Goal: Use online tool/utility

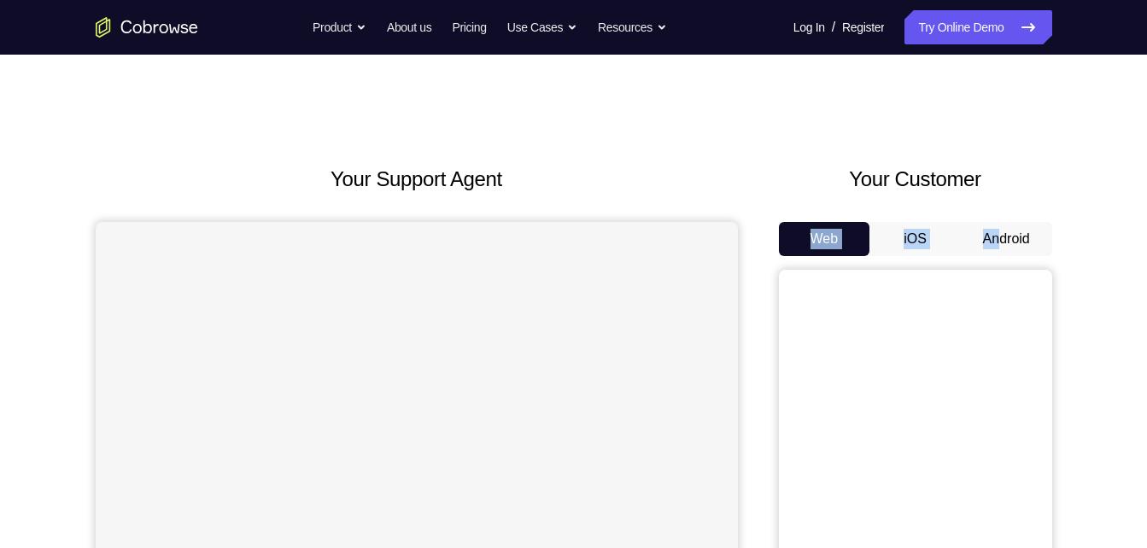
click at [998, 252] on div "Your Customer Web iOS Android" at bounding box center [915, 479] width 273 height 631
drag, startPoint x: 998, startPoint y: 252, endPoint x: 988, endPoint y: 230, distance: 24.1
click at [988, 230] on button "Android" at bounding box center [1006, 239] width 91 height 34
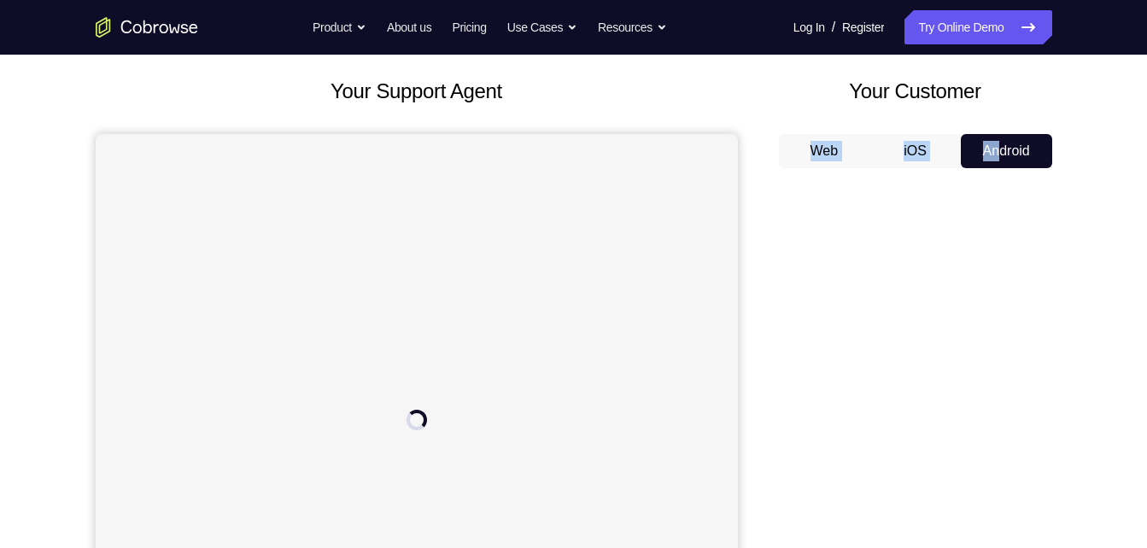
scroll to position [91, 0]
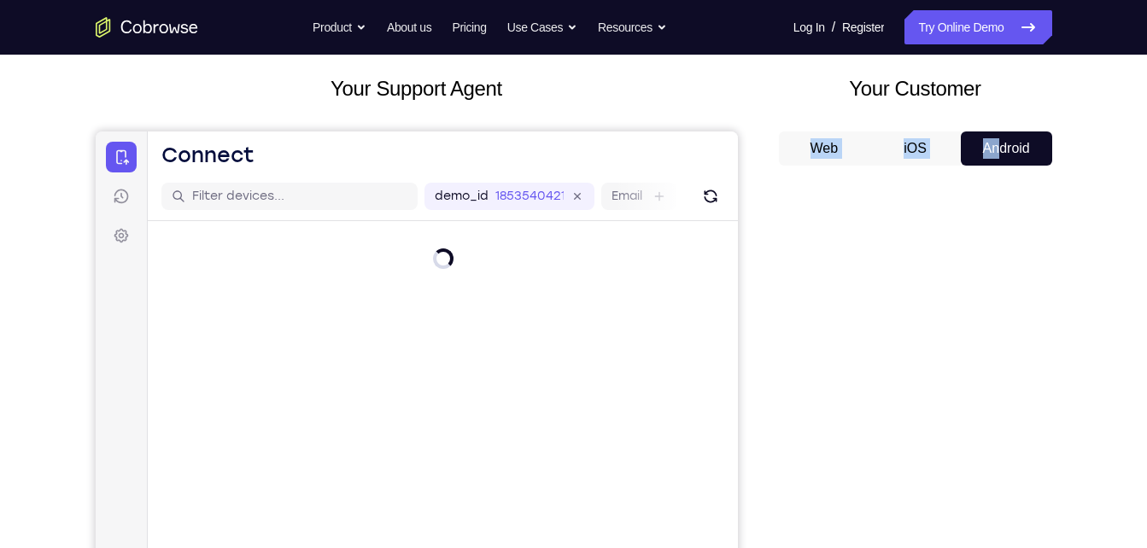
click at [773, 151] on div "Your Support Agent Your Customer Web iOS Android" at bounding box center [574, 388] width 957 height 631
click at [715, 190] on icon "Refresh" at bounding box center [709, 196] width 17 height 17
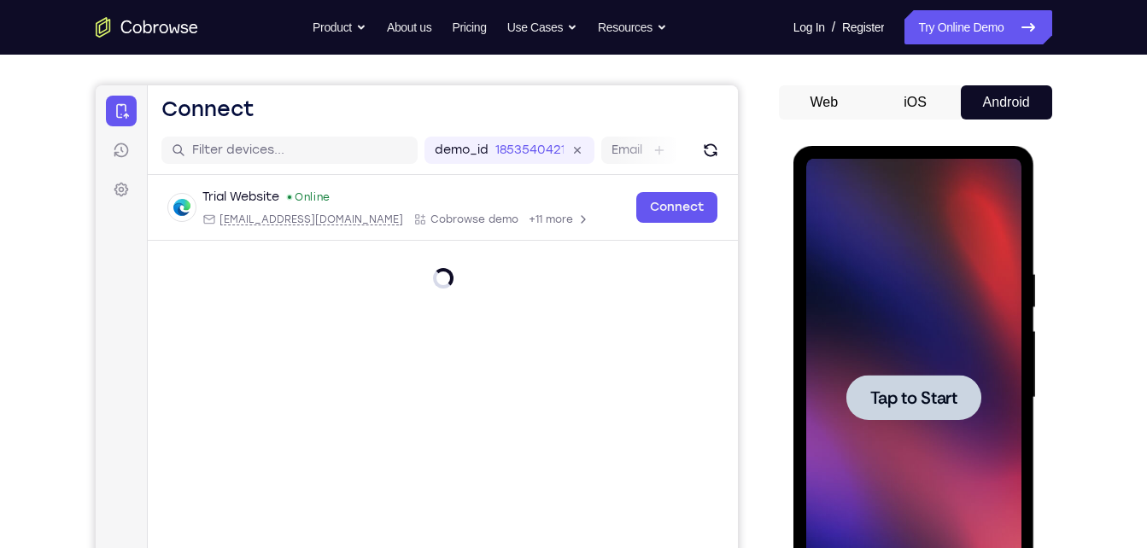
scroll to position [134, 0]
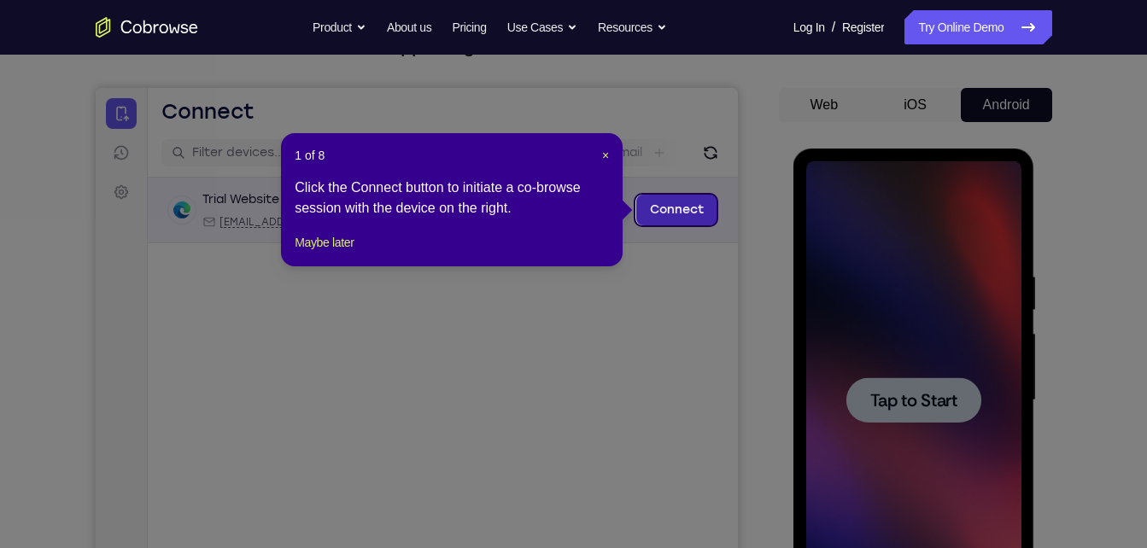
click at [703, 209] on link "Connect" at bounding box center [676, 210] width 81 height 31
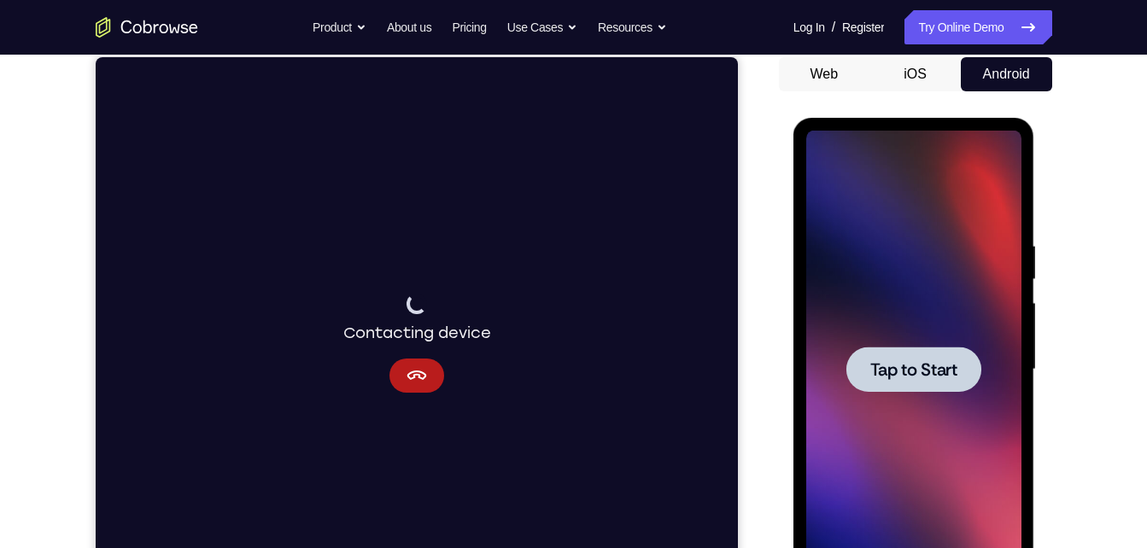
scroll to position [166, 0]
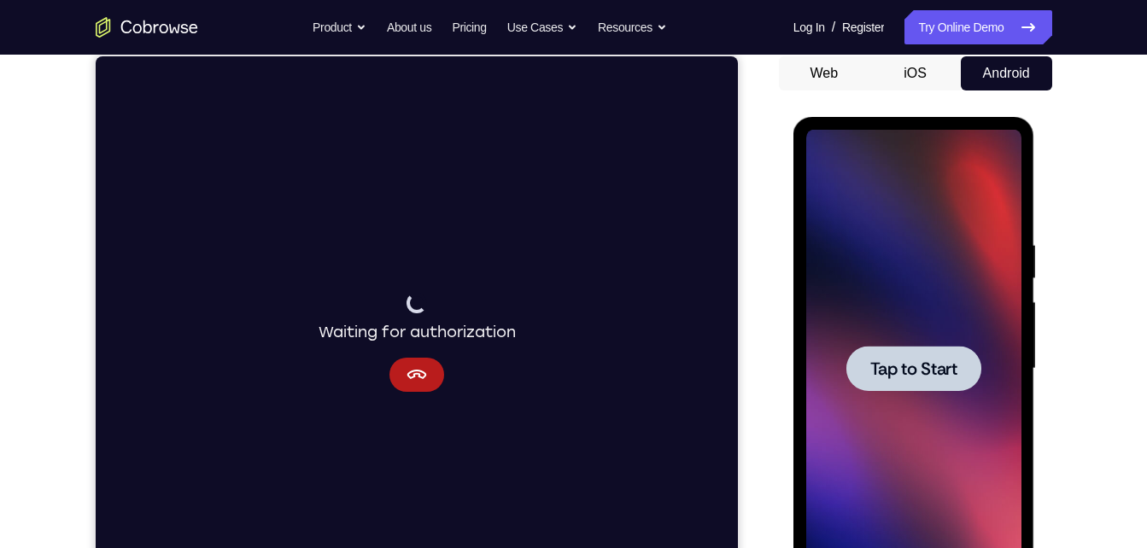
click at [958, 399] on div at bounding box center [913, 369] width 215 height 478
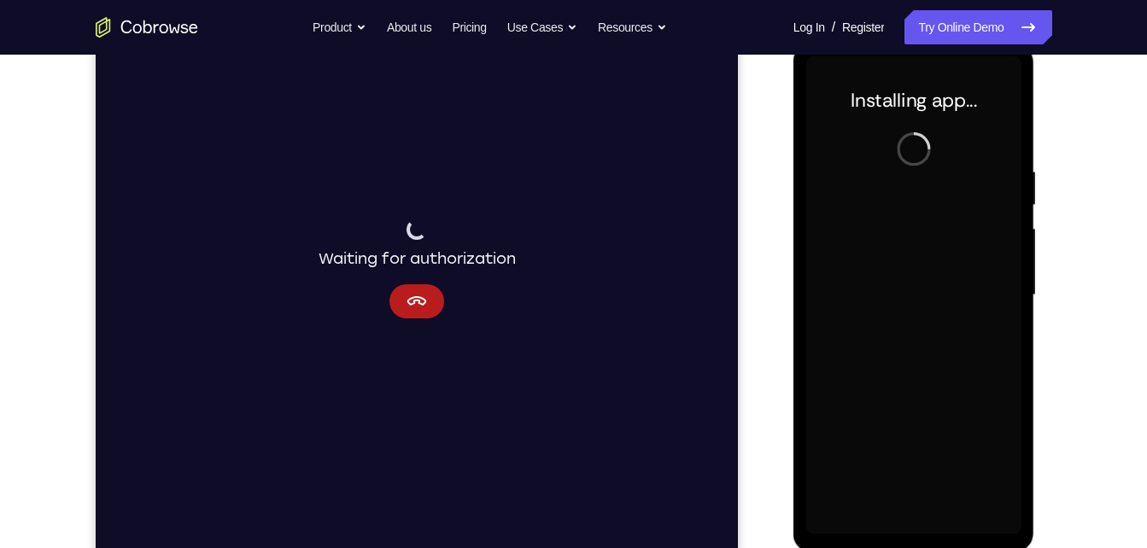
scroll to position [240, 0]
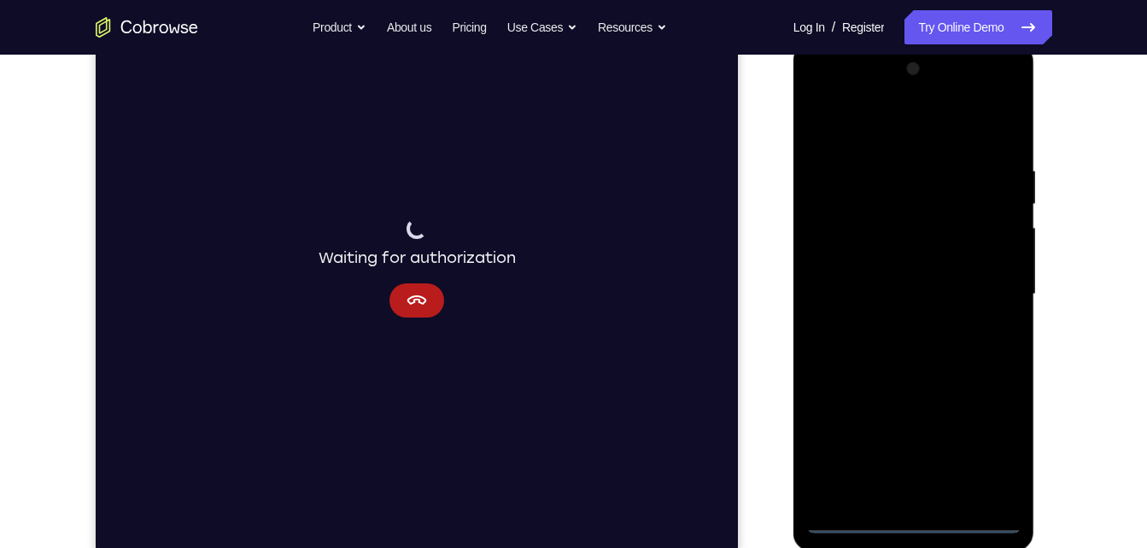
click at [919, 517] on div at bounding box center [913, 295] width 215 height 478
click at [1000, 450] on div at bounding box center [913, 295] width 215 height 478
click at [908, 125] on div at bounding box center [913, 295] width 215 height 478
click at [982, 290] on div at bounding box center [913, 295] width 215 height 478
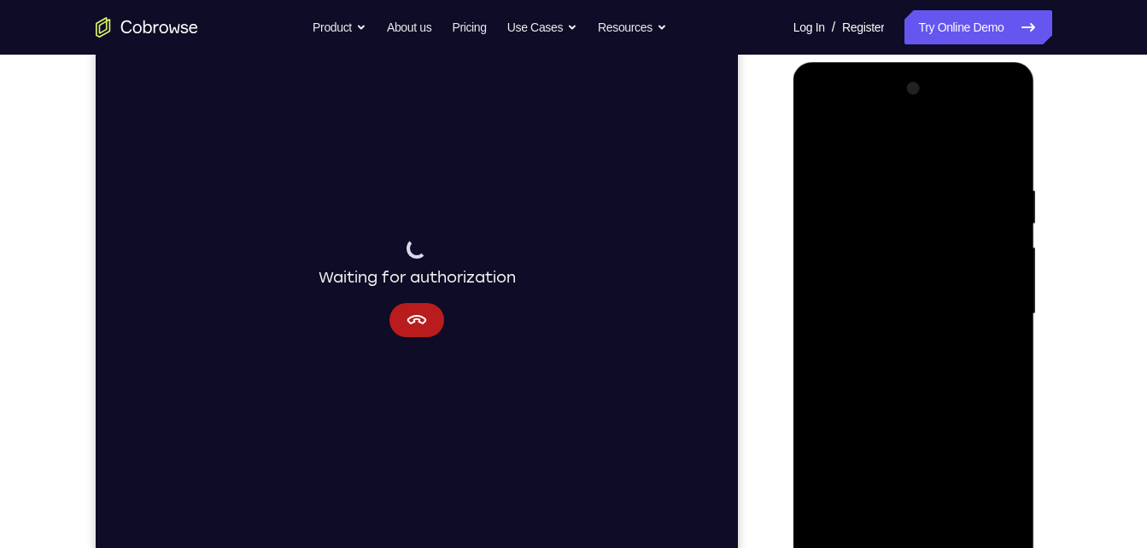
scroll to position [235, 0]
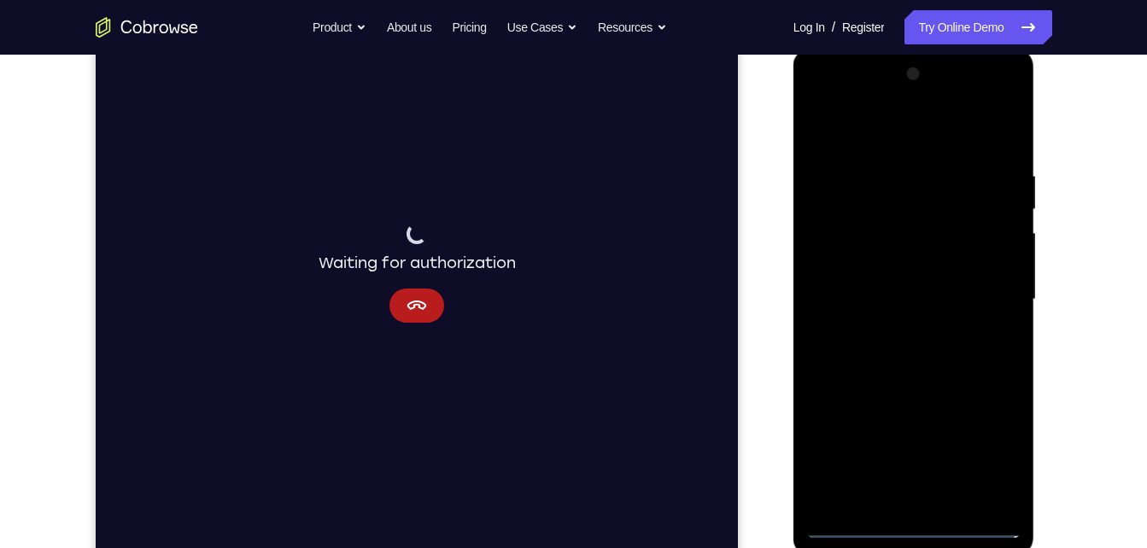
click at [900, 326] on div at bounding box center [913, 300] width 215 height 478
click at [907, 279] on div at bounding box center [913, 300] width 215 height 478
click at [915, 270] on div at bounding box center [913, 300] width 215 height 478
click at [912, 302] on div at bounding box center [913, 300] width 215 height 478
click at [856, 348] on div at bounding box center [913, 300] width 215 height 478
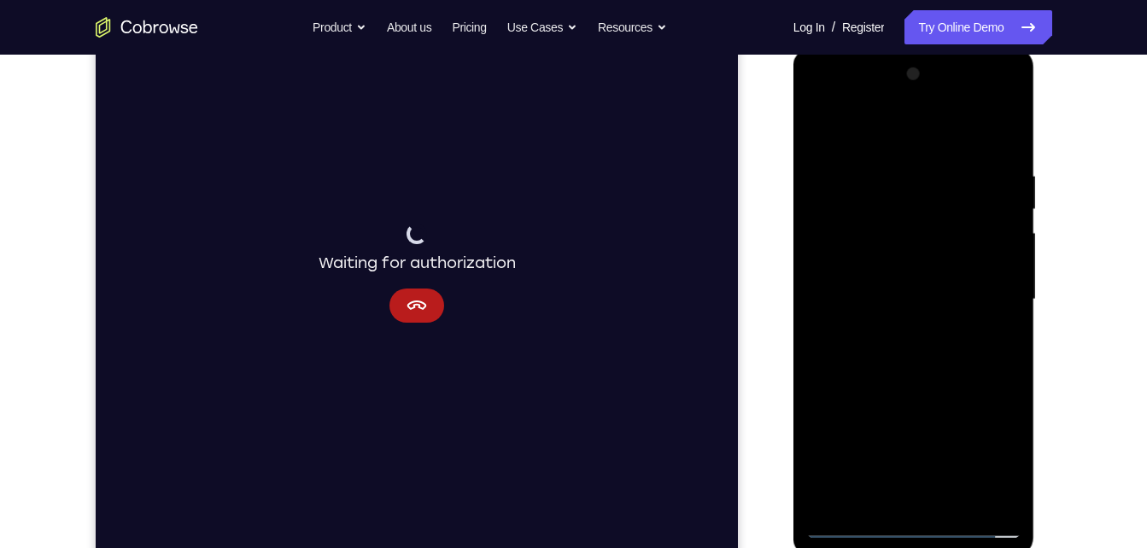
click at [955, 497] on div at bounding box center [913, 300] width 215 height 478
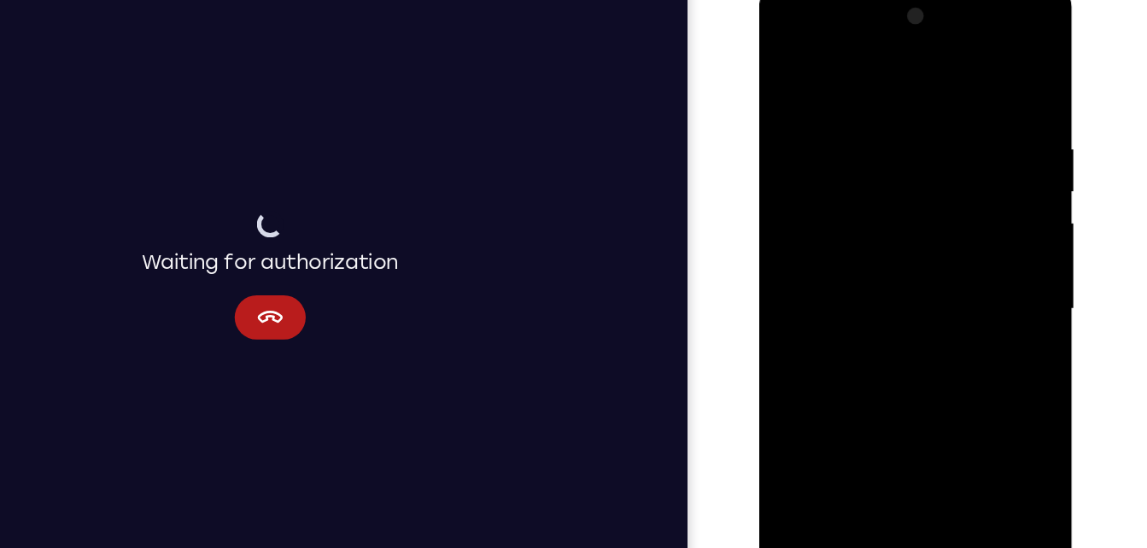
click at [880, 324] on div at bounding box center [879, 235] width 215 height 478
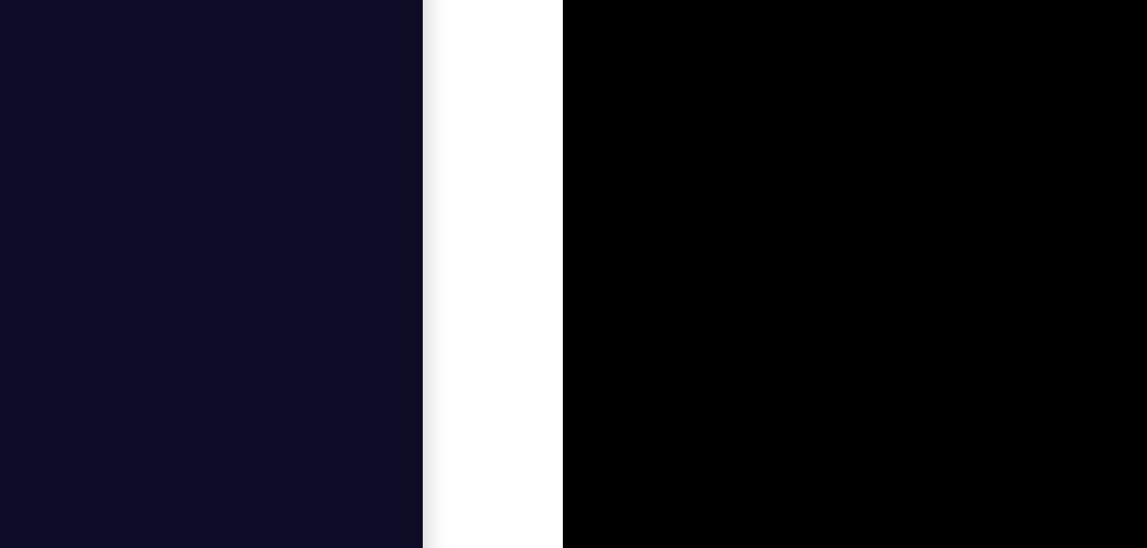
click at [749, 0] on div at bounding box center [682, 71] width 215 height 478
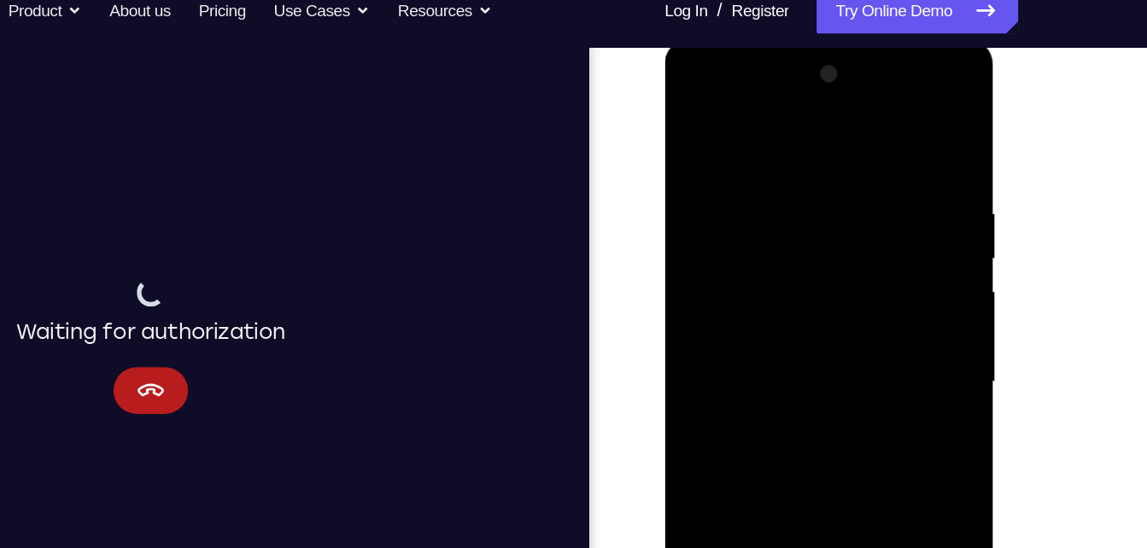
click at [856, 237] on div at bounding box center [784, 290] width 215 height 478
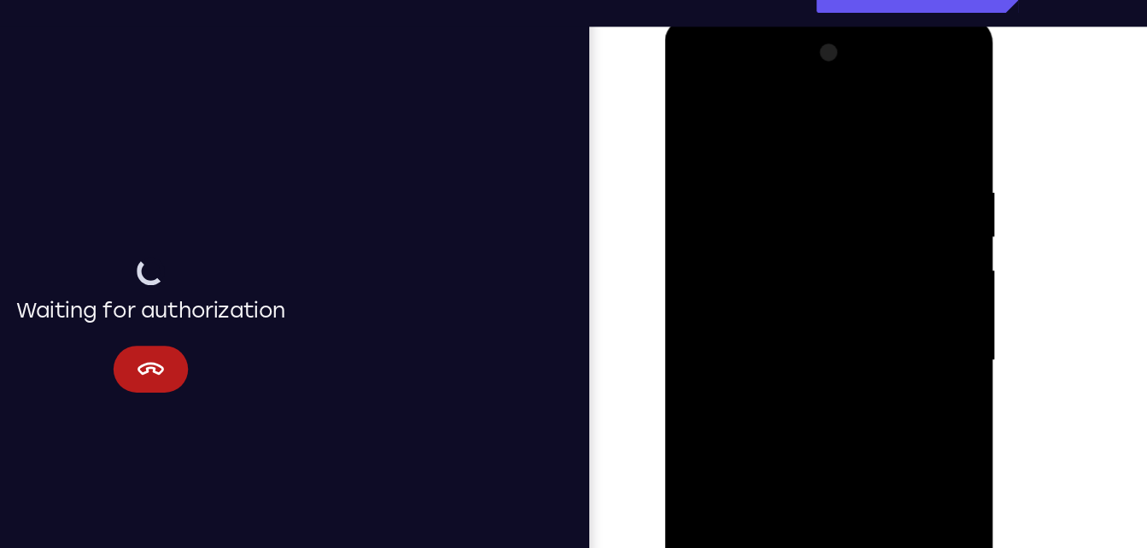
click at [696, 91] on div at bounding box center [784, 269] width 215 height 478
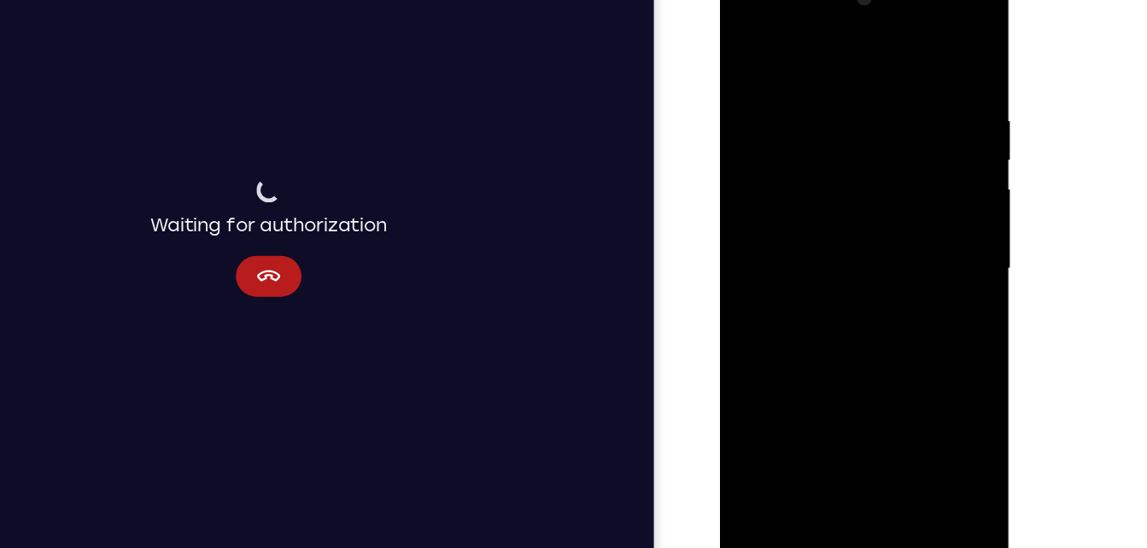
click at [742, 48] on div at bounding box center [840, 219] width 215 height 478
click at [823, 104] on div at bounding box center [840, 219] width 215 height 478
click at [926, 56] on div at bounding box center [840, 219] width 215 height 478
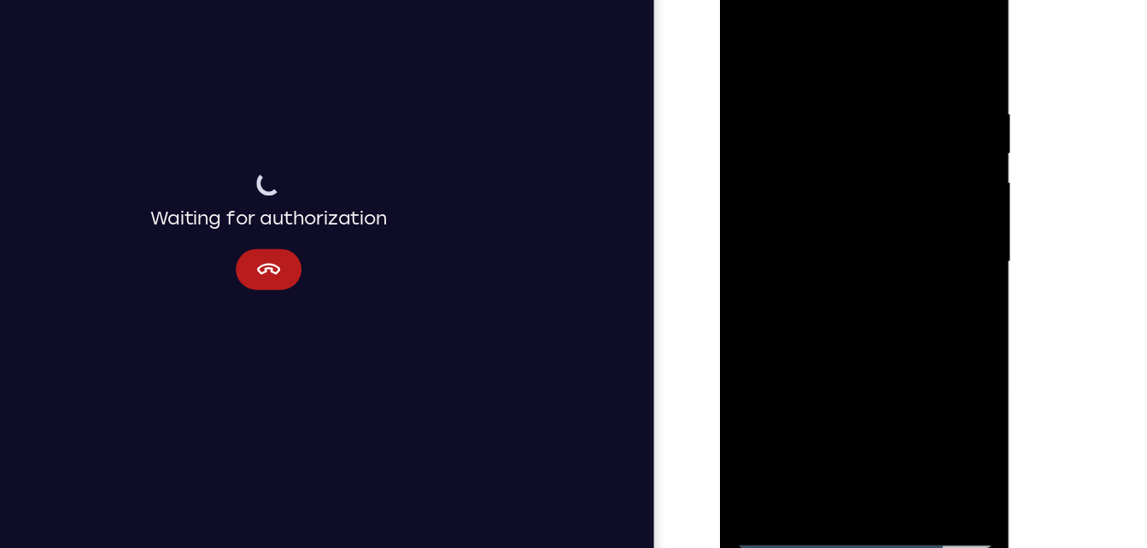
drag, startPoint x: 916, startPoint y: 266, endPoint x: 853, endPoint y: 82, distance: 193.9
click at [853, 82] on div at bounding box center [840, 213] width 215 height 478
drag, startPoint x: 891, startPoint y: 268, endPoint x: 840, endPoint y: 67, distance: 207.2
click at [840, 67] on div at bounding box center [840, 213] width 215 height 478
click at [930, 181] on div at bounding box center [840, 213] width 215 height 478
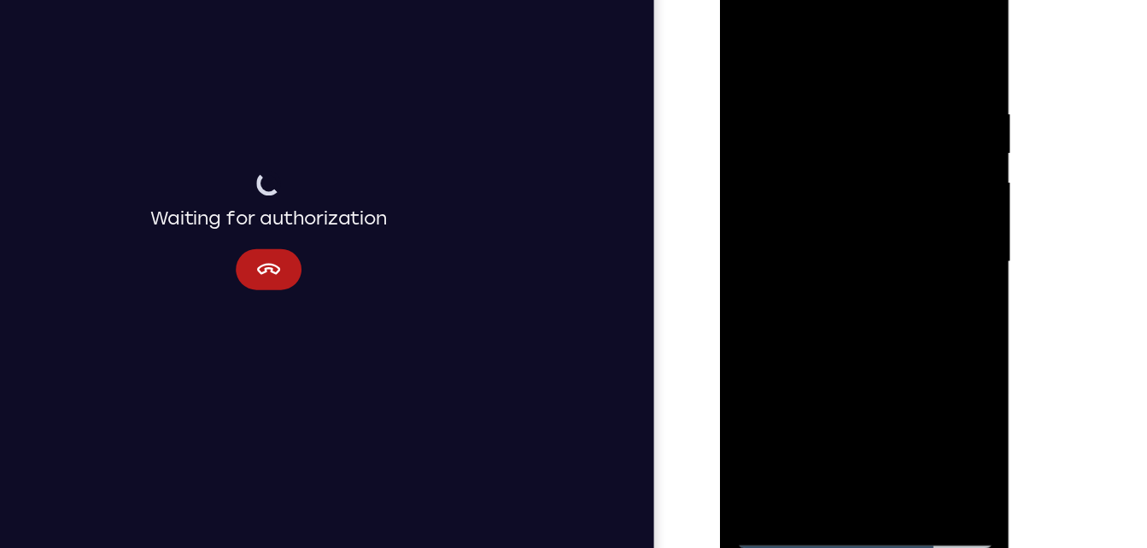
click at [930, 181] on div at bounding box center [840, 213] width 215 height 478
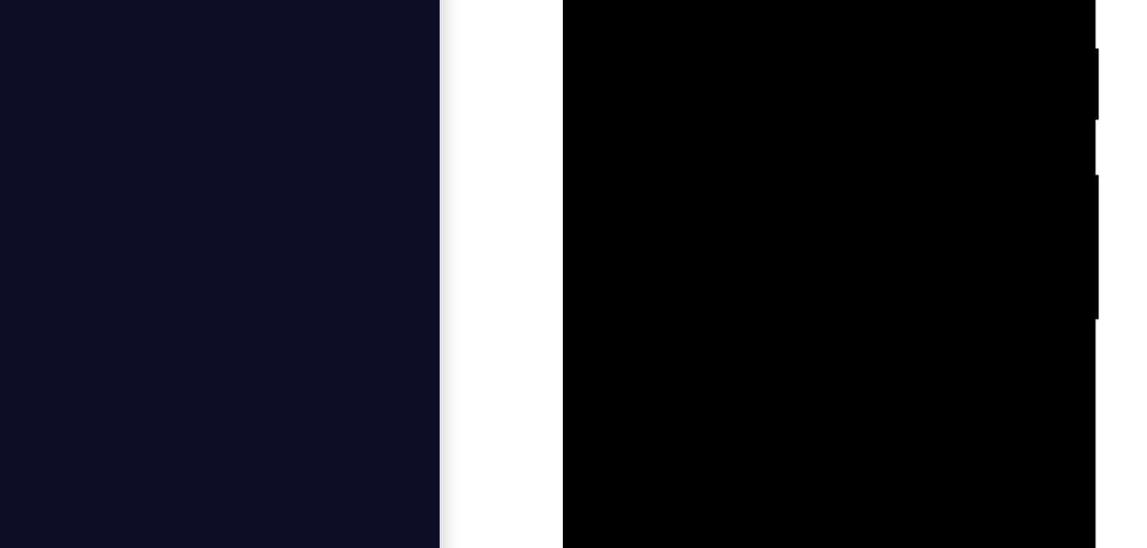
click at [774, 0] on div at bounding box center [683, 15] width 215 height 478
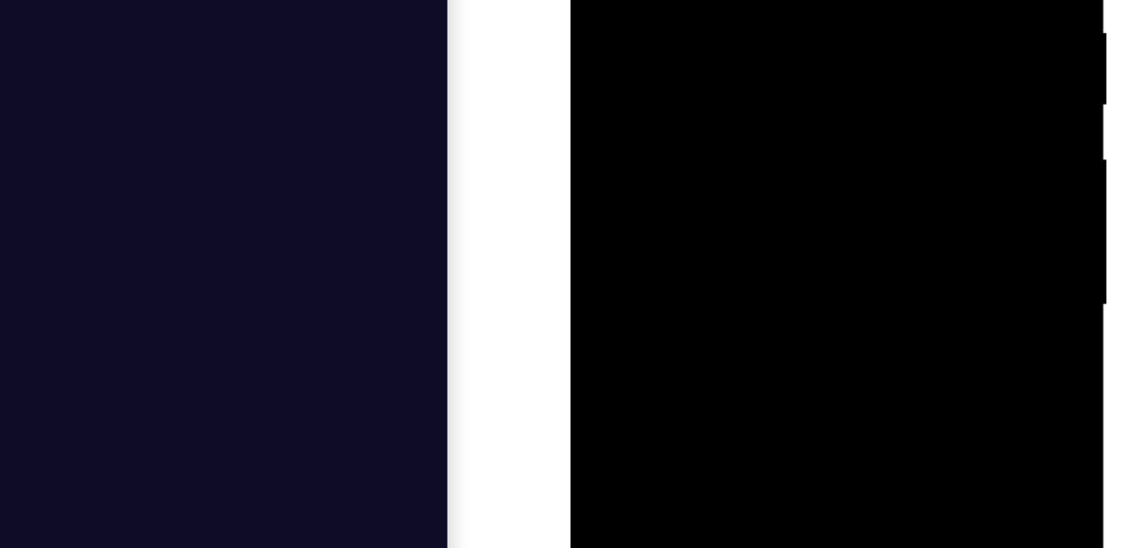
click at [594, 0] on div at bounding box center [690, 0] width 215 height 478
click at [605, 88] on div at bounding box center [690, 0] width 215 height 478
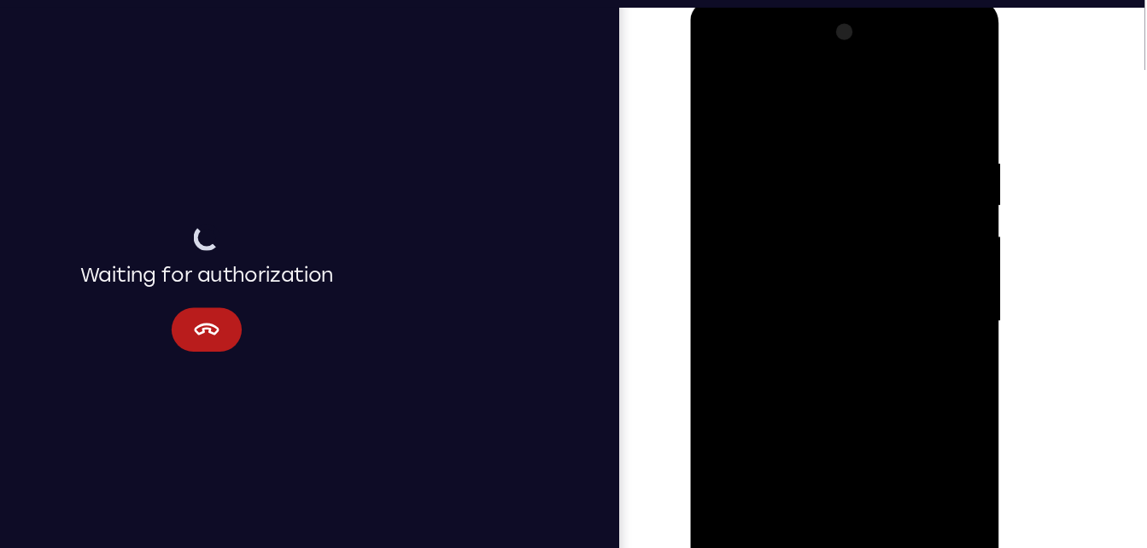
click at [747, 239] on div at bounding box center [810, 251] width 215 height 478
click at [743, 326] on div at bounding box center [810, 251] width 215 height 478
click at [719, 79] on div at bounding box center [810, 251] width 215 height 478
drag, startPoint x: 858, startPoint y: 191, endPoint x: 839, endPoint y: 460, distance: 269.7
click at [839, 460] on div at bounding box center [810, 251] width 215 height 478
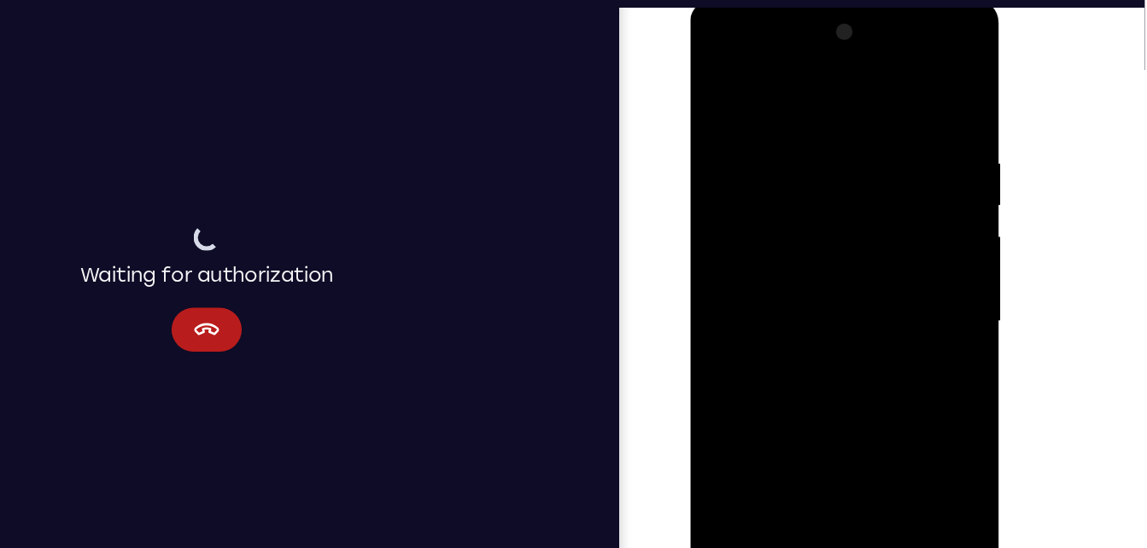
drag, startPoint x: 806, startPoint y: 339, endPoint x: 804, endPoint y: 423, distance: 83.7
click at [804, 423] on div at bounding box center [810, 251] width 215 height 478
drag, startPoint x: 801, startPoint y: 132, endPoint x: 813, endPoint y: 460, distance: 328.2
click at [813, 460] on div at bounding box center [810, 251] width 215 height 478
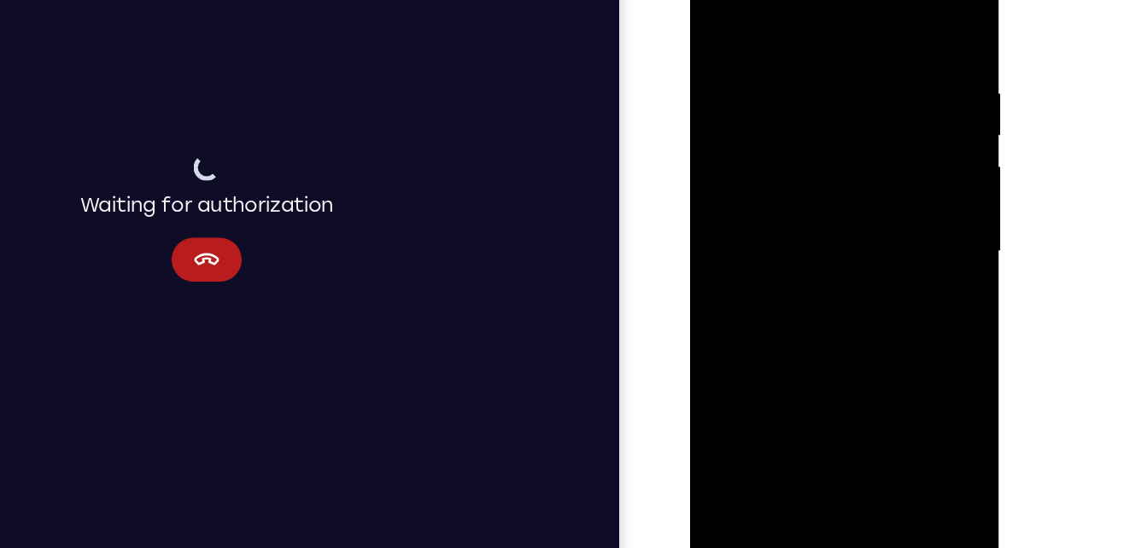
click at [775, 378] on div at bounding box center [810, 181] width 215 height 478
click at [812, 6] on div at bounding box center [810, 181] width 215 height 478
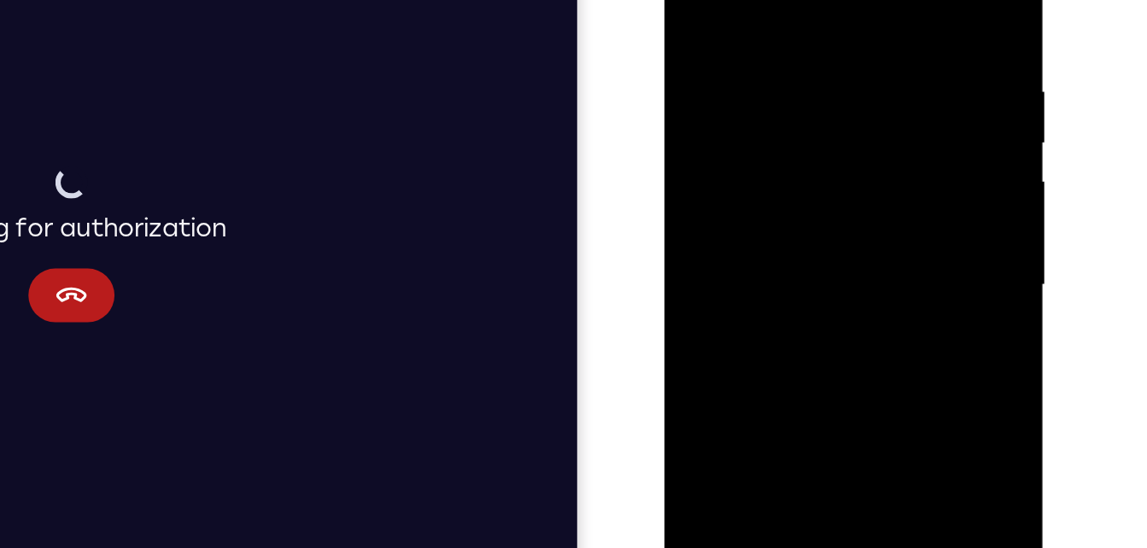
click at [752, 25] on div at bounding box center [784, 142] width 215 height 478
click at [691, 33] on div at bounding box center [784, 142] width 215 height 478
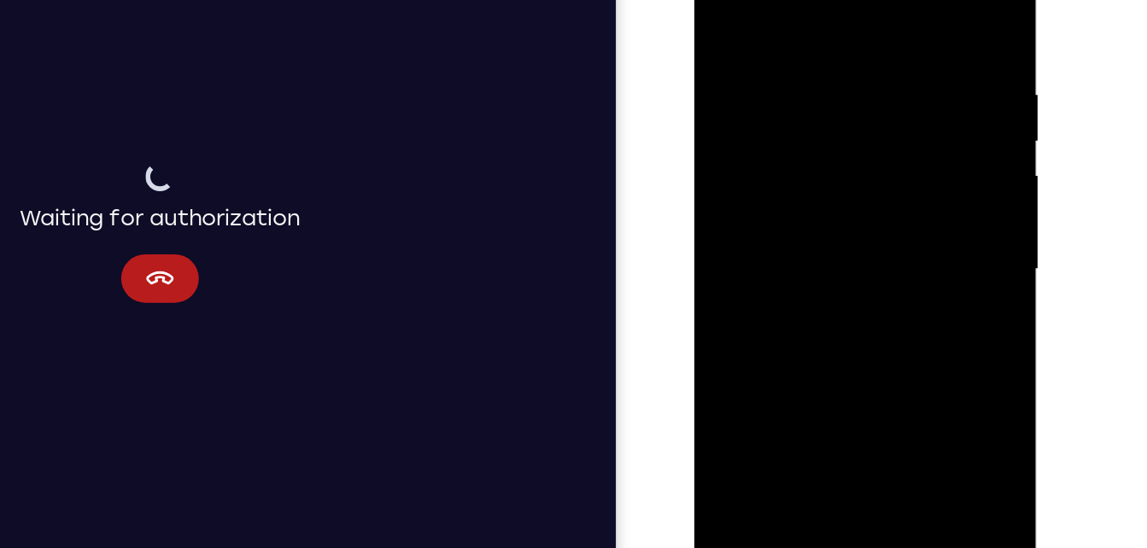
click at [912, 102] on div at bounding box center [815, 165] width 215 height 478
click at [746, 0] on div at bounding box center [815, 165] width 215 height 478
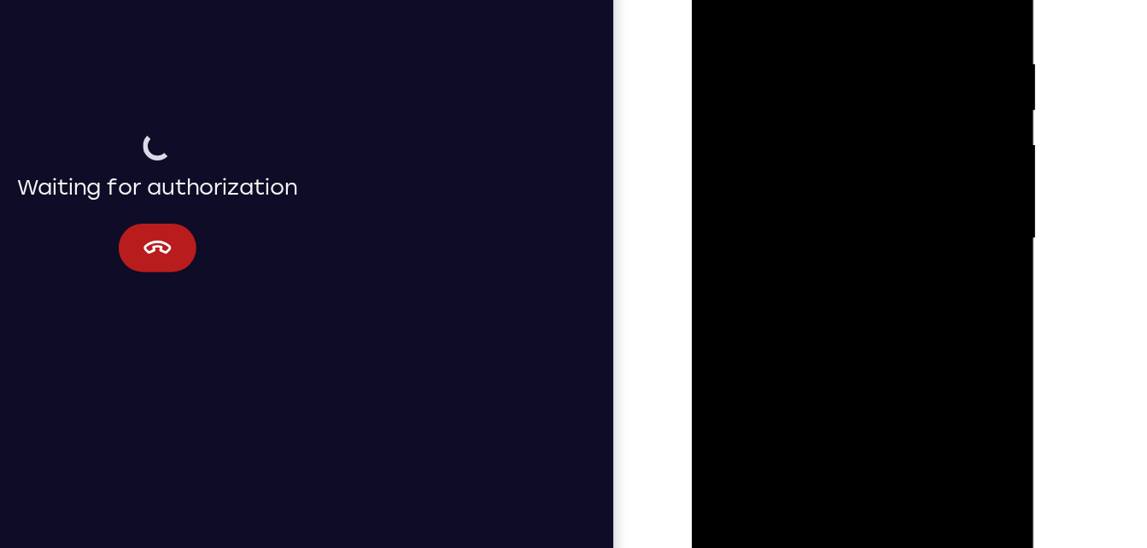
click at [882, 186] on div at bounding box center [813, 133] width 215 height 478
drag, startPoint x: 802, startPoint y: 220, endPoint x: 775, endPoint y: 28, distance: 194.1
click at [775, 28] on div at bounding box center [813, 133] width 215 height 478
drag, startPoint x: 789, startPoint y: 244, endPoint x: 724, endPoint y: 10, distance: 242.9
click at [724, 10] on div at bounding box center [813, 133] width 215 height 478
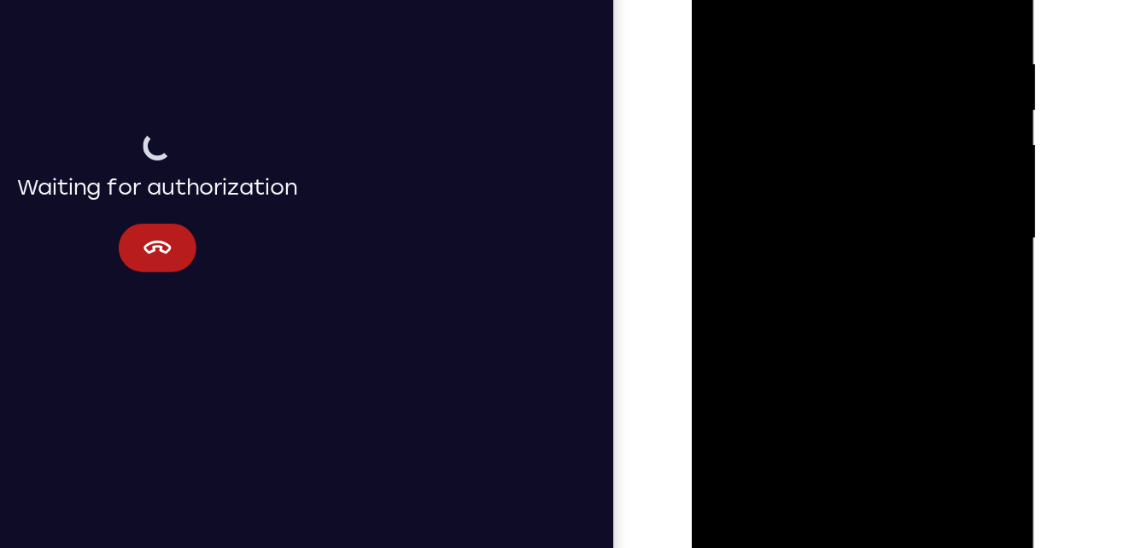
drag, startPoint x: 806, startPoint y: 213, endPoint x: 778, endPoint y: 52, distance: 162.9
click at [778, 52] on div at bounding box center [813, 133] width 215 height 478
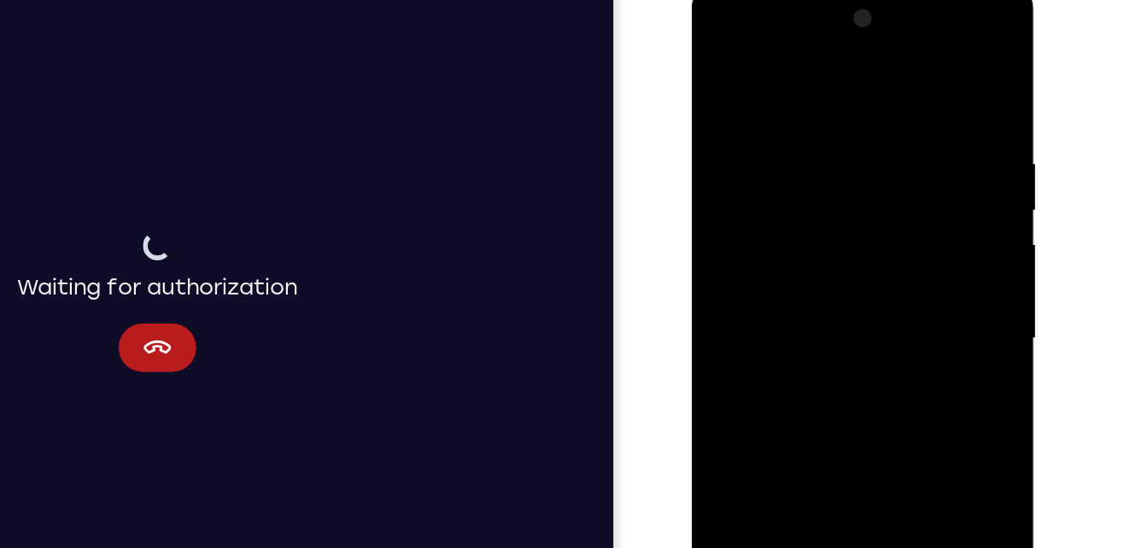
click at [712, 60] on div at bounding box center [813, 234] width 215 height 478
drag, startPoint x: 801, startPoint y: 151, endPoint x: 782, endPoint y: 302, distance: 152.4
click at [782, 302] on div at bounding box center [813, 234] width 215 height 478
click at [810, 228] on div at bounding box center [813, 234] width 215 height 478
drag, startPoint x: 787, startPoint y: 268, endPoint x: 765, endPoint y: 66, distance: 203.7
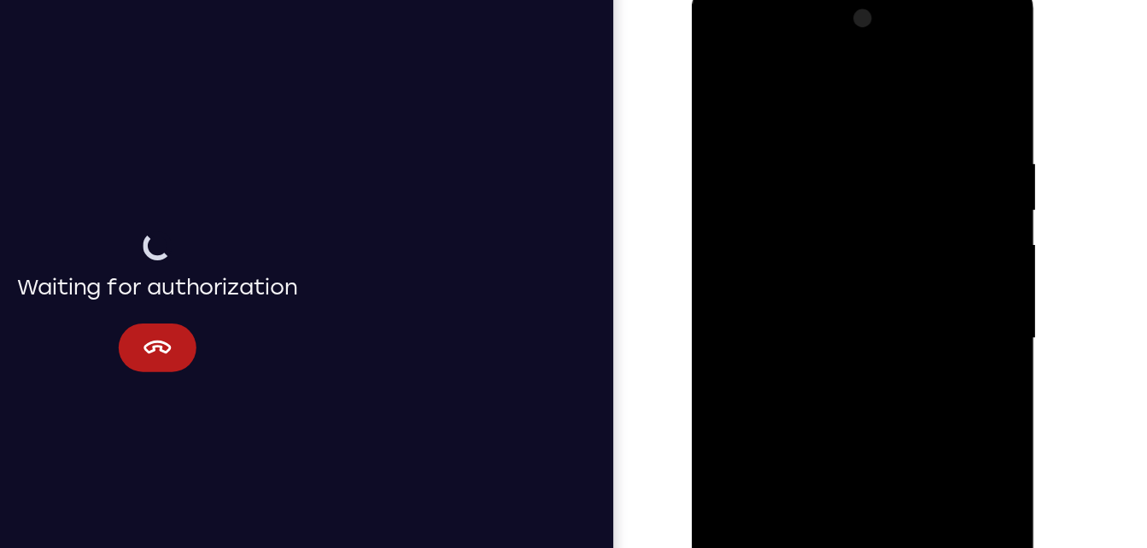
click at [765, 66] on div at bounding box center [813, 234] width 215 height 478
click at [762, 132] on div at bounding box center [813, 234] width 215 height 478
drag, startPoint x: 748, startPoint y: 114, endPoint x: 748, endPoint y: 289, distance: 175.1
click at [748, 289] on div at bounding box center [813, 234] width 215 height 478
click at [735, 112] on div at bounding box center [813, 234] width 215 height 478
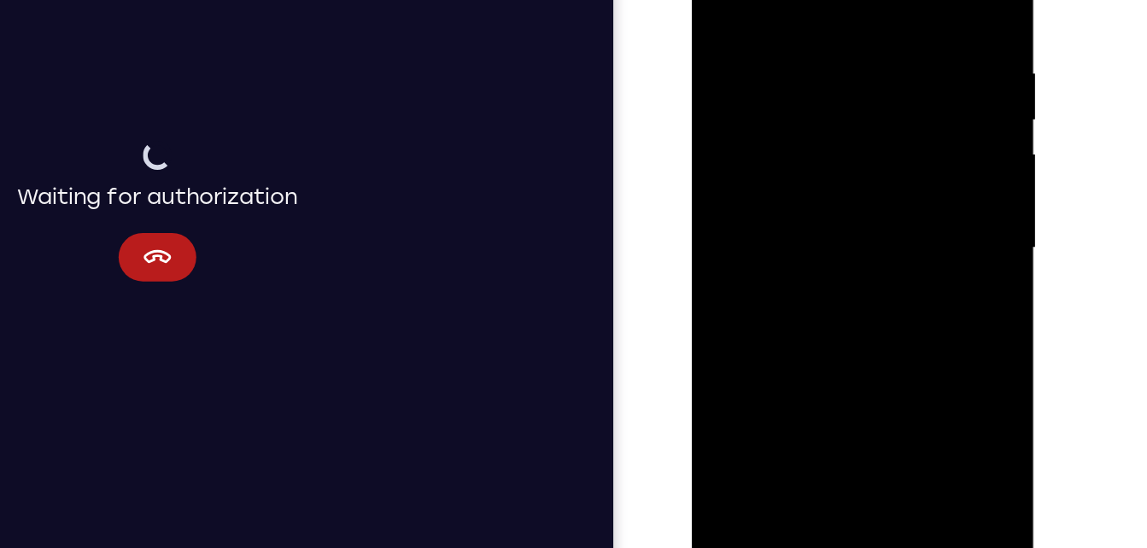
click at [881, 337] on div at bounding box center [813, 143] width 215 height 478
click at [898, 0] on div at bounding box center [813, 143] width 215 height 478
click at [888, 98] on div at bounding box center [813, 143] width 215 height 478
drag, startPoint x: 810, startPoint y: 218, endPoint x: 787, endPoint y: 103, distance: 116.8
click at [787, 103] on div at bounding box center [813, 143] width 215 height 478
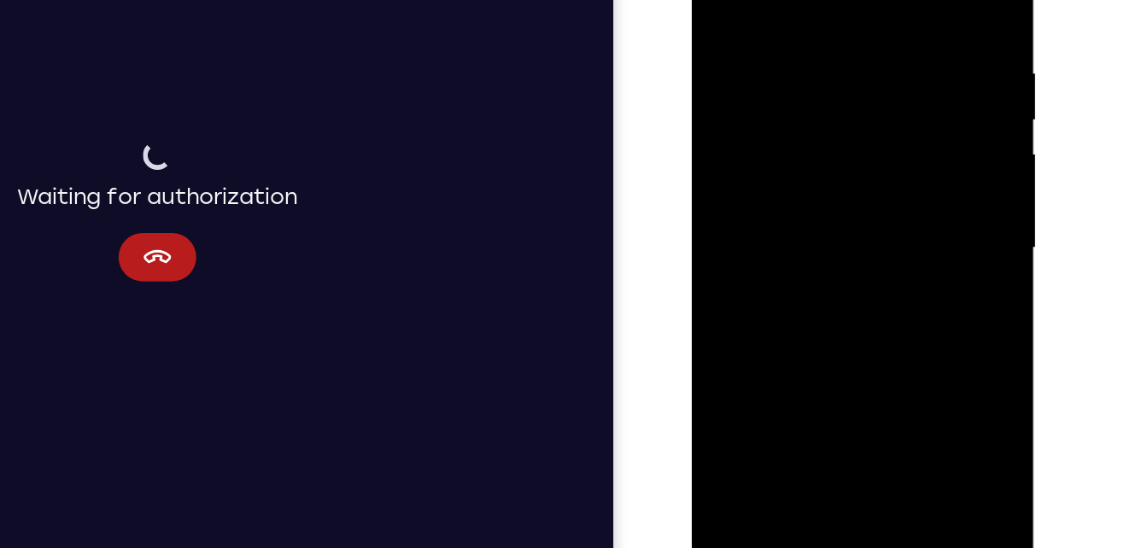
drag, startPoint x: 775, startPoint y: 190, endPoint x: 764, endPoint y: 144, distance: 46.6
click at [764, 144] on div at bounding box center [813, 143] width 215 height 478
drag, startPoint x: 779, startPoint y: 253, endPoint x: 752, endPoint y: 103, distance: 152.0
click at [752, 103] on div at bounding box center [813, 143] width 215 height 478
click at [769, 342] on div at bounding box center [813, 143] width 215 height 478
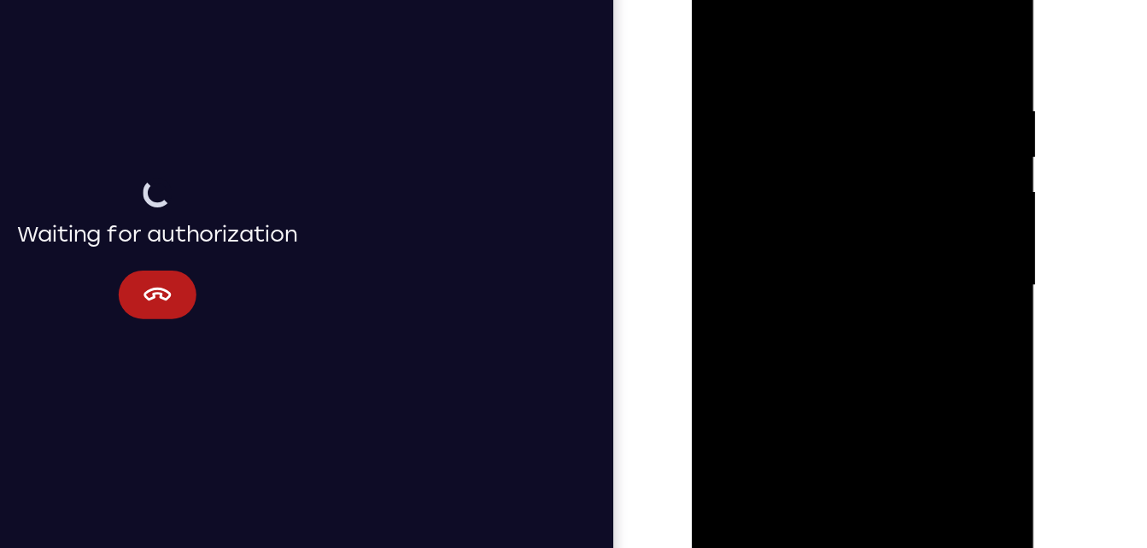
click at [817, 7] on div at bounding box center [813, 181] width 215 height 478
drag, startPoint x: 847, startPoint y: 67, endPoint x: 840, endPoint y: 239, distance: 171.8
click at [840, 239] on div at bounding box center [813, 181] width 215 height 478
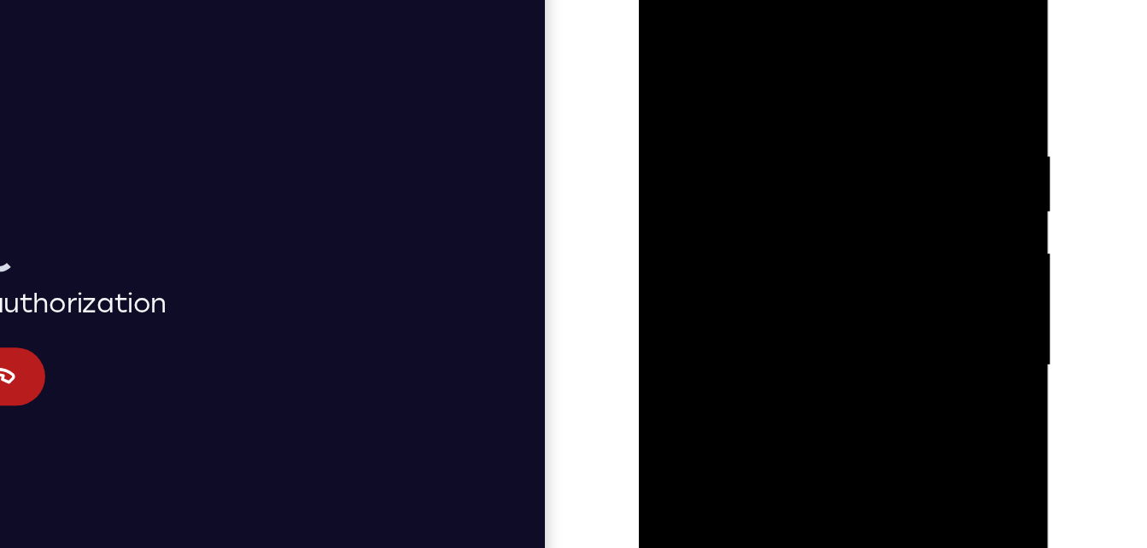
click at [677, 79] on div at bounding box center [759, 189] width 215 height 478
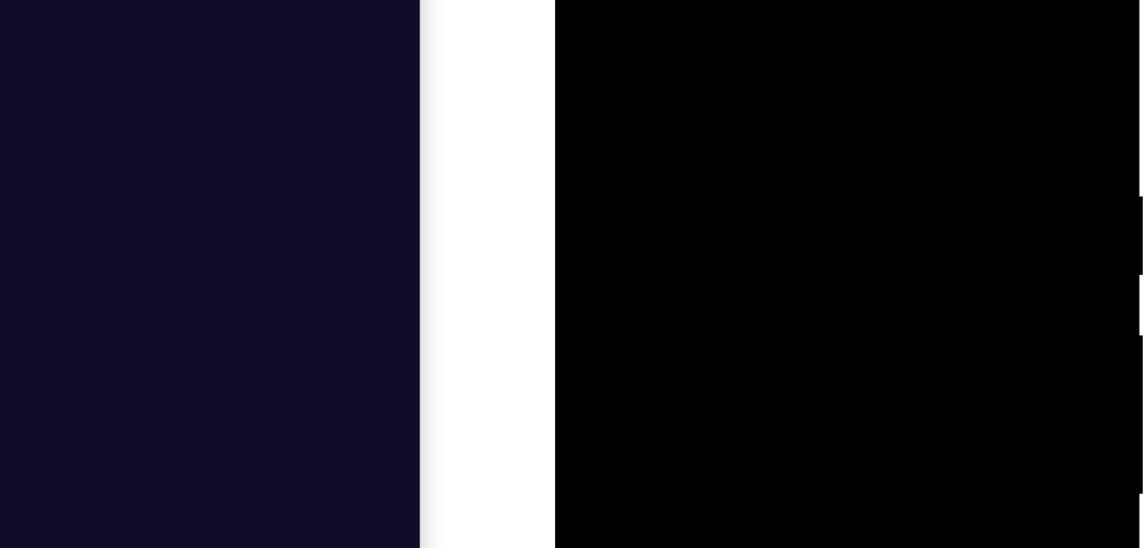
click at [647, 85] on div at bounding box center [675, 136] width 215 height 478
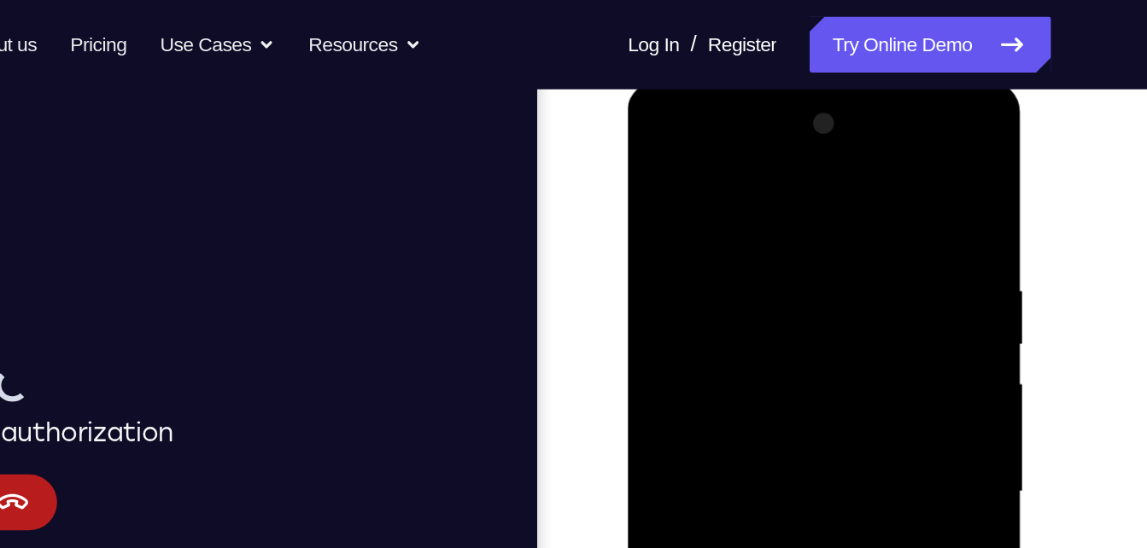
scroll to position [231, 0]
click at [682, 181] on div at bounding box center [748, 336] width 215 height 478
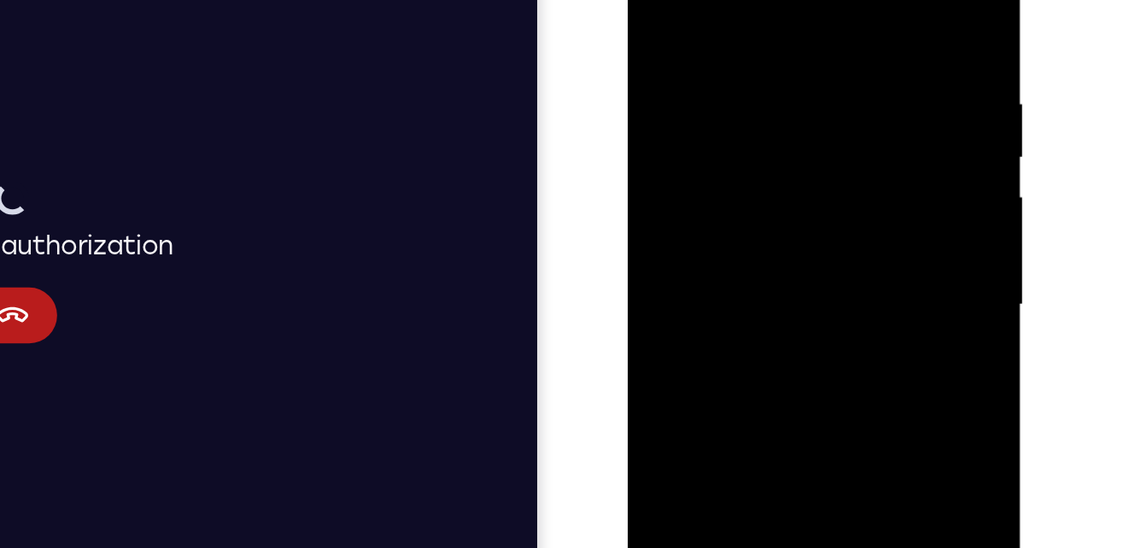
click at [751, 203] on div at bounding box center [748, 146] width 215 height 478
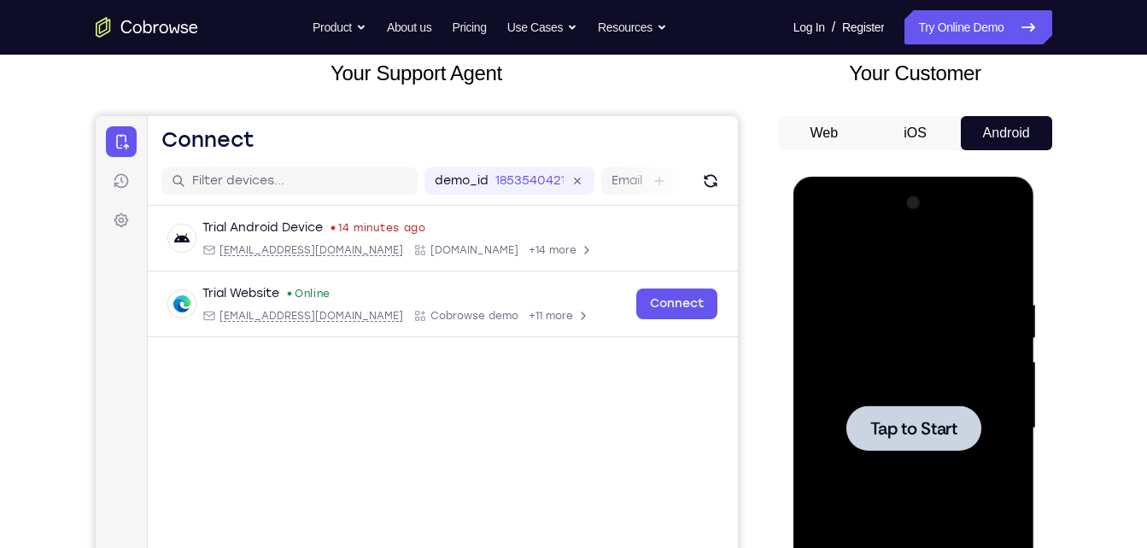
scroll to position [103, 0]
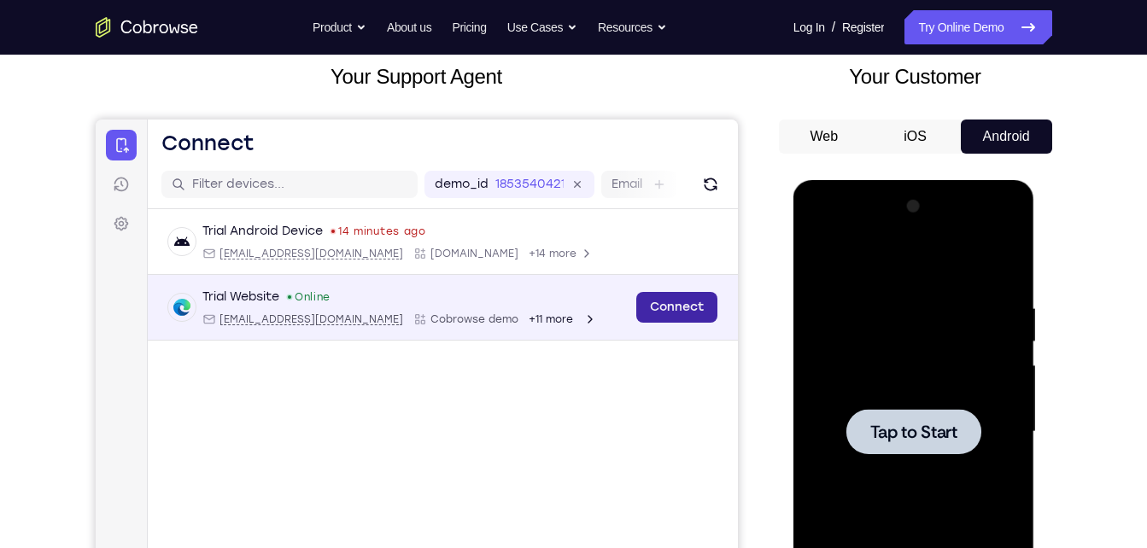
click at [669, 304] on link "Connect" at bounding box center [676, 307] width 81 height 31
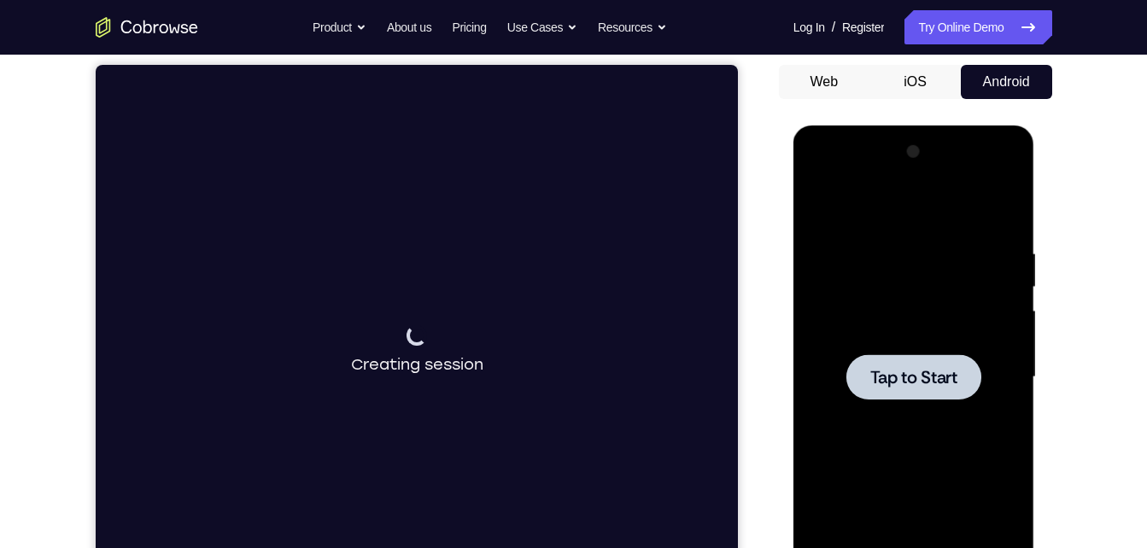
click at [874, 361] on div at bounding box center [914, 376] width 135 height 45
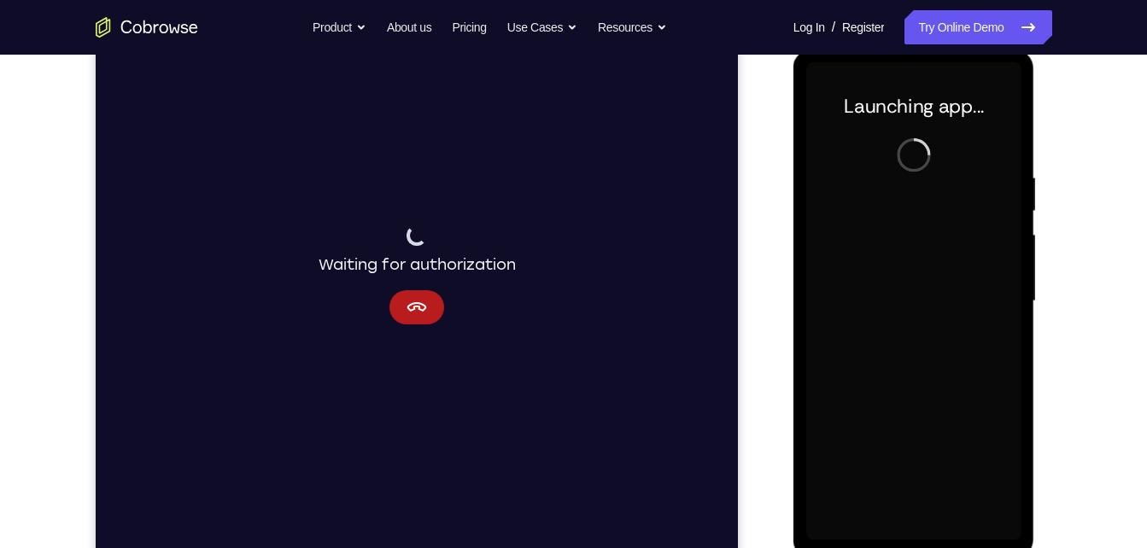
scroll to position [234, 0]
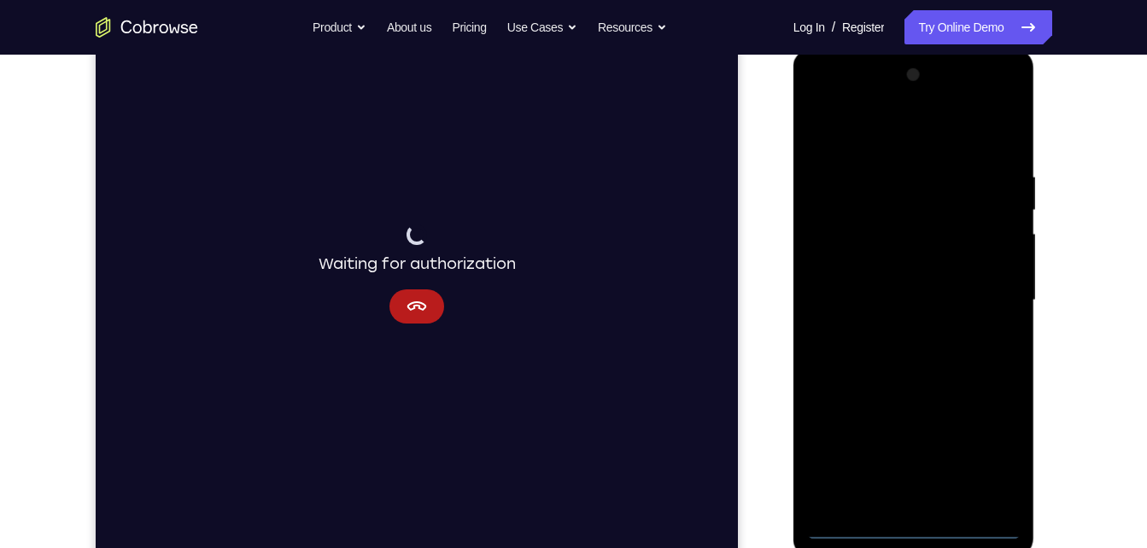
click at [916, 529] on div at bounding box center [913, 301] width 215 height 478
click at [987, 436] on div at bounding box center [913, 301] width 215 height 478
click at [985, 445] on div at bounding box center [913, 301] width 215 height 478
click at [895, 133] on div at bounding box center [913, 301] width 215 height 478
click at [979, 284] on div at bounding box center [913, 301] width 215 height 478
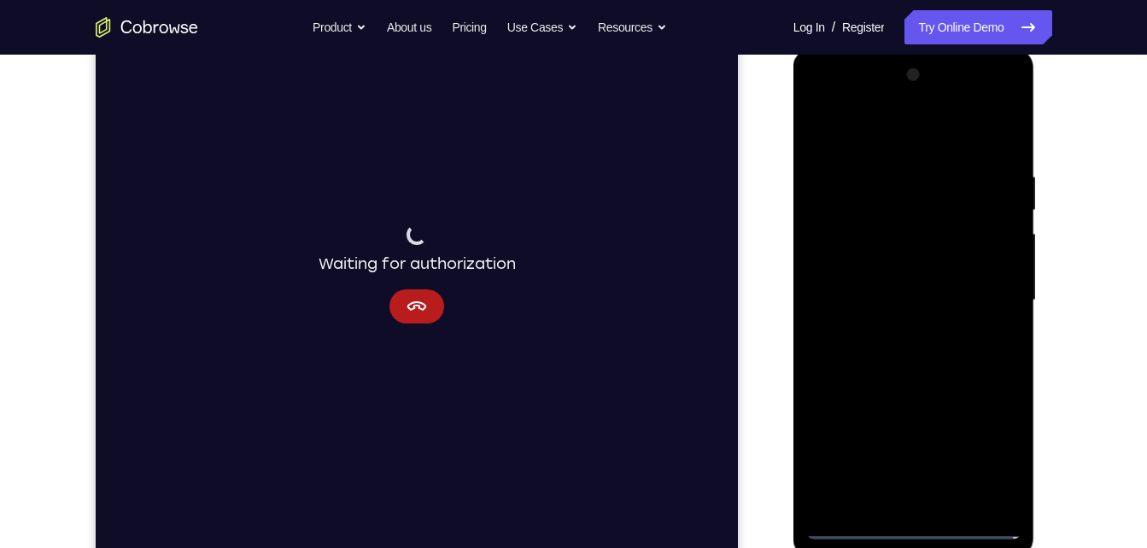
click at [891, 335] on div at bounding box center [913, 301] width 215 height 478
click at [905, 283] on div at bounding box center [913, 301] width 215 height 478
click at [908, 274] on div at bounding box center [913, 301] width 215 height 478
click at [915, 291] on div at bounding box center [913, 301] width 215 height 478
click at [911, 345] on div at bounding box center [913, 301] width 215 height 478
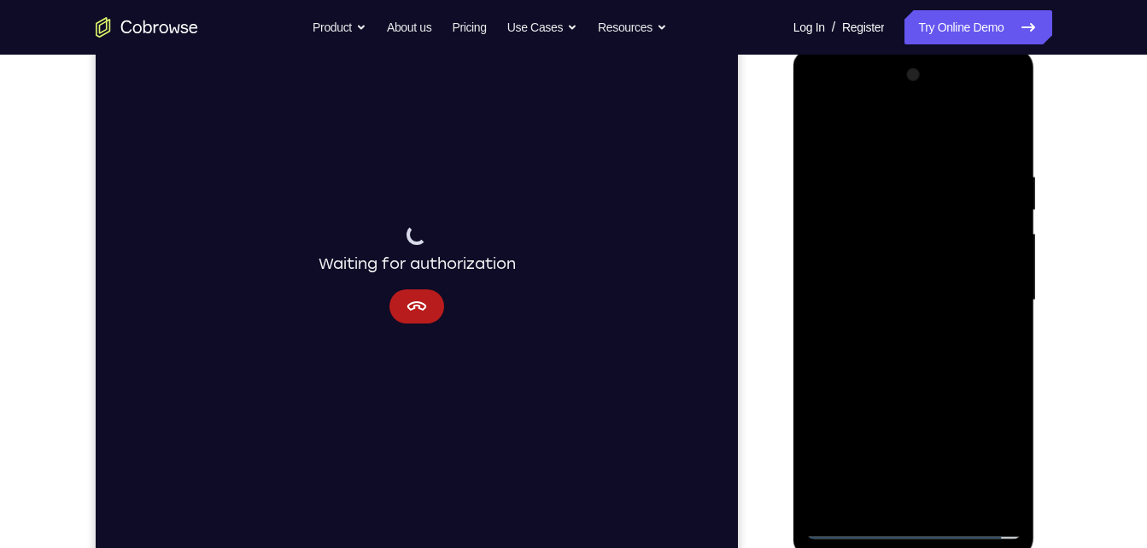
click at [907, 352] on div at bounding box center [913, 301] width 215 height 478
click at [958, 382] on div at bounding box center [913, 301] width 215 height 478
click at [955, 507] on div at bounding box center [913, 301] width 215 height 478
click at [941, 390] on div at bounding box center [913, 301] width 215 height 478
click at [852, 528] on div at bounding box center [913, 301] width 215 height 478
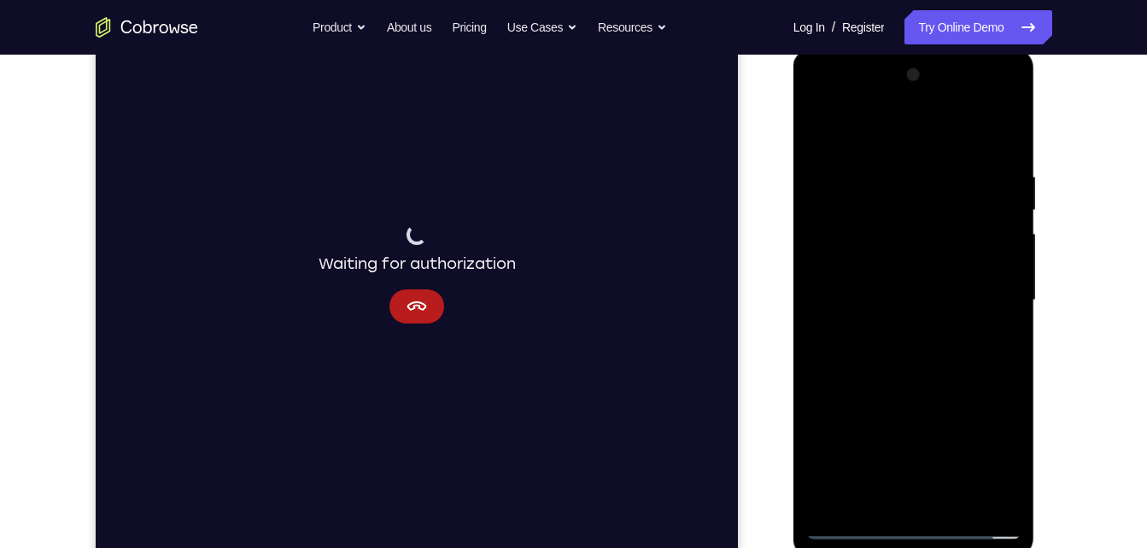
click at [894, 187] on div at bounding box center [913, 301] width 215 height 478
click at [982, 136] on div at bounding box center [913, 301] width 215 height 478
click at [1009, 272] on div at bounding box center [913, 301] width 215 height 478
click at [998, 135] on div at bounding box center [913, 301] width 215 height 478
click at [821, 367] on div at bounding box center [913, 301] width 215 height 478
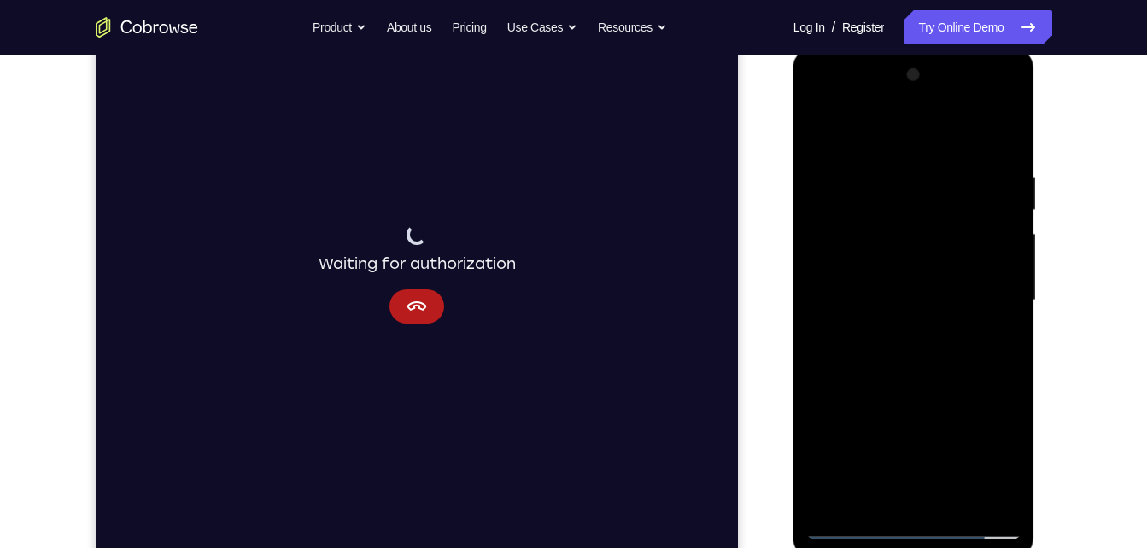
click at [953, 501] on div at bounding box center [913, 301] width 215 height 478
click at [910, 310] on div at bounding box center [913, 301] width 215 height 478
click at [990, 344] on div at bounding box center [913, 301] width 215 height 478
click at [817, 136] on div at bounding box center [913, 301] width 215 height 478
click at [839, 206] on div at bounding box center [913, 301] width 215 height 478
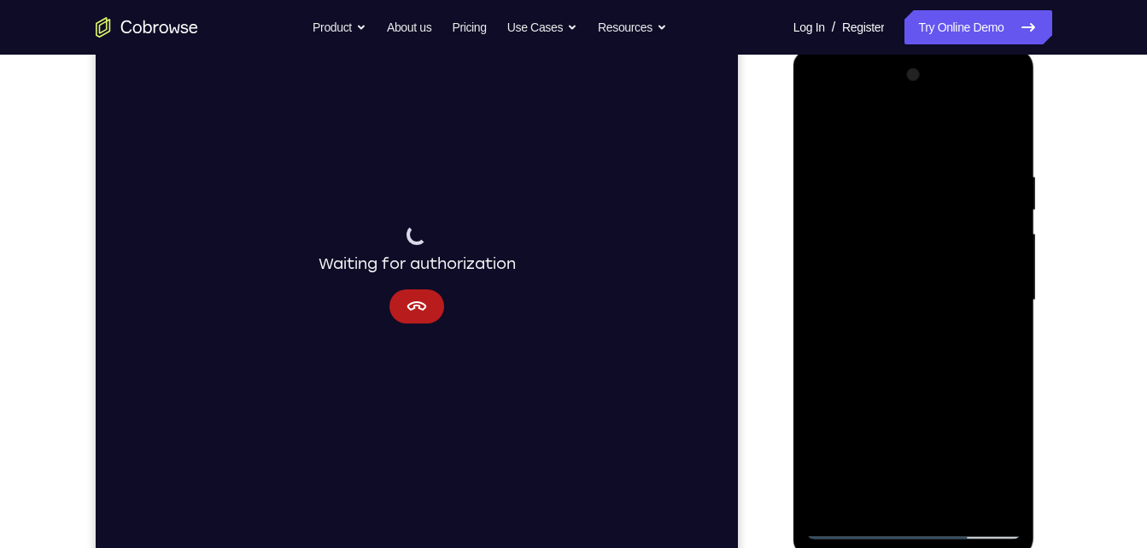
click at [905, 190] on div at bounding box center [913, 301] width 215 height 478
click at [875, 503] on div at bounding box center [913, 301] width 215 height 478
drag, startPoint x: 911, startPoint y: 434, endPoint x: 839, endPoint y: 282, distance: 168.5
click at [839, 282] on div at bounding box center [913, 301] width 215 height 478
drag, startPoint x: 901, startPoint y: 393, endPoint x: 848, endPoint y: 125, distance: 273.4
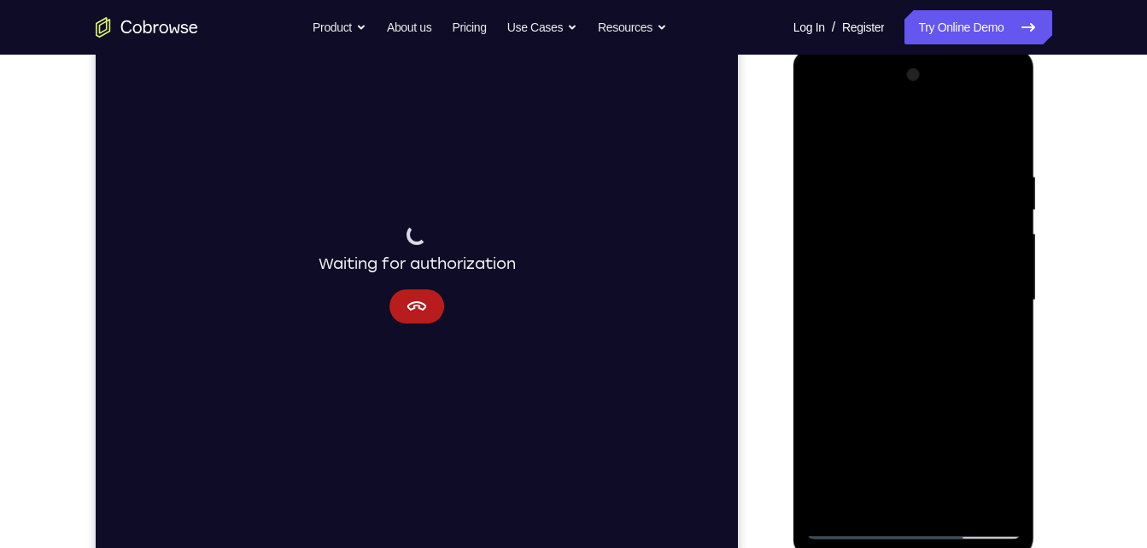
click at [848, 125] on div at bounding box center [913, 301] width 215 height 478
drag, startPoint x: 978, startPoint y: 437, endPoint x: 957, endPoint y: 319, distance: 120.6
click at [957, 319] on div at bounding box center [913, 301] width 215 height 478
drag, startPoint x: 936, startPoint y: 414, endPoint x: 971, endPoint y: 276, distance: 142.7
click at [971, 276] on div at bounding box center [913, 301] width 215 height 478
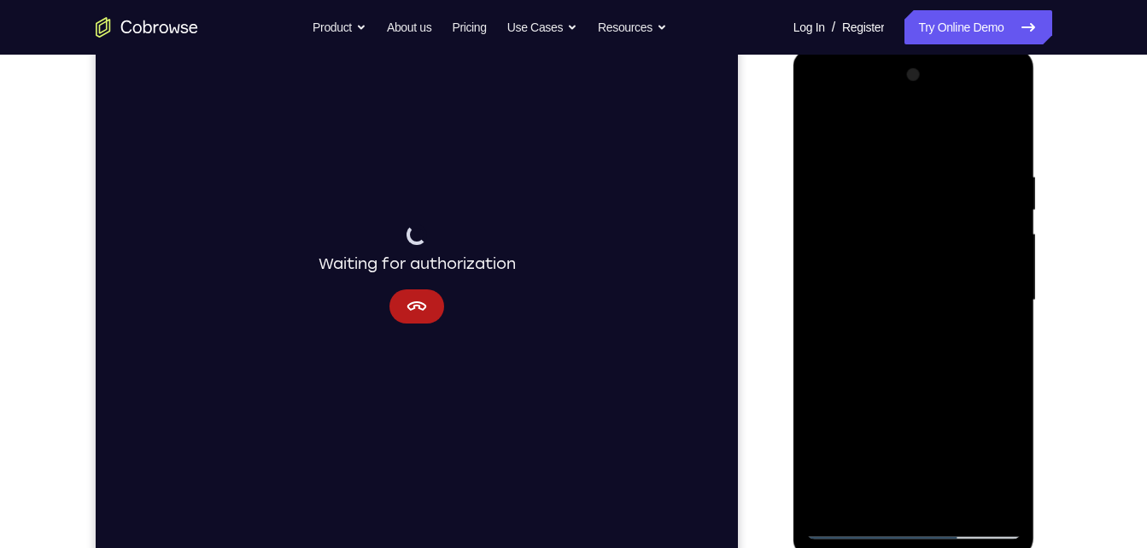
drag, startPoint x: 910, startPoint y: 453, endPoint x: 923, endPoint y: 267, distance: 186.7
click at [923, 267] on div at bounding box center [913, 301] width 215 height 478
drag, startPoint x: 919, startPoint y: 425, endPoint x: 911, endPoint y: 286, distance: 139.4
click at [911, 286] on div at bounding box center [913, 301] width 215 height 478
drag, startPoint x: 962, startPoint y: 446, endPoint x: 921, endPoint y: 338, distance: 115.2
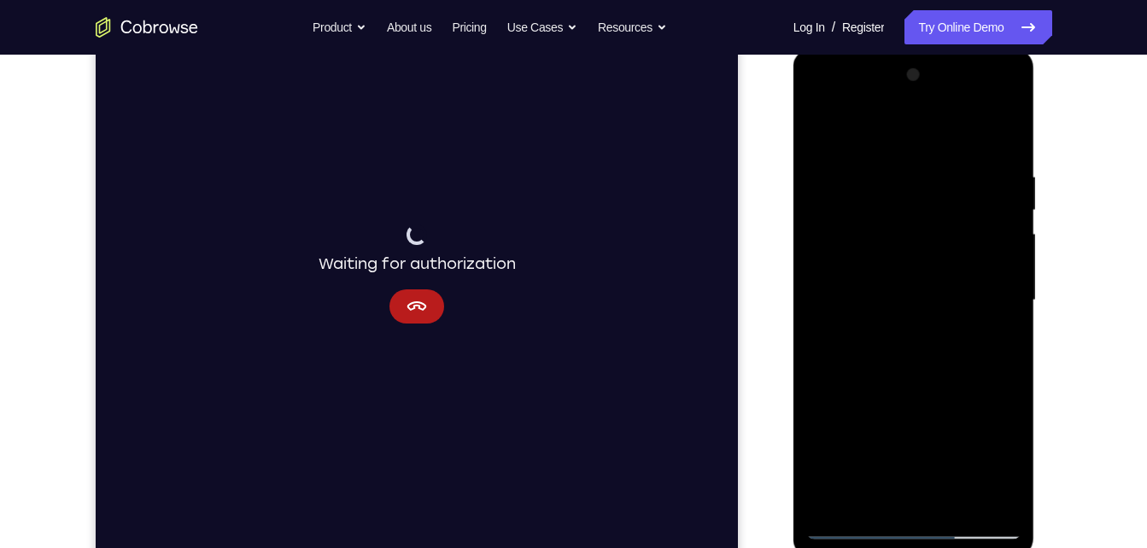
click at [921, 338] on div at bounding box center [913, 301] width 215 height 478
drag, startPoint x: 941, startPoint y: 431, endPoint x: 905, endPoint y: 365, distance: 75.3
click at [905, 365] on div at bounding box center [913, 301] width 215 height 478
drag, startPoint x: 934, startPoint y: 445, endPoint x: 859, endPoint y: 276, distance: 184.7
click at [859, 276] on div at bounding box center [913, 301] width 215 height 478
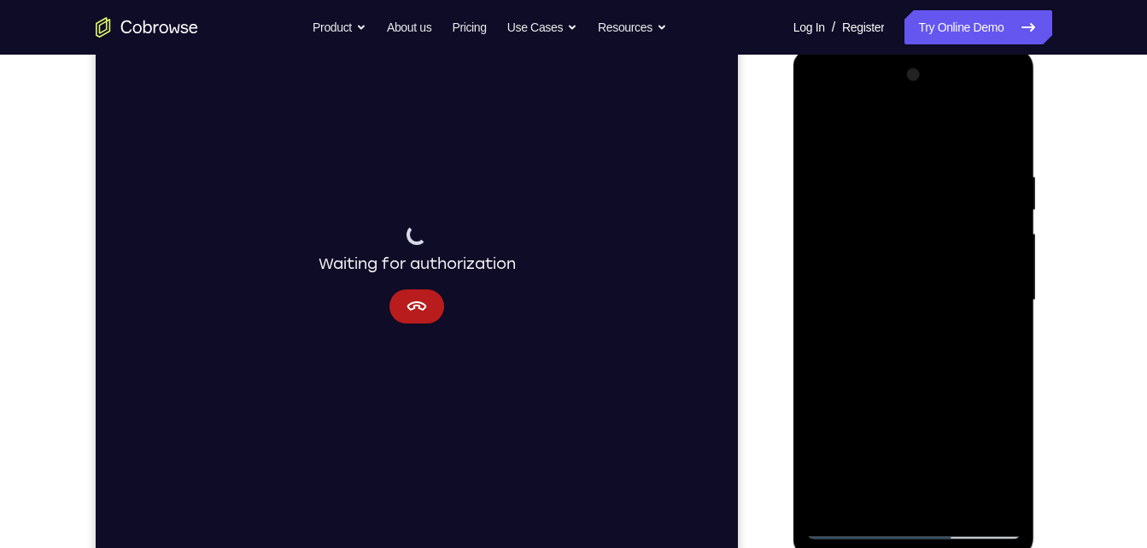
drag, startPoint x: 902, startPoint y: 439, endPoint x: 858, endPoint y: 322, distance: 125.2
click at [858, 322] on div at bounding box center [913, 301] width 215 height 478
drag, startPoint x: 852, startPoint y: 395, endPoint x: 839, endPoint y: 372, distance: 27.5
click at [839, 372] on div at bounding box center [913, 301] width 215 height 478
drag, startPoint x: 939, startPoint y: 447, endPoint x: 920, endPoint y: 354, distance: 95.0
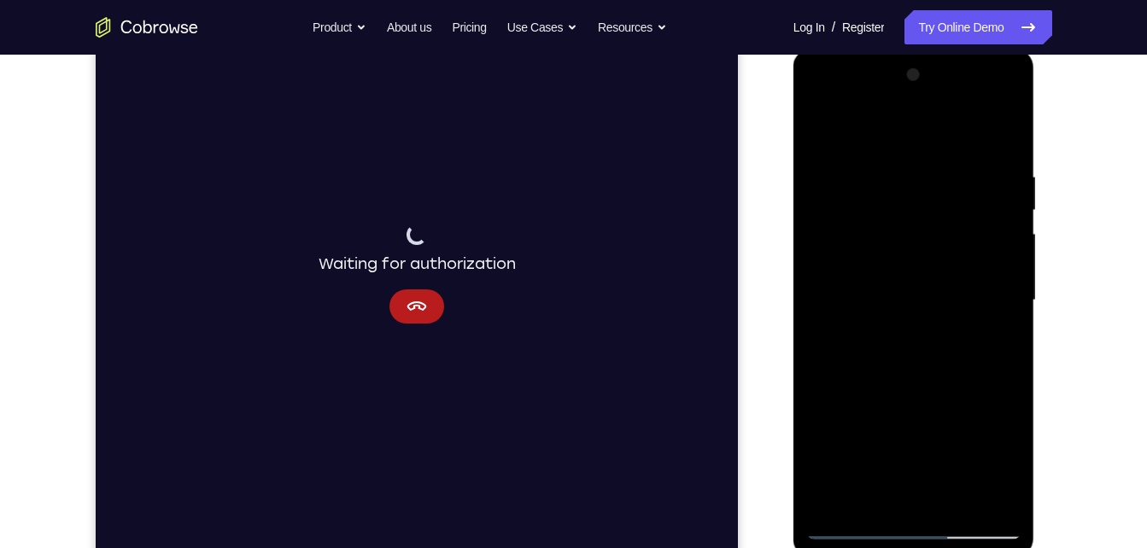
click at [920, 354] on div at bounding box center [913, 301] width 215 height 478
drag, startPoint x: 930, startPoint y: 447, endPoint x: 887, endPoint y: 390, distance: 71.9
click at [887, 390] on div at bounding box center [913, 301] width 215 height 478
drag, startPoint x: 861, startPoint y: 448, endPoint x: 877, endPoint y: 366, distance: 82.8
click at [877, 366] on div at bounding box center [913, 301] width 215 height 478
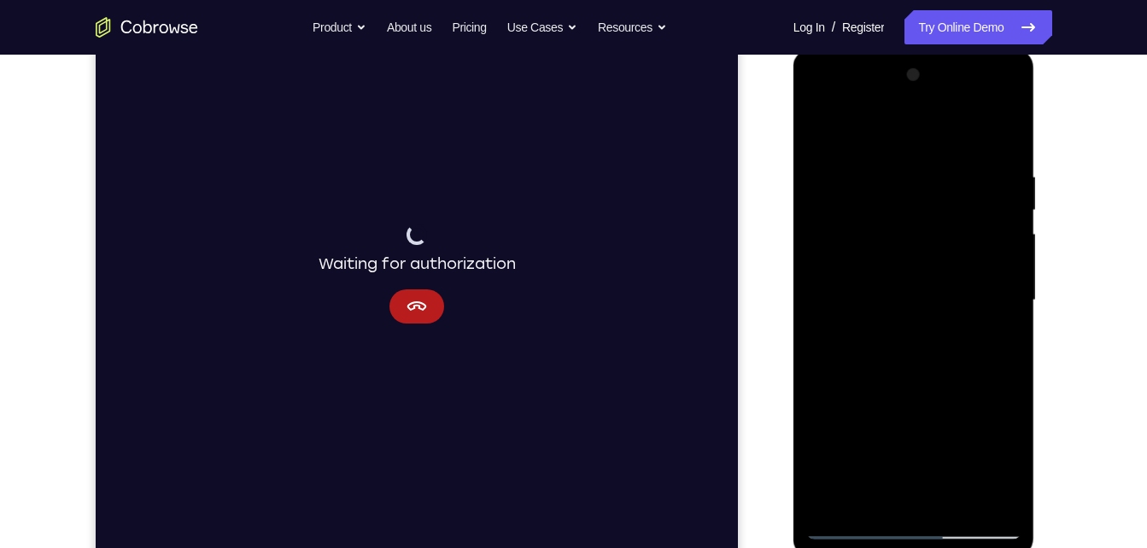
drag, startPoint x: 906, startPoint y: 451, endPoint x: 858, endPoint y: 301, distance: 158.0
click at [858, 301] on div at bounding box center [913, 301] width 215 height 478
drag, startPoint x: 923, startPoint y: 458, endPoint x: 871, endPoint y: 334, distance: 134.4
click at [871, 334] on div at bounding box center [913, 301] width 215 height 478
drag, startPoint x: 905, startPoint y: 450, endPoint x: 858, endPoint y: 318, distance: 140.8
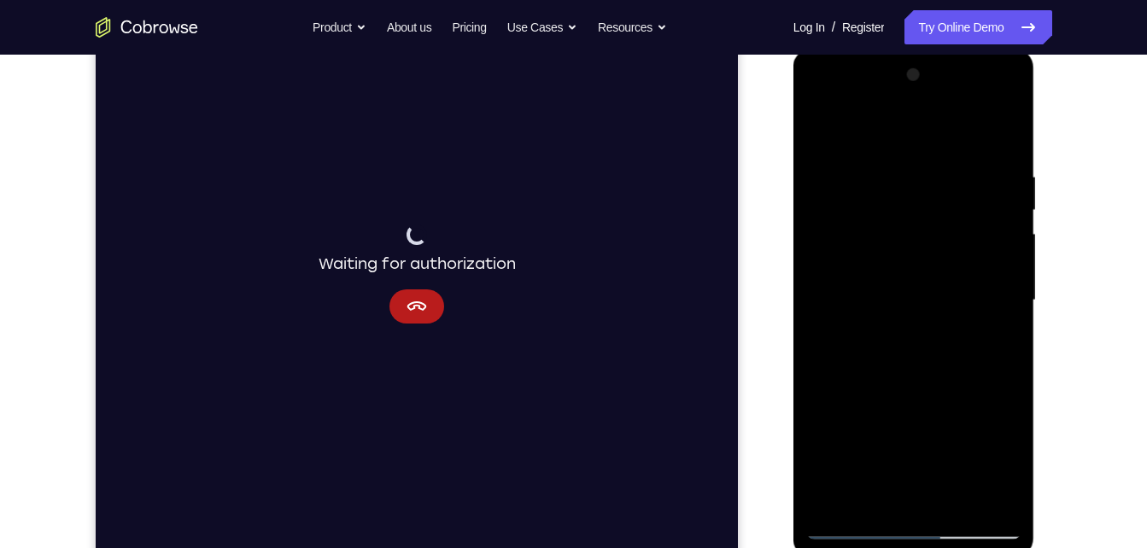
click at [858, 318] on div at bounding box center [913, 301] width 215 height 478
drag, startPoint x: 899, startPoint y: 446, endPoint x: 864, endPoint y: 310, distance: 140.3
click at [864, 310] on div at bounding box center [913, 301] width 215 height 478
drag, startPoint x: 921, startPoint y: 448, endPoint x: 874, endPoint y: 372, distance: 89.4
click at [874, 372] on div at bounding box center [913, 301] width 215 height 478
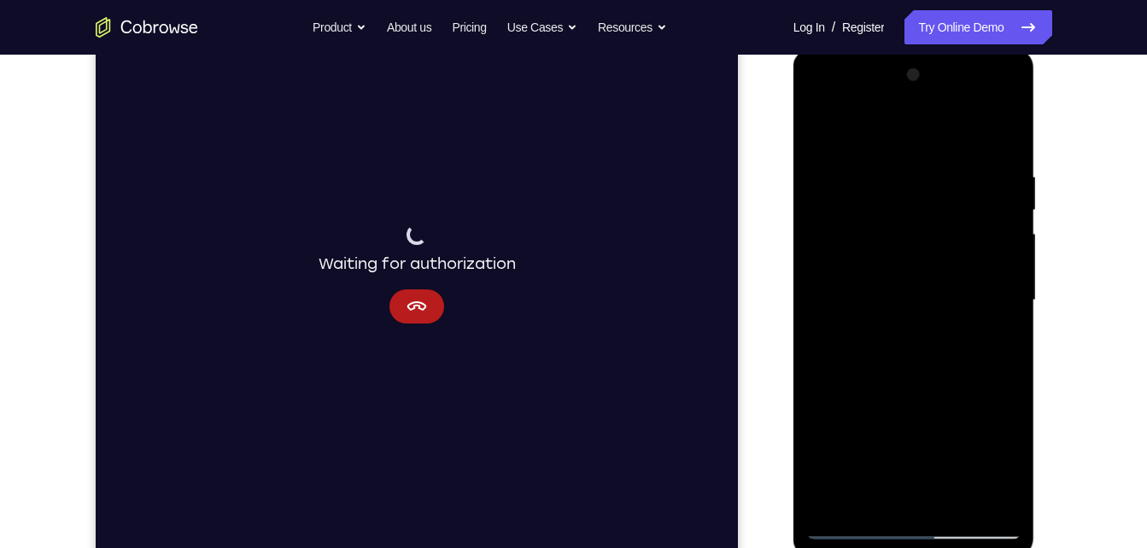
drag, startPoint x: 935, startPoint y: 456, endPoint x: 903, endPoint y: 385, distance: 78.0
click at [903, 385] on div at bounding box center [913, 301] width 215 height 478
drag, startPoint x: 895, startPoint y: 445, endPoint x: 877, endPoint y: 352, distance: 94.8
click at [877, 352] on div at bounding box center [913, 301] width 215 height 478
drag, startPoint x: 914, startPoint y: 438, endPoint x: 875, endPoint y: 345, distance: 101.1
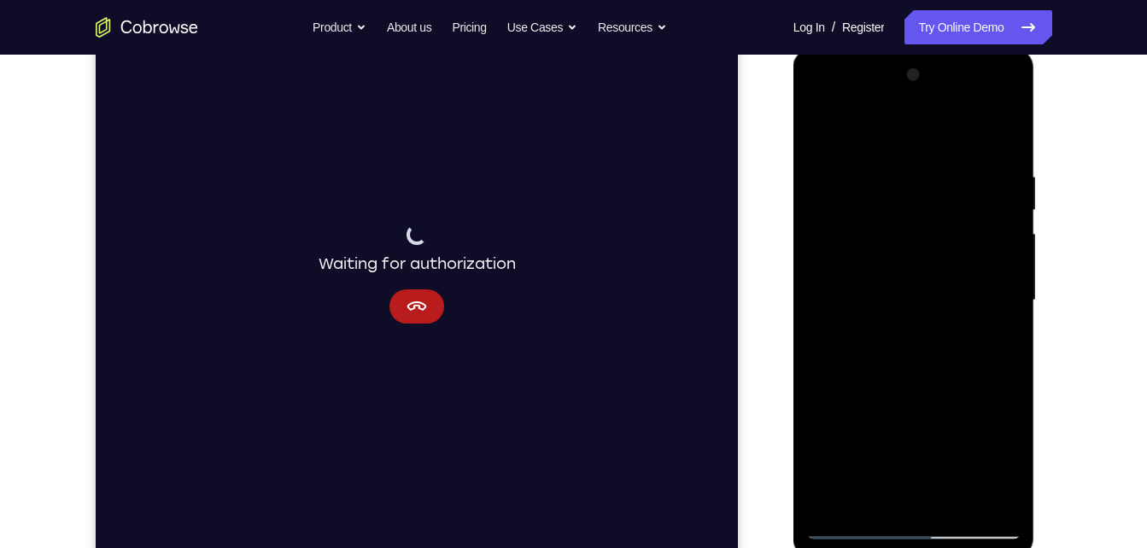
click at [875, 345] on div at bounding box center [913, 301] width 215 height 478
drag, startPoint x: 889, startPoint y: 448, endPoint x: 881, endPoint y: 413, distance: 36.0
click at [881, 413] on div at bounding box center [913, 301] width 215 height 478
drag, startPoint x: 886, startPoint y: 442, endPoint x: 884, endPoint y: 411, distance: 31.7
click at [884, 411] on div at bounding box center [913, 301] width 215 height 478
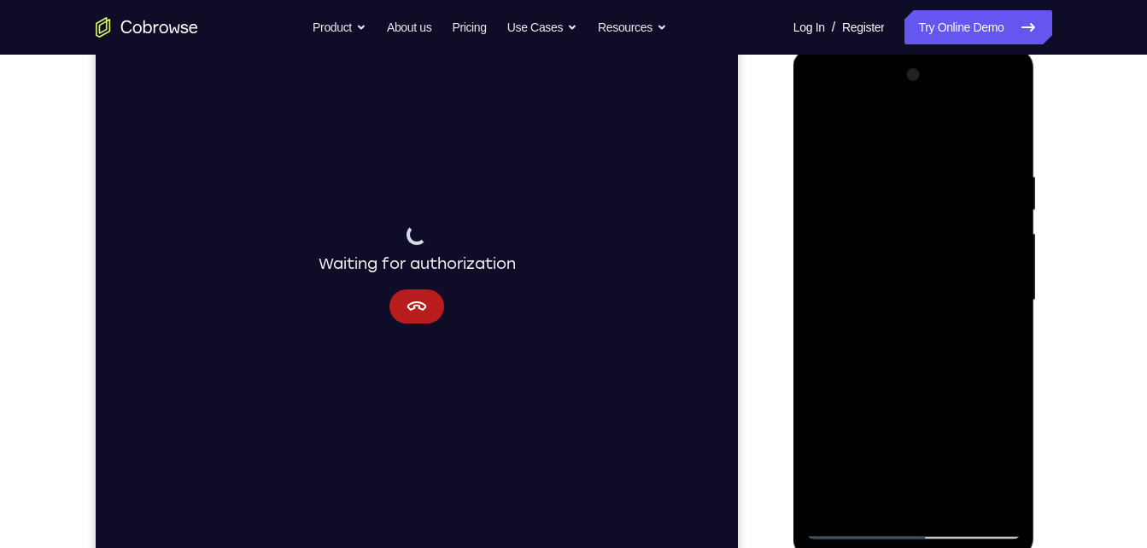
drag, startPoint x: 888, startPoint y: 432, endPoint x: 872, endPoint y: 372, distance: 62.6
click at [872, 372] on div at bounding box center [913, 301] width 215 height 478
drag, startPoint x: 900, startPoint y: 431, endPoint x: 880, endPoint y: 341, distance: 92.8
click at [880, 341] on div at bounding box center [913, 301] width 215 height 478
drag, startPoint x: 927, startPoint y: 448, endPoint x: 892, endPoint y: 372, distance: 83.7
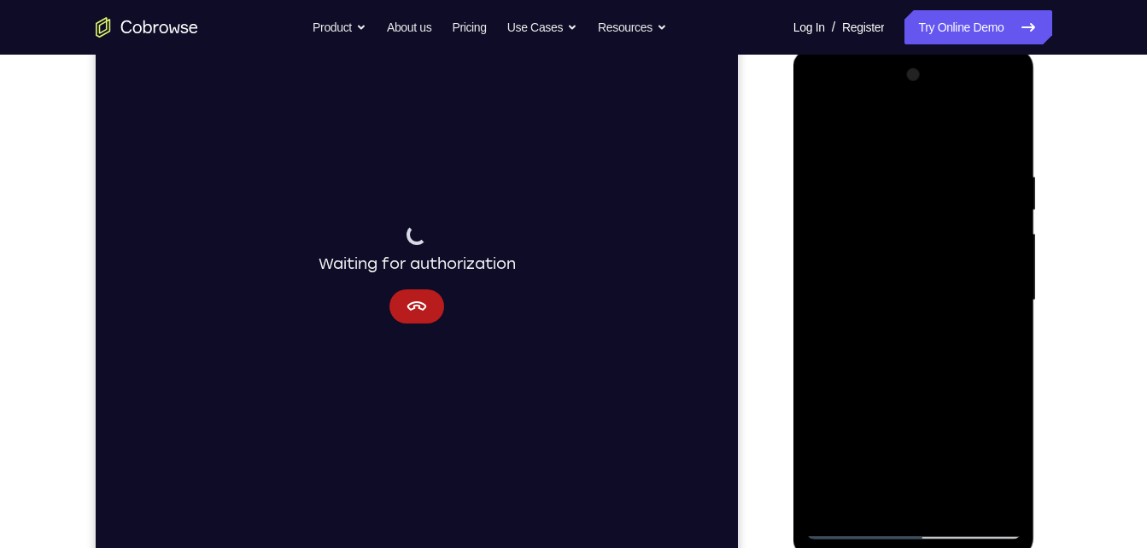
click at [892, 372] on div at bounding box center [913, 301] width 215 height 478
drag, startPoint x: 955, startPoint y: 474, endPoint x: 930, endPoint y: 366, distance: 111.3
click at [930, 366] on div at bounding box center [913, 301] width 215 height 478
drag, startPoint x: 965, startPoint y: 447, endPoint x: 931, endPoint y: 362, distance: 91.2
click at [931, 362] on div at bounding box center [913, 301] width 215 height 478
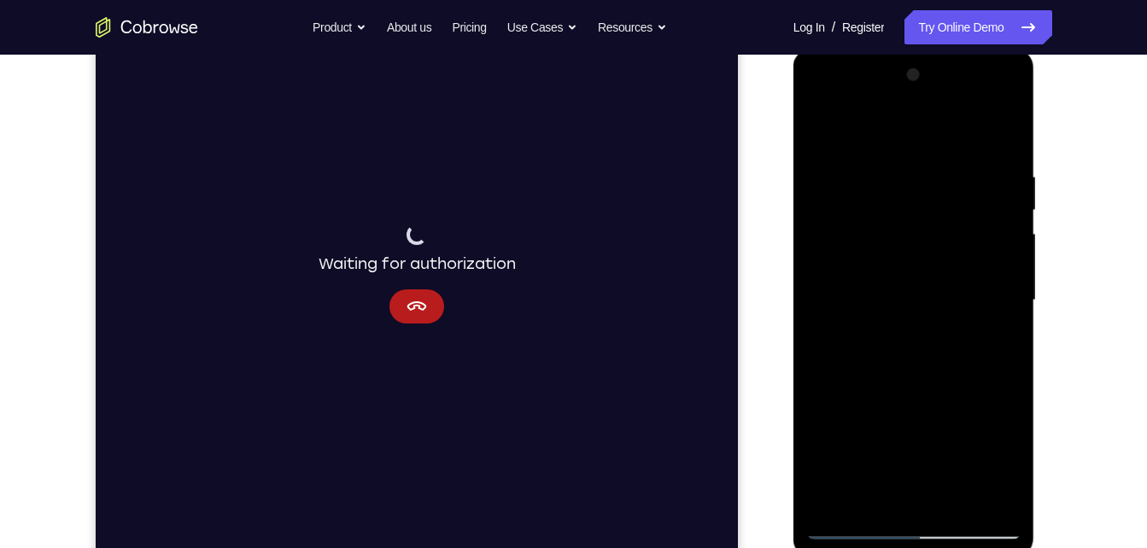
drag, startPoint x: 968, startPoint y: 459, endPoint x: 943, endPoint y: 413, distance: 52.4
click at [943, 413] on div at bounding box center [913, 301] width 215 height 478
drag, startPoint x: 948, startPoint y: 444, endPoint x: 943, endPoint y: 361, distance: 83.0
click at [943, 361] on div at bounding box center [913, 301] width 215 height 478
drag, startPoint x: 974, startPoint y: 442, endPoint x: 931, endPoint y: 302, distance: 146.5
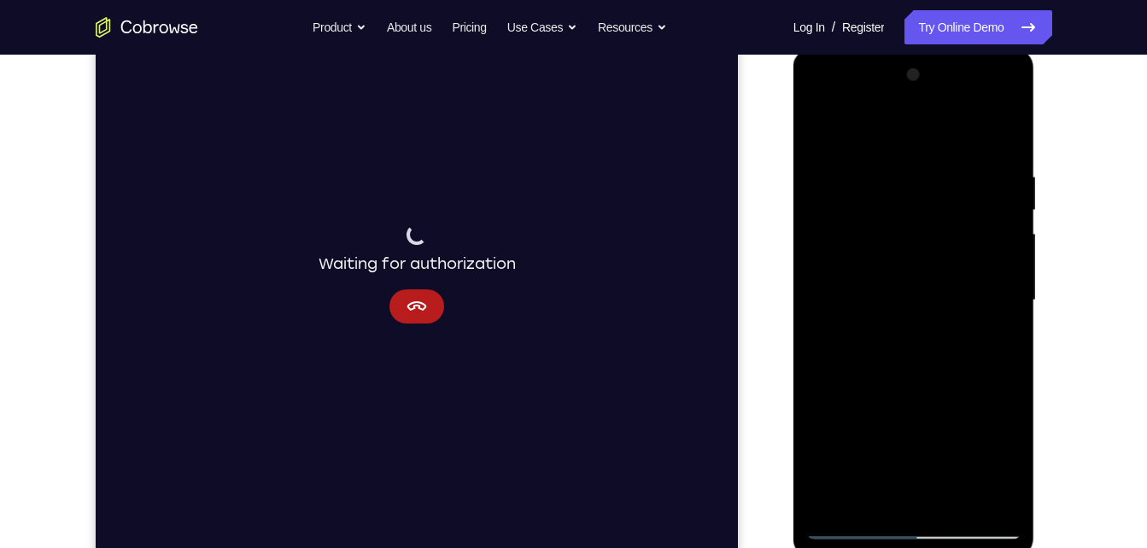
click at [931, 302] on div at bounding box center [913, 301] width 215 height 478
drag, startPoint x: 934, startPoint y: 451, endPoint x: 924, endPoint y: 371, distance: 80.9
click at [924, 371] on div at bounding box center [913, 301] width 215 height 478
drag, startPoint x: 941, startPoint y: 413, endPoint x: 899, endPoint y: 322, distance: 99.8
click at [899, 322] on div at bounding box center [913, 301] width 215 height 478
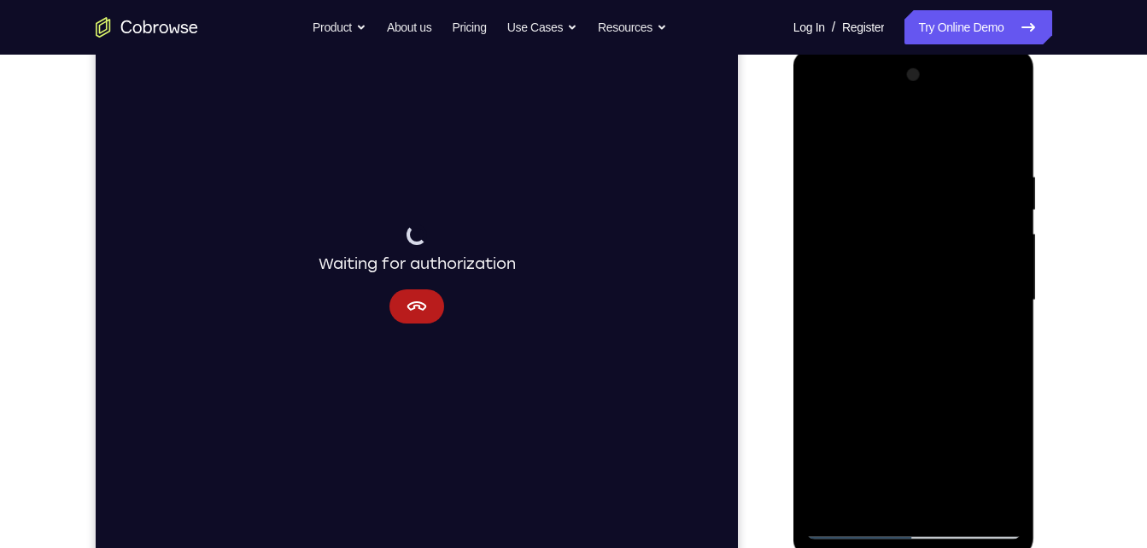
drag, startPoint x: 880, startPoint y: 409, endPoint x: 886, endPoint y: 296, distance: 112.9
click at [886, 296] on div at bounding box center [913, 301] width 215 height 478
drag, startPoint x: 962, startPoint y: 454, endPoint x: 917, endPoint y: 258, distance: 201.6
click at [917, 258] on div at bounding box center [913, 301] width 215 height 478
click at [986, 443] on div at bounding box center [913, 301] width 215 height 478
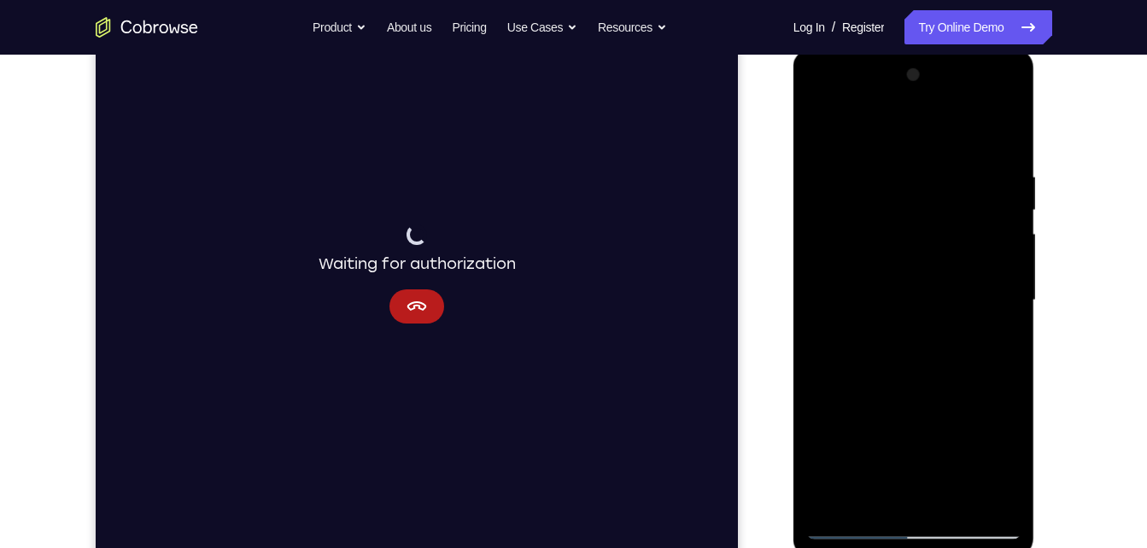
click at [1001, 128] on div at bounding box center [913, 301] width 215 height 478
click at [933, 274] on div at bounding box center [913, 301] width 215 height 478
click at [1007, 134] on div at bounding box center [913, 301] width 215 height 478
click at [824, 128] on div at bounding box center [913, 301] width 215 height 478
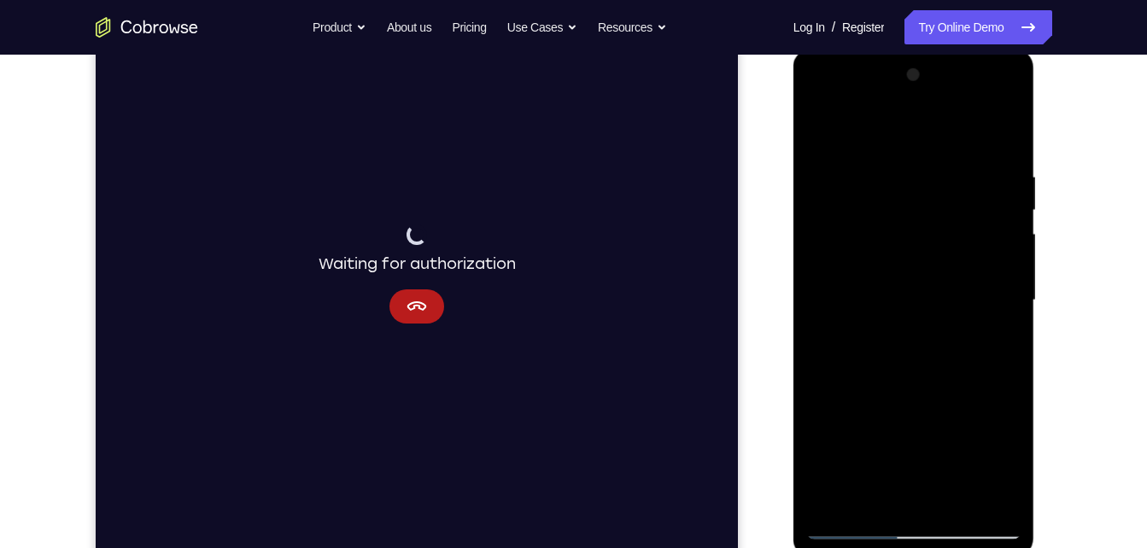
click at [824, 128] on div at bounding box center [913, 301] width 215 height 478
drag, startPoint x: 933, startPoint y: 196, endPoint x: 964, endPoint y: 592, distance: 396.8
click at [964, 548] on html "Online web based iOS Simulators and Android Emulators. Run iPhone, iPad, Mobile…" at bounding box center [915, 305] width 243 height 513
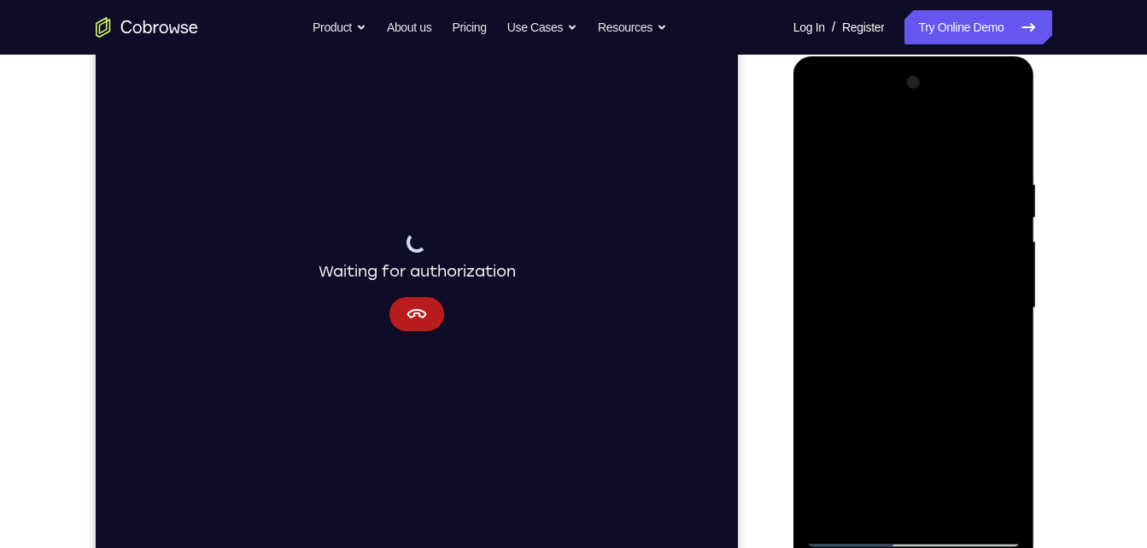
scroll to position [226, 0]
click at [888, 190] on div at bounding box center [913, 309] width 215 height 478
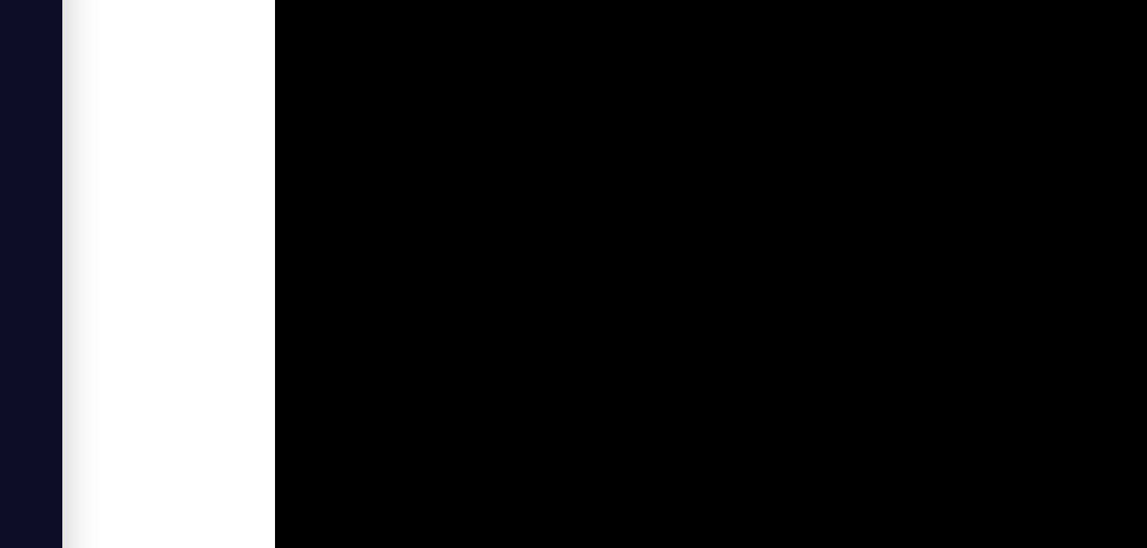
drag, startPoint x: 456, startPoint y: -148, endPoint x: 467, endPoint y: -105, distance: 44.1
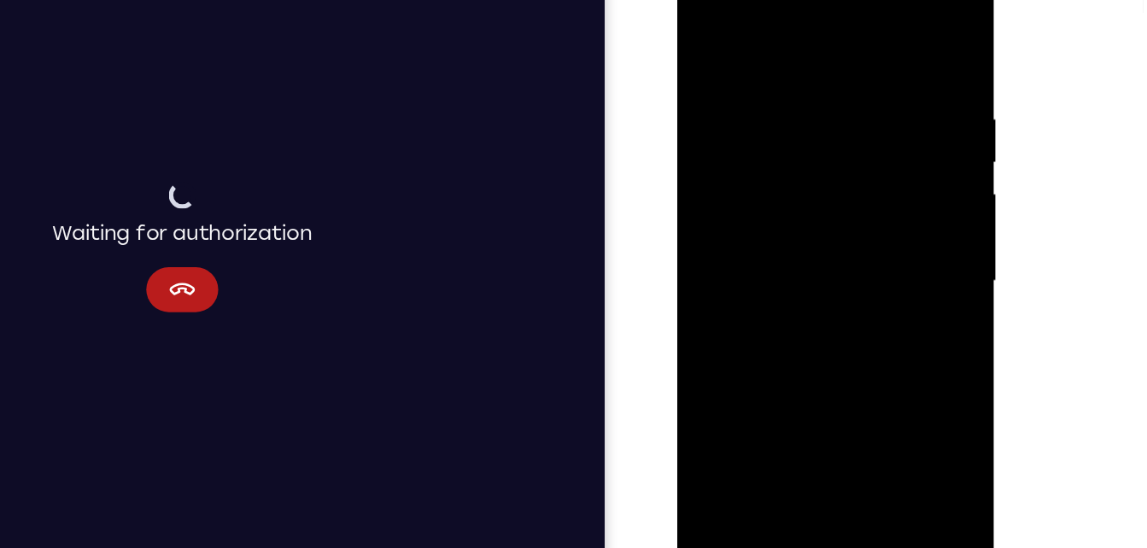
click at [865, 204] on div at bounding box center [797, 203] width 215 height 478
click at [874, 164] on div at bounding box center [797, 203] width 215 height 478
click at [712, 158] on div at bounding box center [797, 203] width 215 height 478
drag, startPoint x: 855, startPoint y: 171, endPoint x: 676, endPoint y: 196, distance: 181.2
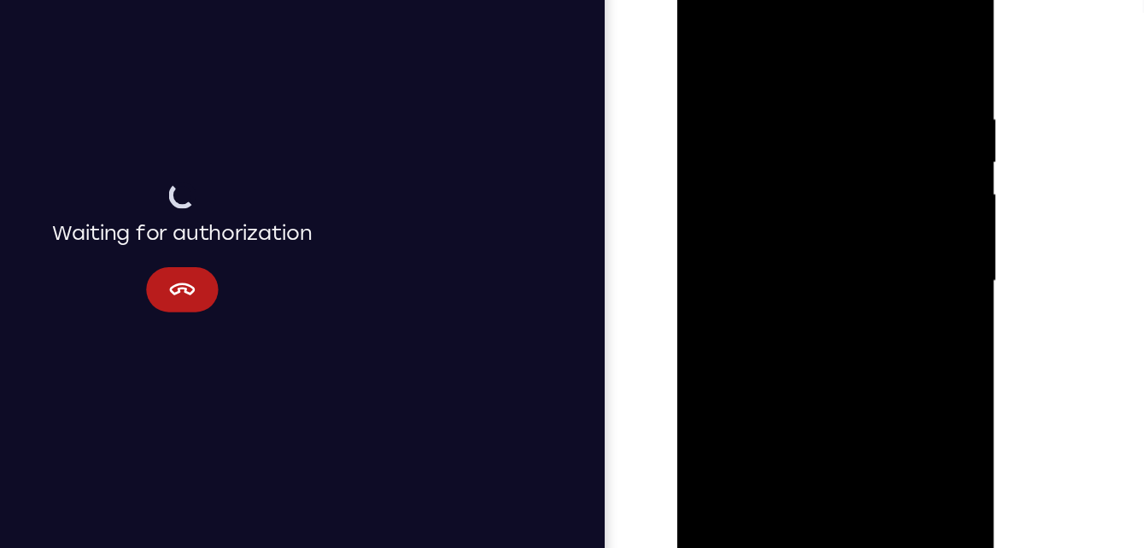
click at [677, 196] on html "Online web based iOS Simulators and Android Emulators. Run iPhone, iPad, Mobile…" at bounding box center [798, 207] width 243 height 513
click at [871, 170] on div at bounding box center [797, 203] width 215 height 478
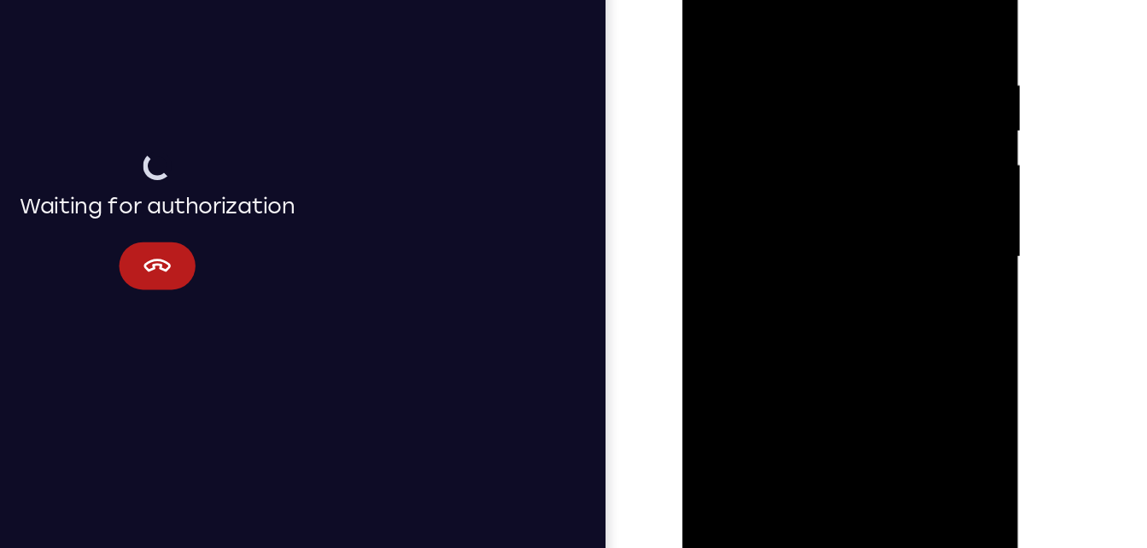
click at [715, 166] on div at bounding box center [802, 158] width 215 height 478
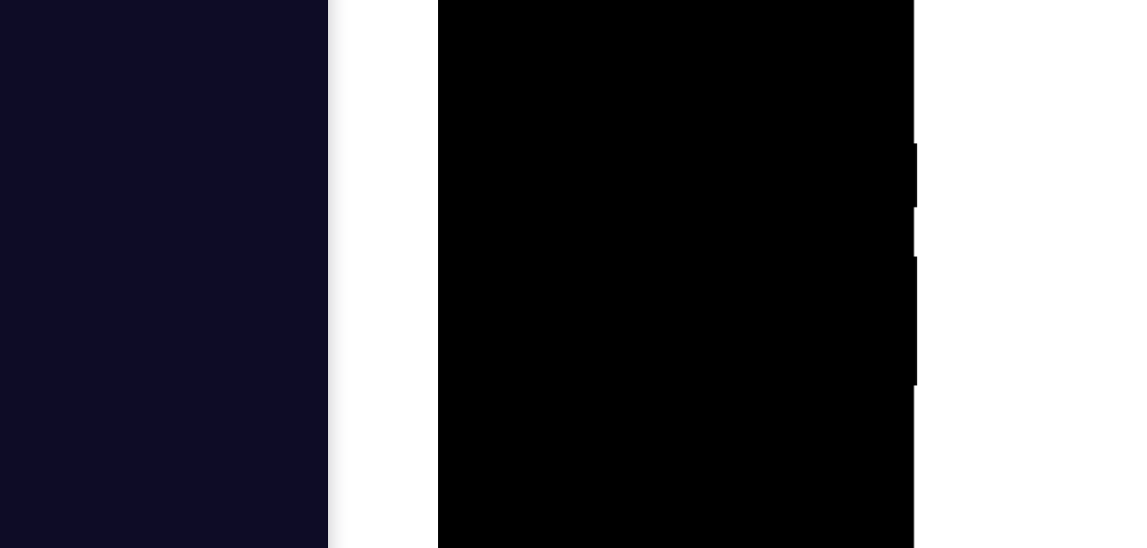
click at [649, 0] on div at bounding box center [558, 141] width 215 height 478
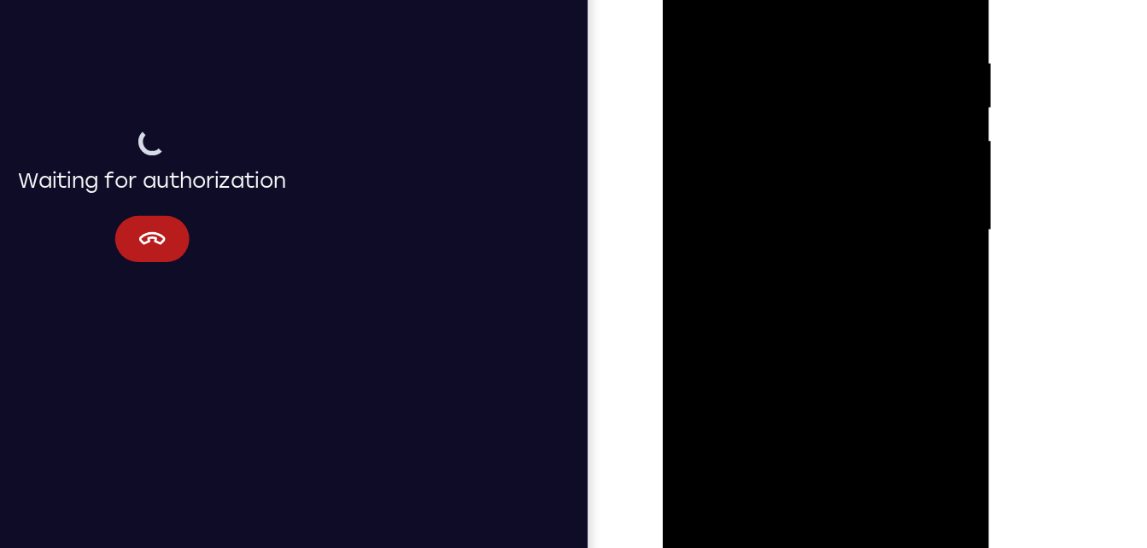
click at [828, 342] on div at bounding box center [783, 141] width 215 height 478
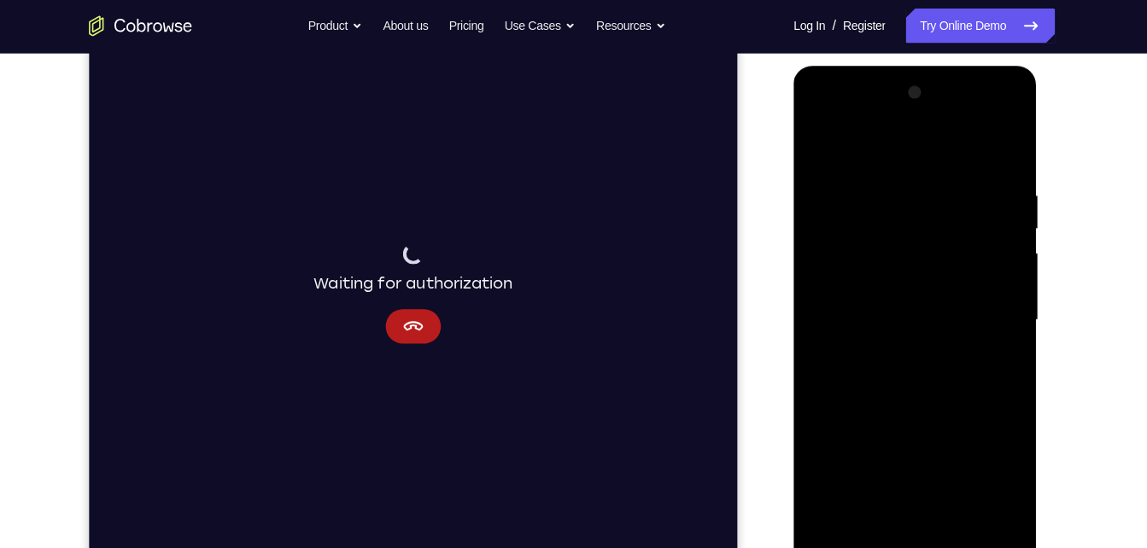
scroll to position [214, 0]
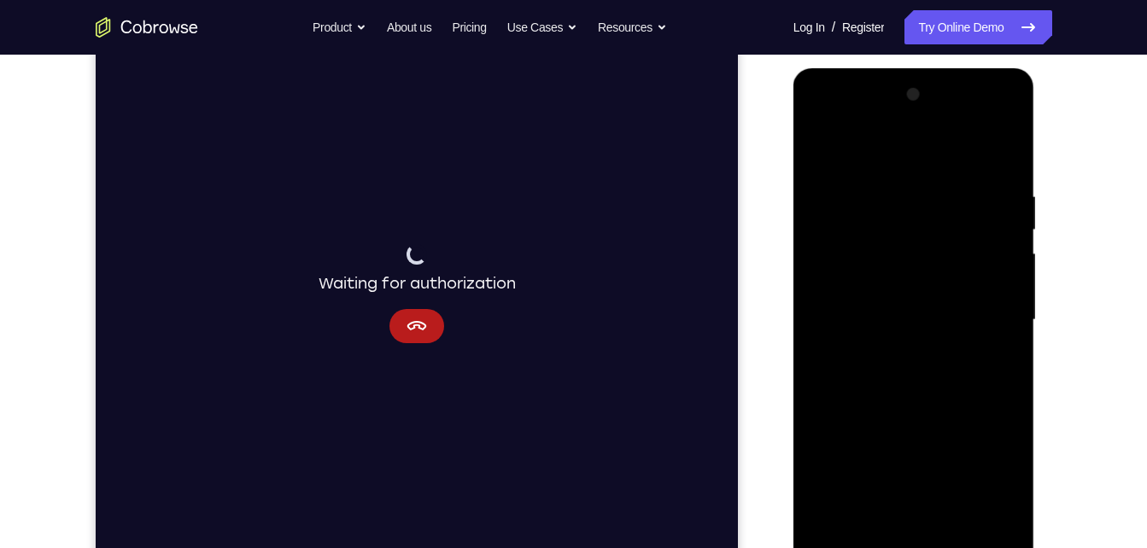
drag, startPoint x: 868, startPoint y: 372, endPoint x: 795, endPoint y: 196, distance: 189.6
click at [795, 196] on div at bounding box center [915, 322] width 242 height 509
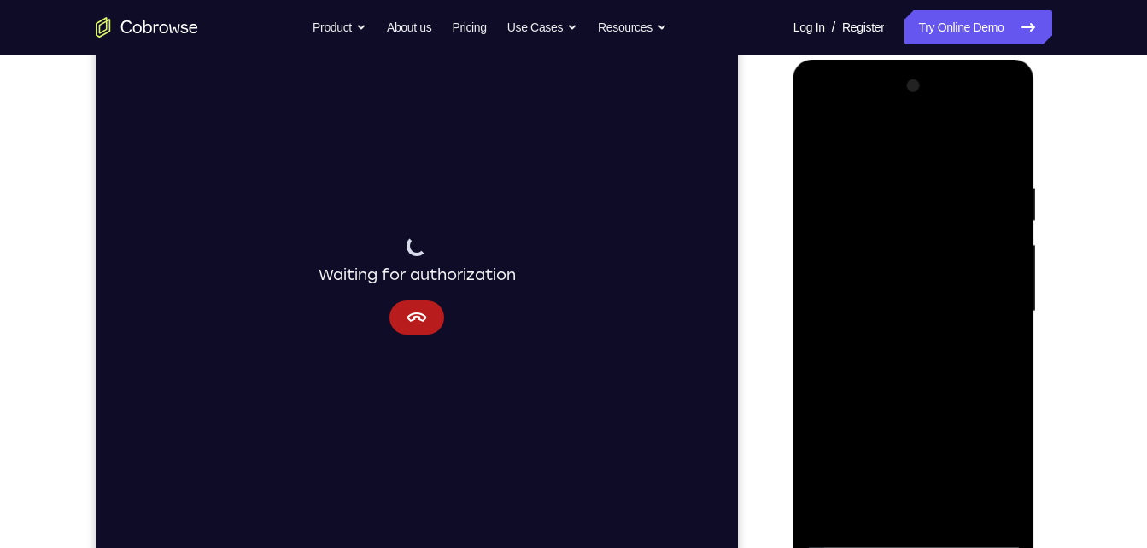
scroll to position [220, 0]
click at [428, 325] on button "Cancel" at bounding box center [416, 320] width 55 height 34
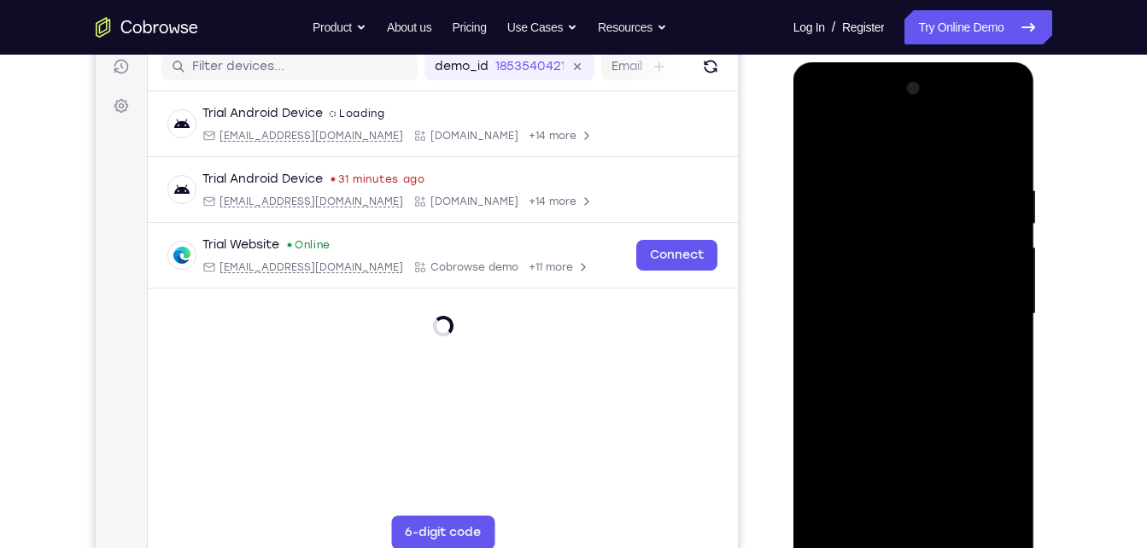
scroll to position [290, 0]
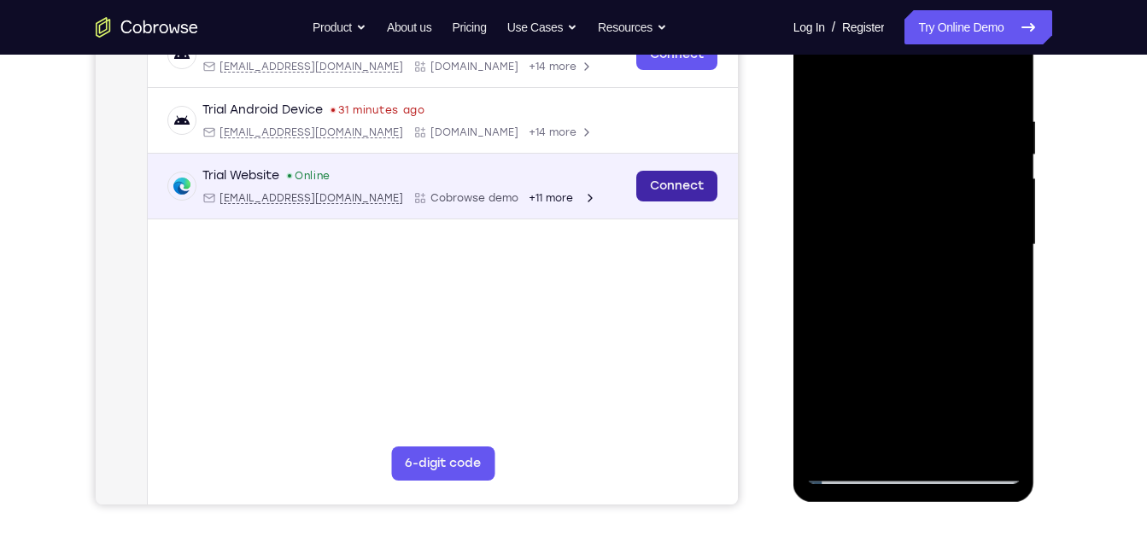
click at [667, 194] on link "Connect" at bounding box center [676, 186] width 81 height 31
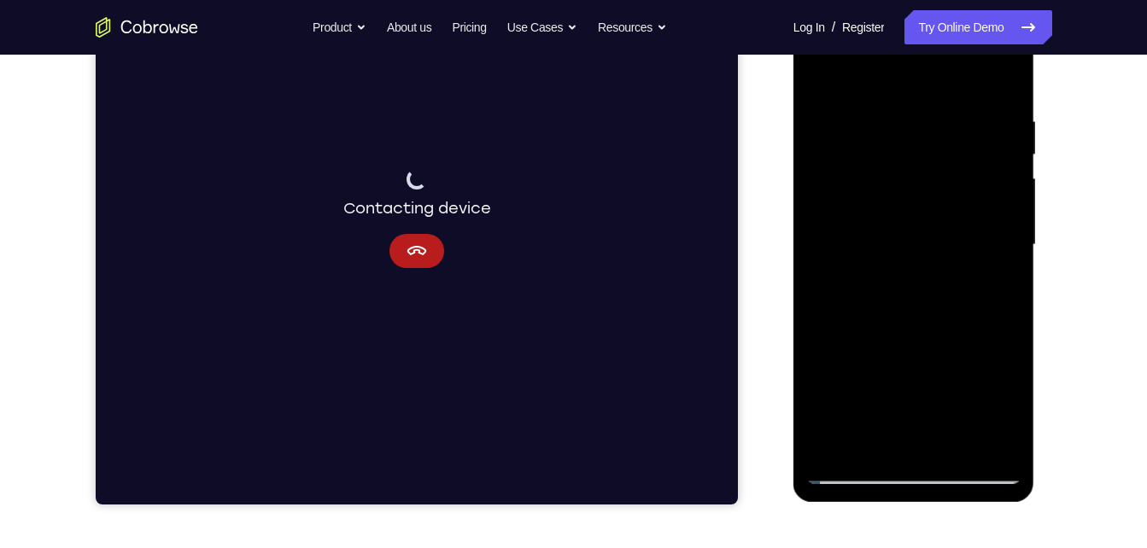
click at [865, 438] on div at bounding box center [913, 245] width 215 height 478
click at [918, 191] on div at bounding box center [913, 245] width 215 height 478
click at [818, 73] on div at bounding box center [913, 245] width 215 height 478
click at [817, 75] on div at bounding box center [913, 245] width 215 height 478
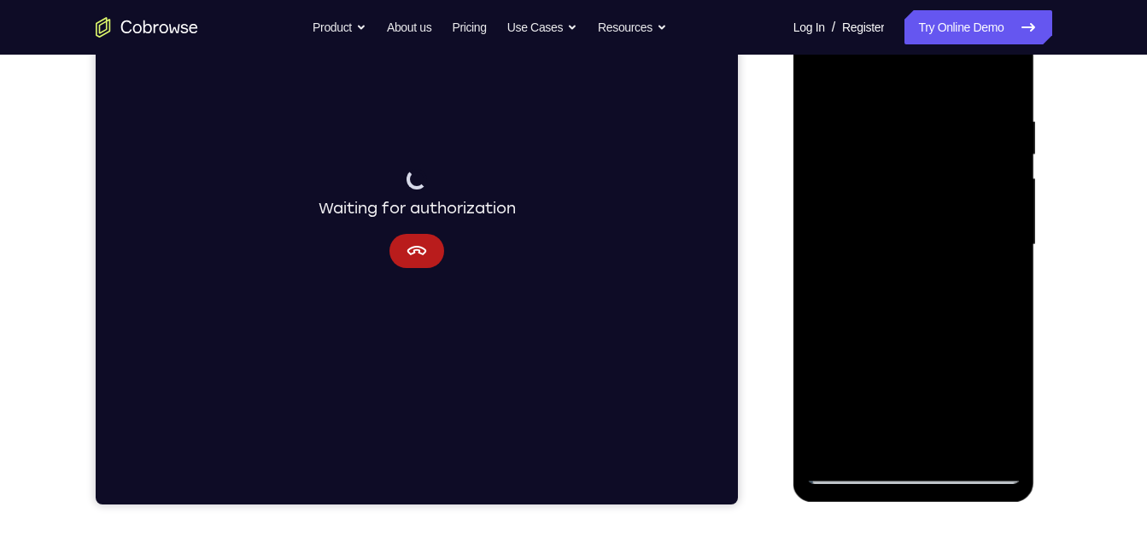
click at [872, 444] on div at bounding box center [913, 245] width 215 height 478
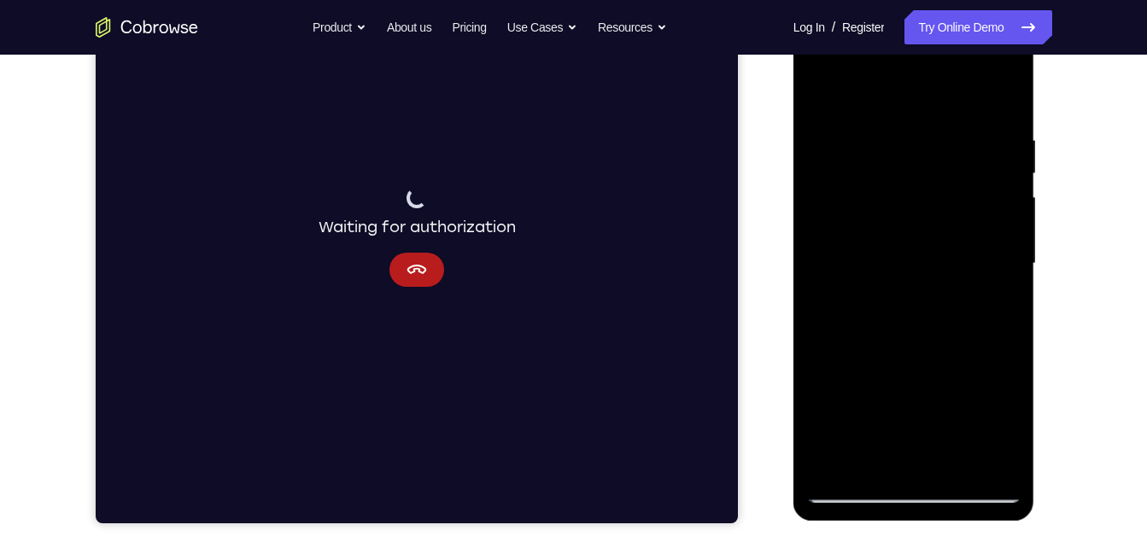
scroll to position [270, 0]
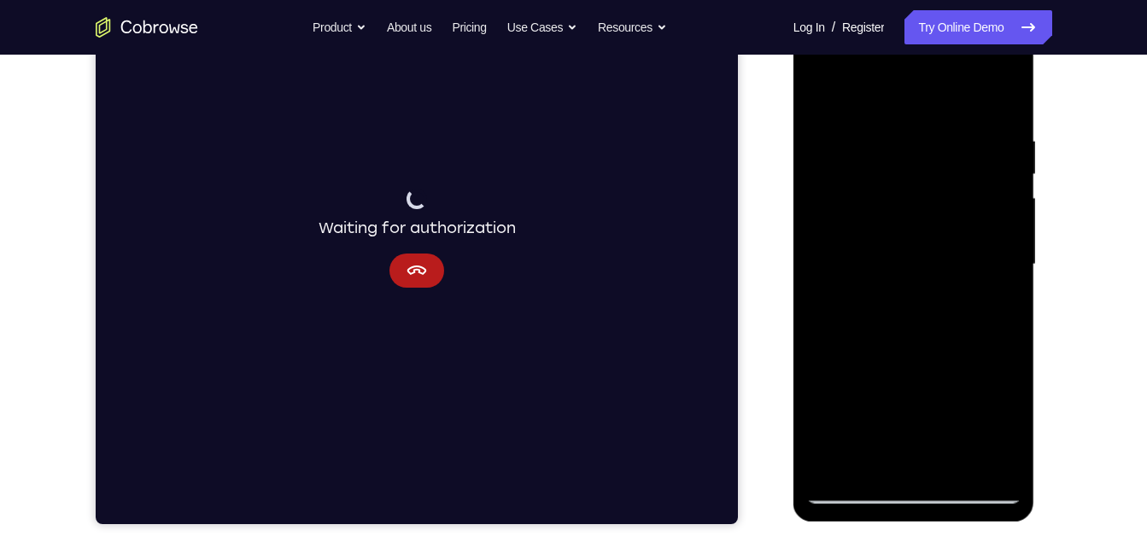
click at [840, 91] on div at bounding box center [913, 265] width 215 height 478
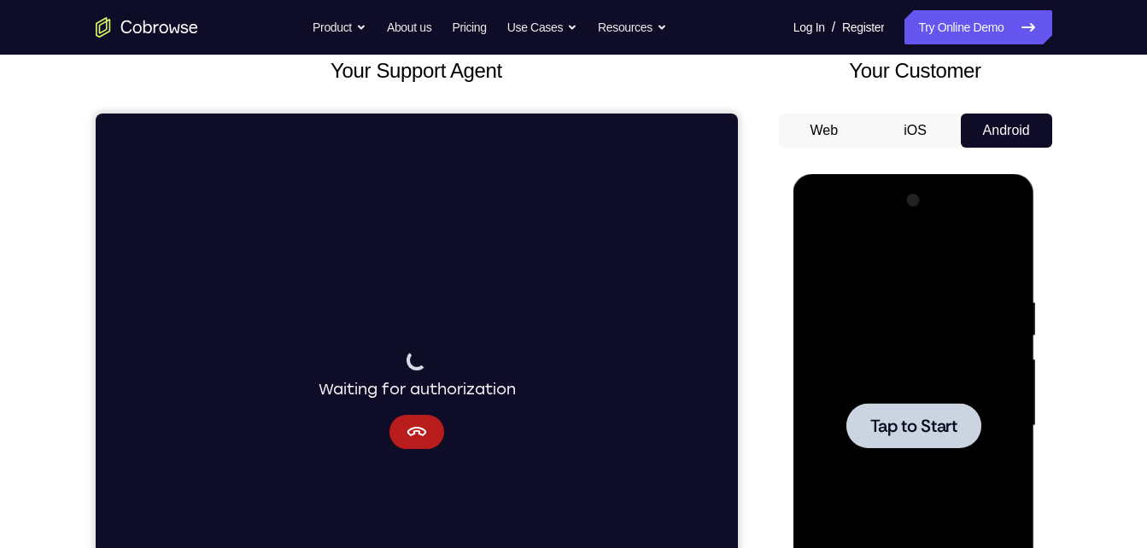
scroll to position [109, 0]
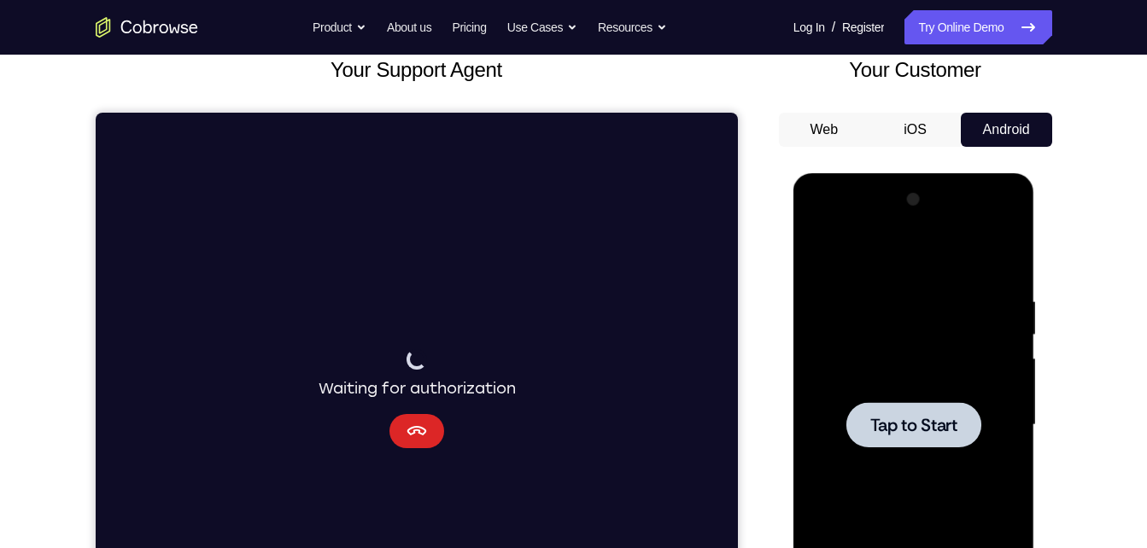
click at [405, 443] on button "Cancel" at bounding box center [416, 431] width 55 height 34
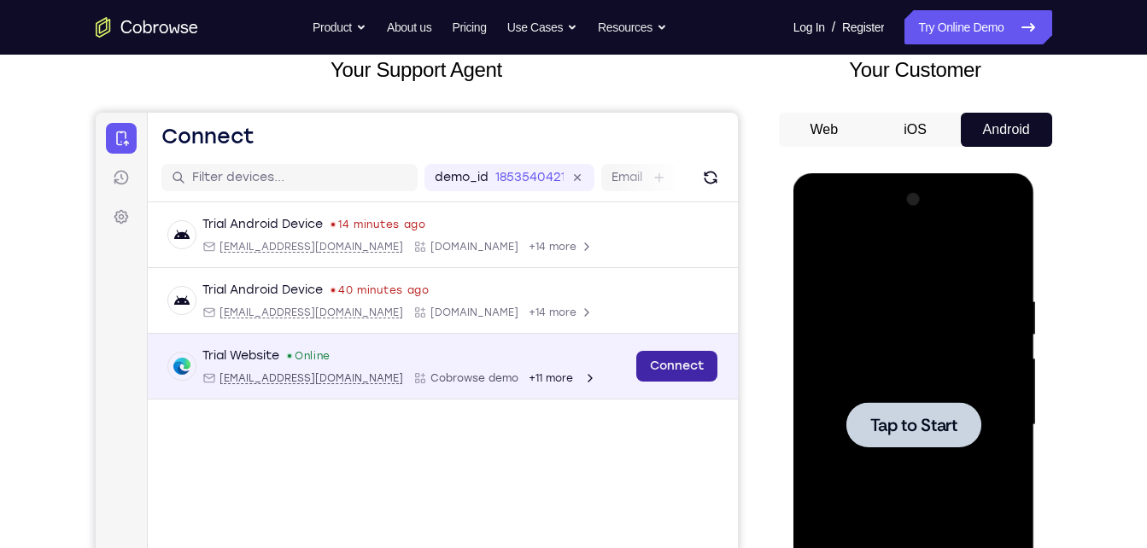
click at [694, 372] on link "Connect" at bounding box center [676, 366] width 81 height 31
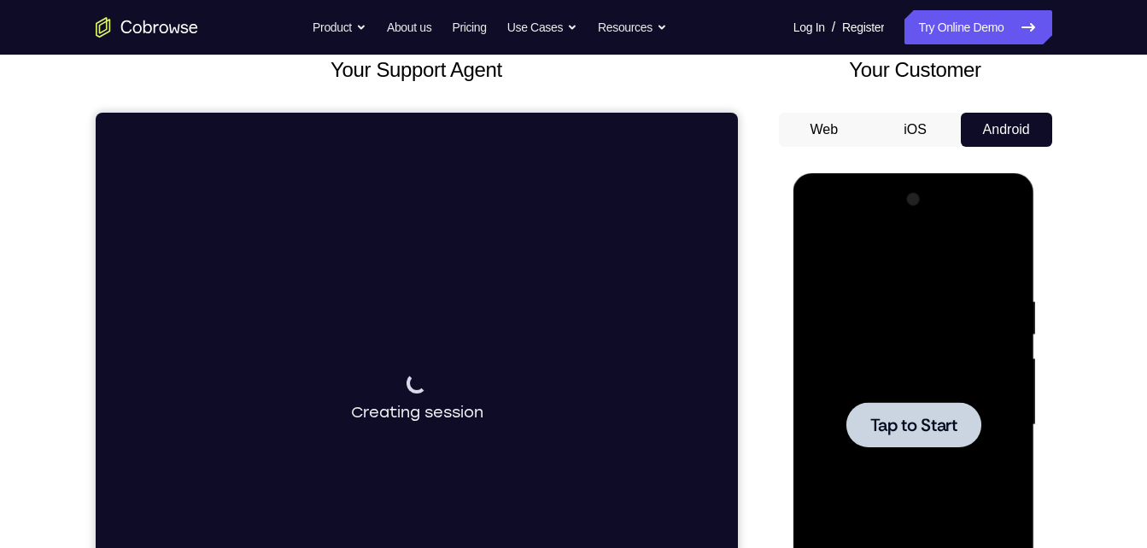
drag, startPoint x: 852, startPoint y: 407, endPoint x: 1247, endPoint y: 188, distance: 452.3
click at [852, 407] on div at bounding box center [914, 424] width 135 height 45
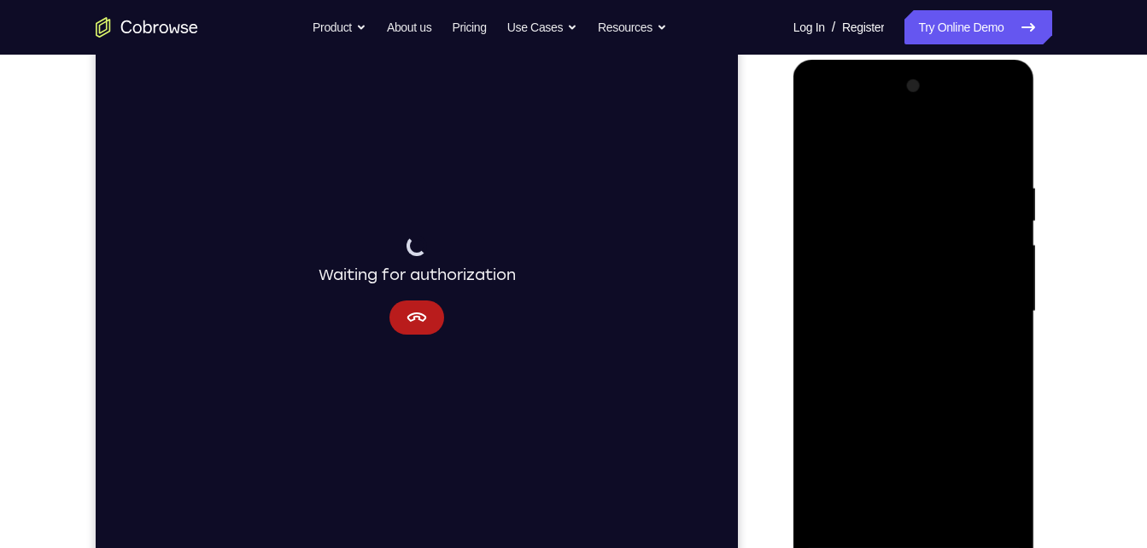
scroll to position [230, 0]
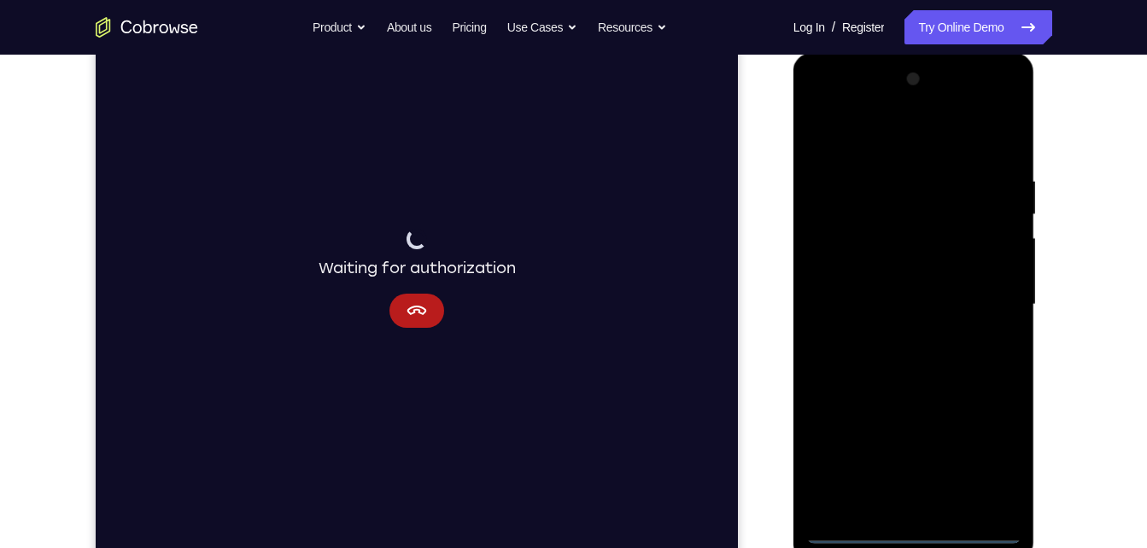
click at [913, 530] on div at bounding box center [913, 305] width 215 height 478
click at [996, 447] on div at bounding box center [913, 305] width 215 height 478
click at [931, 145] on div at bounding box center [913, 305] width 215 height 478
click at [987, 295] on div at bounding box center [913, 305] width 215 height 478
click at [893, 340] on div at bounding box center [913, 305] width 215 height 478
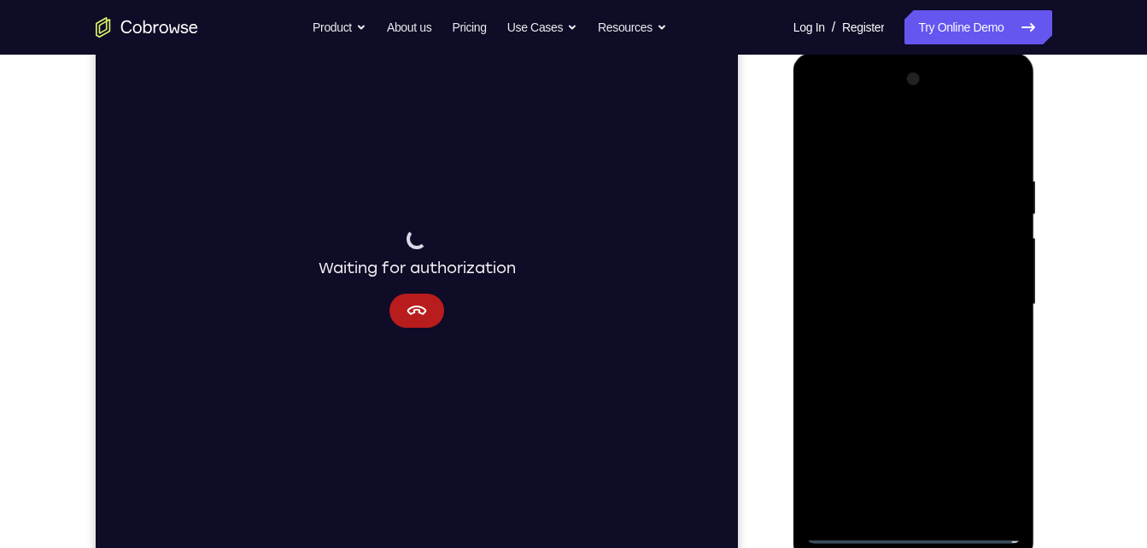
click at [887, 268] on div at bounding box center [913, 305] width 215 height 478
click at [884, 293] on div at bounding box center [913, 305] width 215 height 478
click at [893, 332] on div at bounding box center [913, 305] width 215 height 478
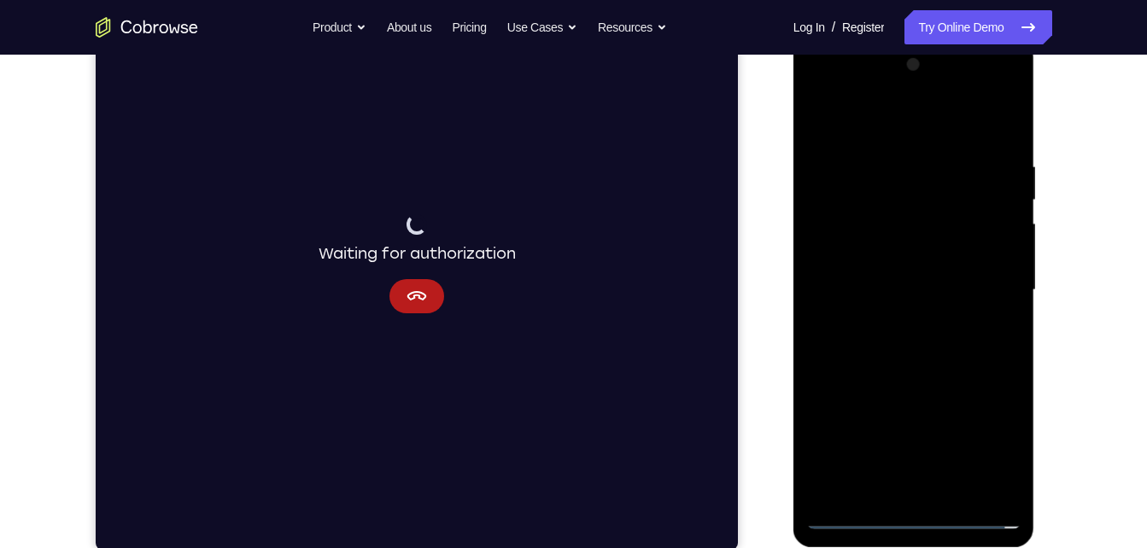
scroll to position [243, 0]
click at [908, 254] on div at bounding box center [913, 291] width 215 height 478
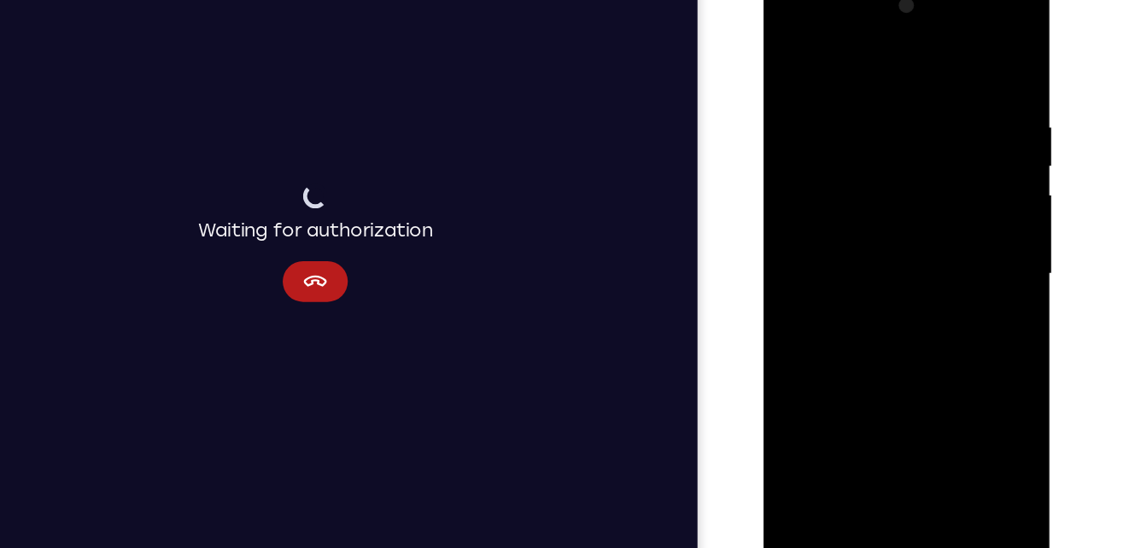
click at [926, 426] on div at bounding box center [883, 227] width 215 height 478
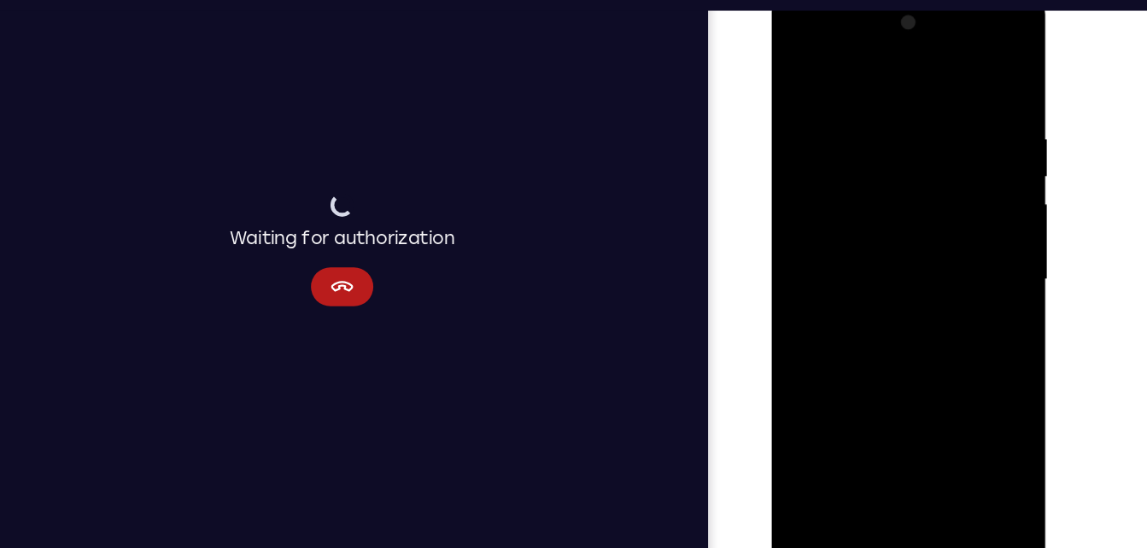
click at [915, 337] on div at bounding box center [891, 246] width 215 height 478
click at [802, 70] on div at bounding box center [891, 246] width 215 height 478
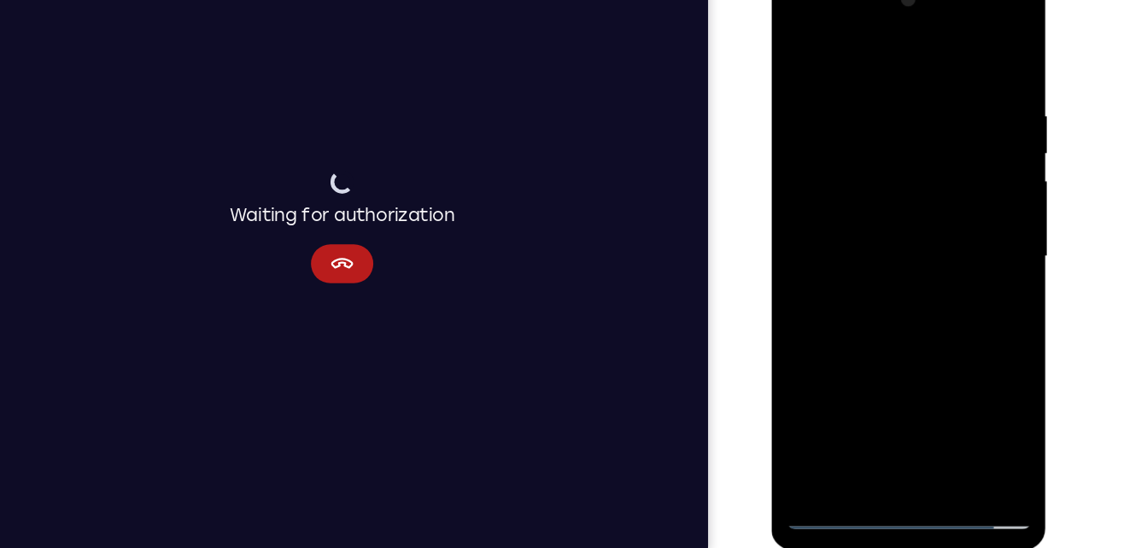
click at [858, 419] on div at bounding box center [891, 222] width 215 height 478
click at [910, 51] on div at bounding box center [891, 222] width 215 height 478
click at [807, 91] on div at bounding box center [891, 222] width 215 height 478
click at [841, 95] on div at bounding box center [891, 222] width 215 height 478
click at [866, 101] on div at bounding box center [891, 222] width 215 height 478
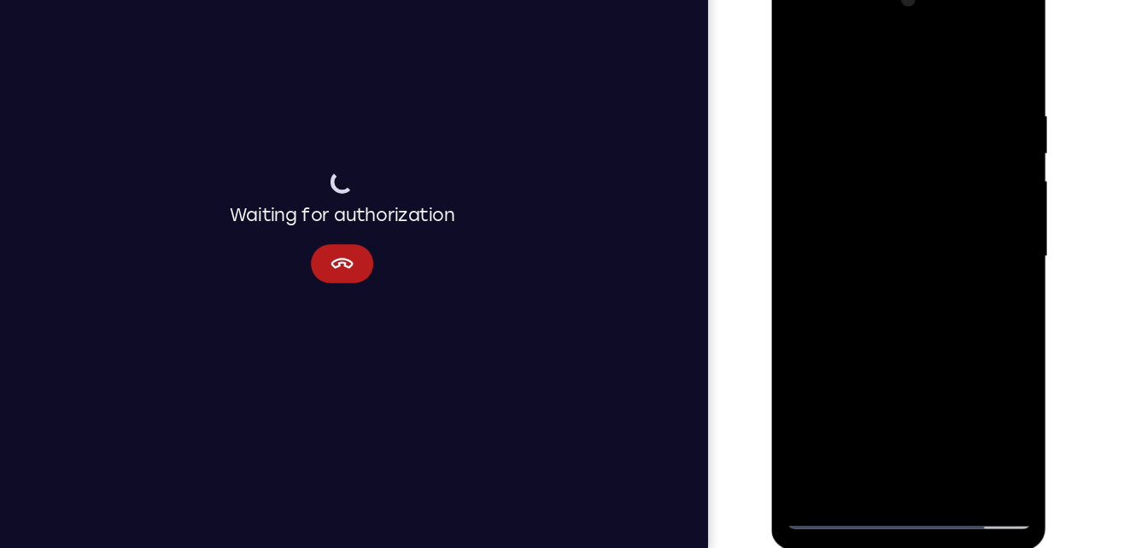
click at [901, 270] on div at bounding box center [891, 222] width 215 height 478
click at [800, 49] on div at bounding box center [891, 222] width 215 height 478
click at [811, 130] on div at bounding box center [891, 222] width 215 height 478
click at [803, 57] on div at bounding box center [891, 222] width 215 height 478
drag, startPoint x: 887, startPoint y: 242, endPoint x: 892, endPoint y: 83, distance: 159.0
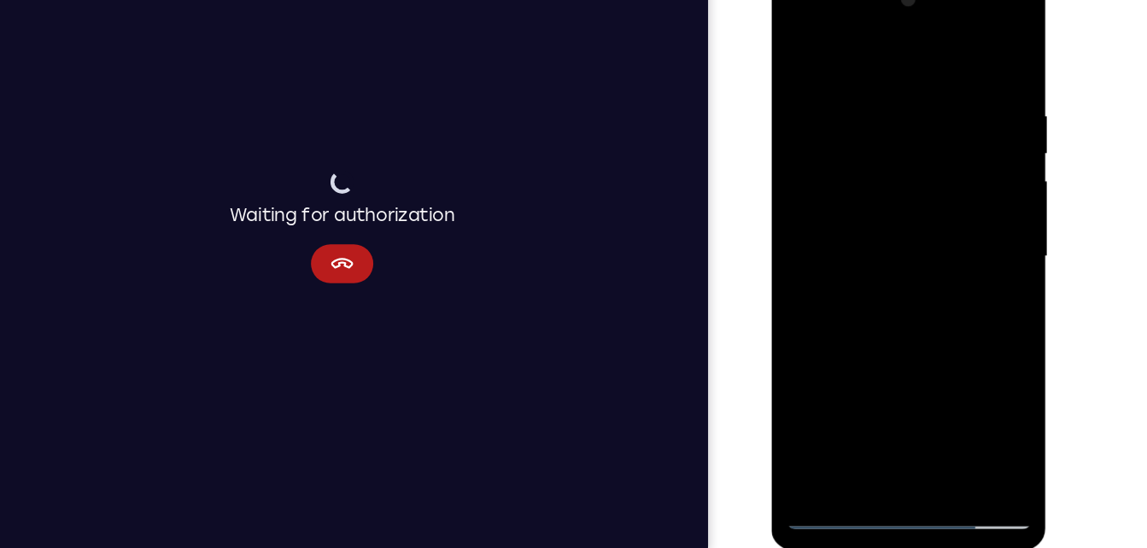
click at [892, 83] on div at bounding box center [891, 222] width 215 height 478
click at [905, 220] on div at bounding box center [891, 222] width 215 height 478
click at [988, 131] on div at bounding box center [891, 222] width 215 height 478
click at [794, 49] on div at bounding box center [891, 222] width 215 height 478
click at [829, 340] on div at bounding box center [891, 222] width 215 height 478
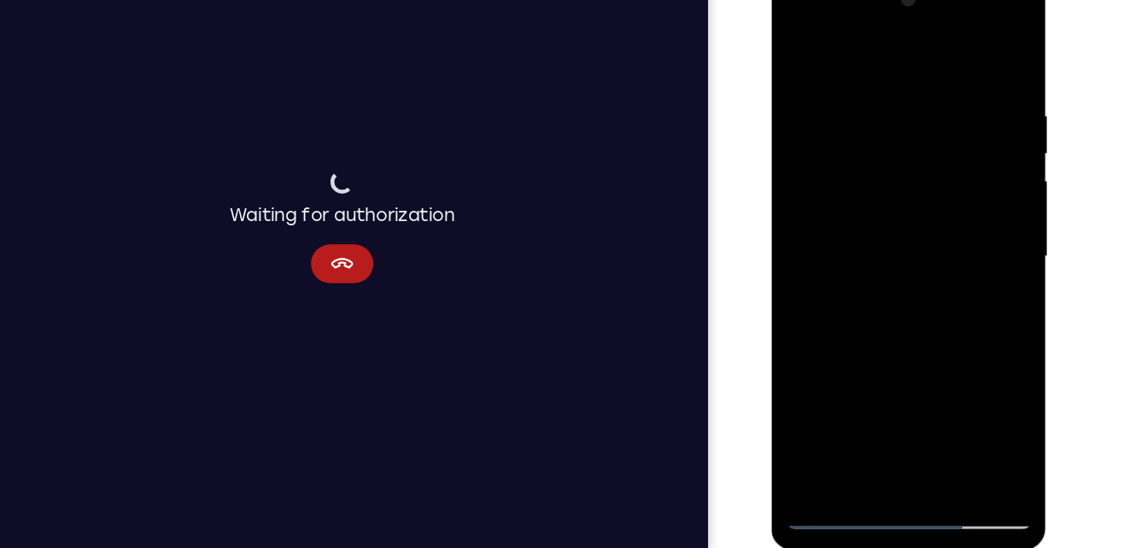
click at [821, 299] on div at bounding box center [891, 222] width 215 height 478
click at [841, 93] on div at bounding box center [891, 222] width 215 height 478
click at [794, 47] on div at bounding box center [891, 222] width 215 height 478
click at [800, 44] on div at bounding box center [891, 222] width 215 height 478
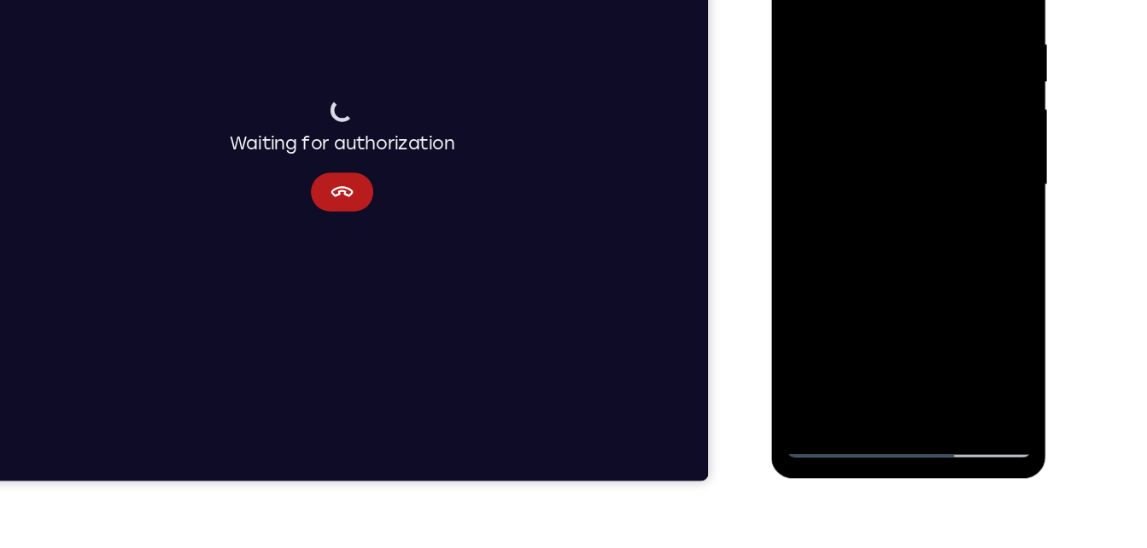
scroll to position [306, 0]
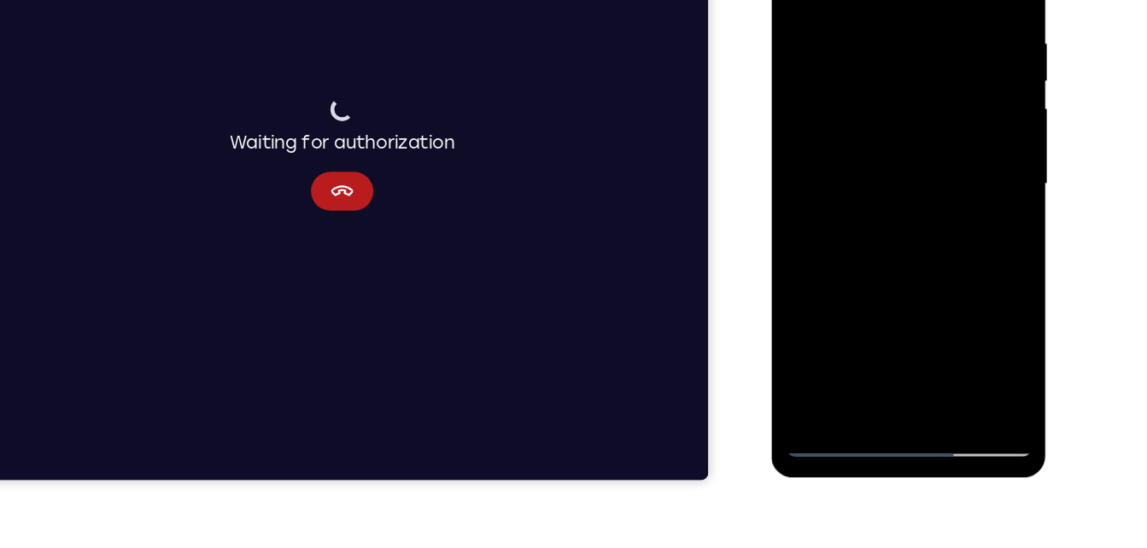
click at [948, 226] on div at bounding box center [891, 149] width 215 height 478
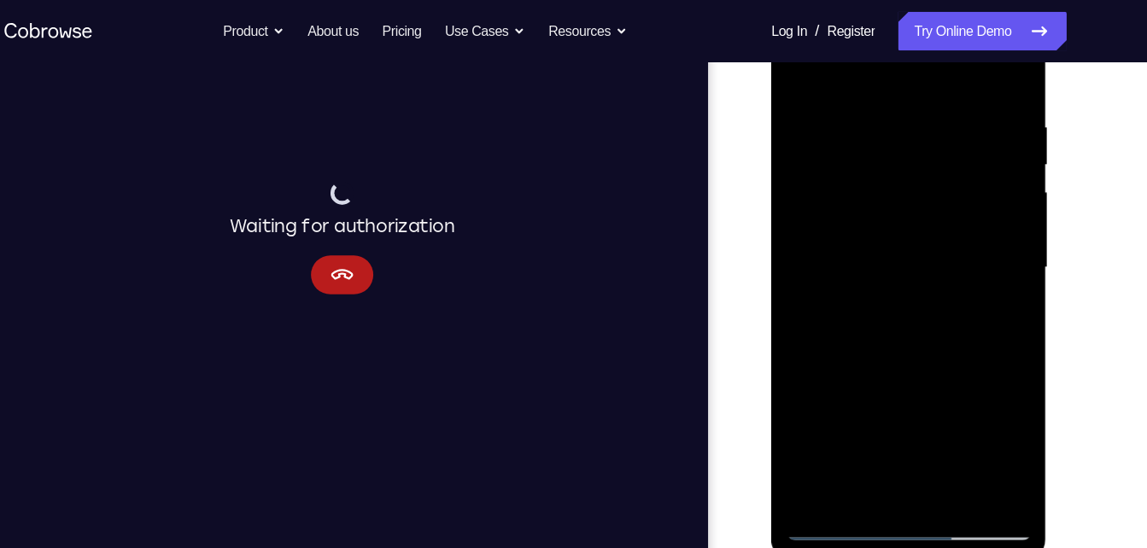
scroll to position [299, 0]
click at [980, 186] on div at bounding box center [891, 234] width 215 height 478
click at [980, 181] on div at bounding box center [891, 234] width 215 height 478
click at [803, 63] on div at bounding box center [891, 234] width 215 height 478
click at [957, 196] on div at bounding box center [891, 234] width 215 height 478
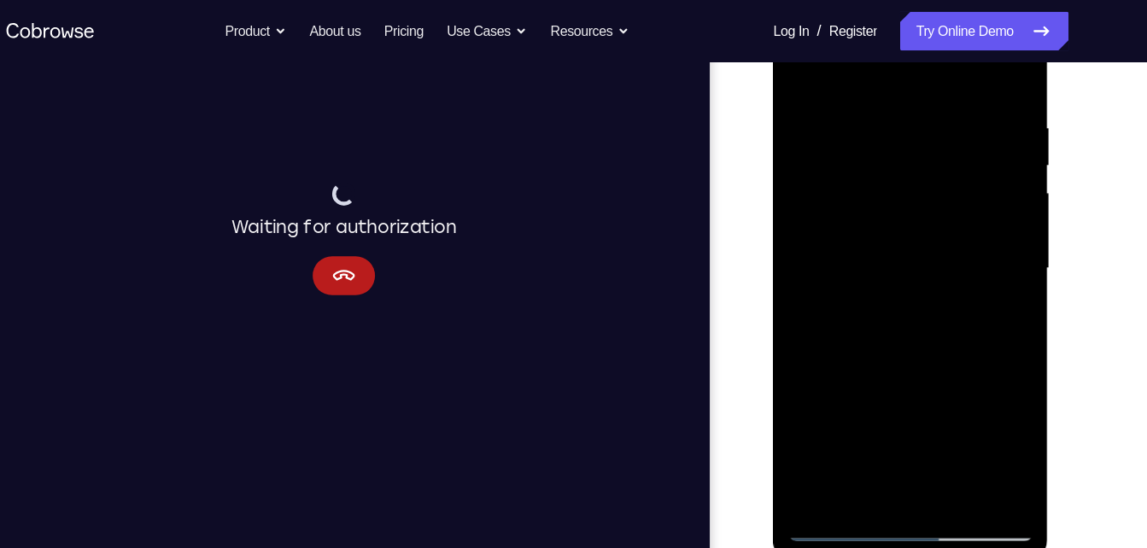
scroll to position [294, 0]
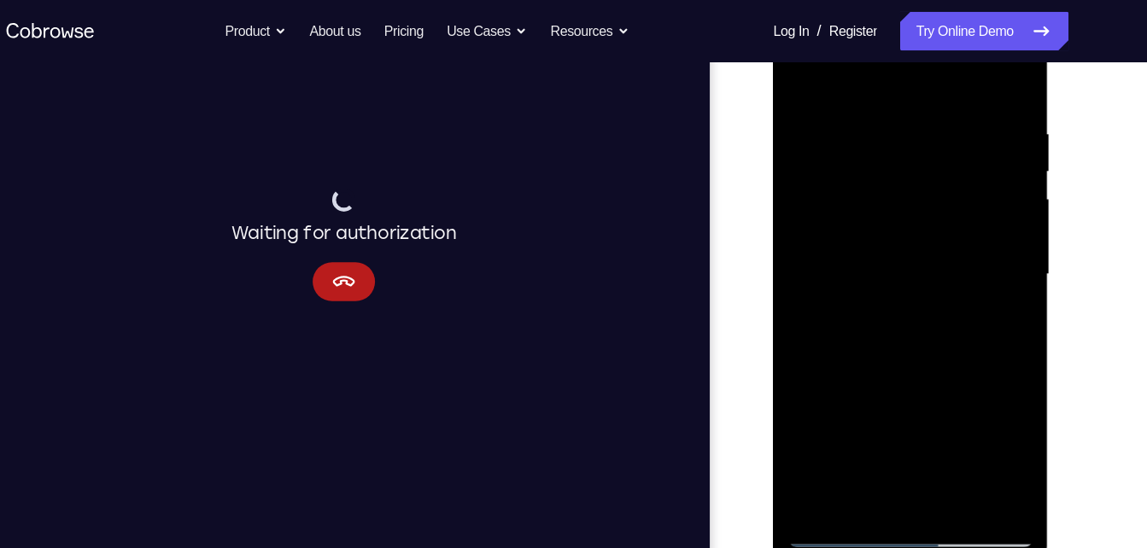
click at [802, 62] on div at bounding box center [893, 240] width 215 height 478
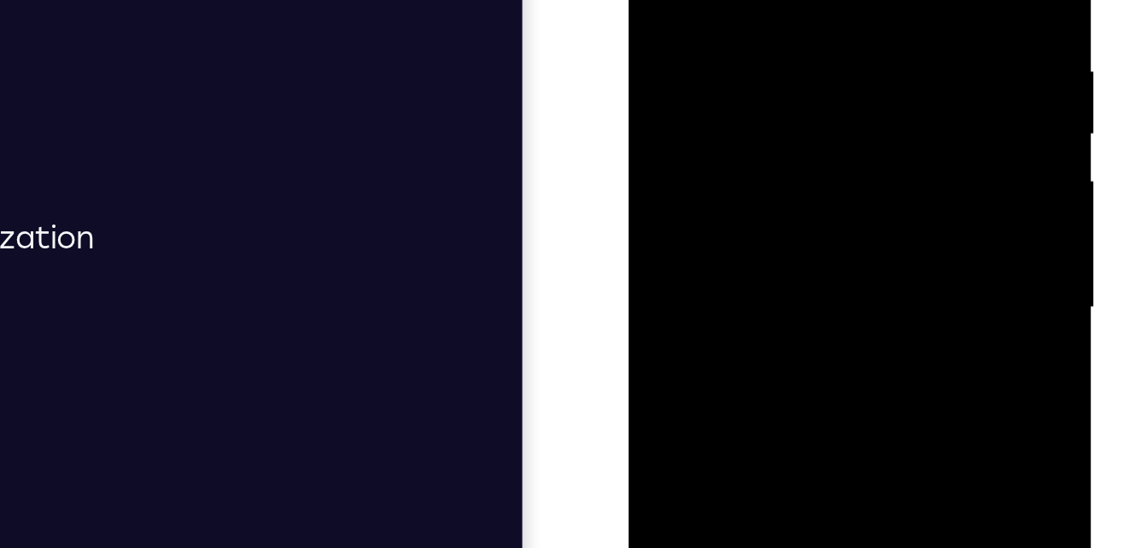
drag, startPoint x: 817, startPoint y: 14, endPoint x: 801, endPoint y: -63, distance: 78.6
drag, startPoint x: 801, startPoint y: -63, endPoint x: 697, endPoint y: 21, distance: 133.7
click at [697, 21] on div at bounding box center [749, 77] width 215 height 478
drag, startPoint x: 755, startPoint y: 108, endPoint x: 759, endPoint y: 12, distance: 96.6
click at [759, 12] on div at bounding box center [749, 77] width 215 height 478
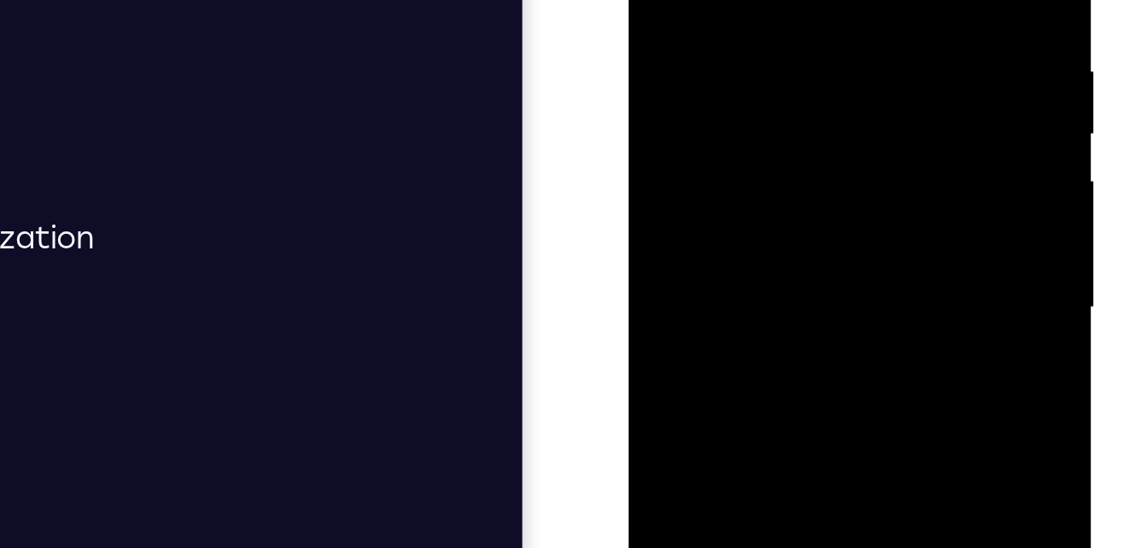
click at [821, 108] on div at bounding box center [749, 77] width 215 height 478
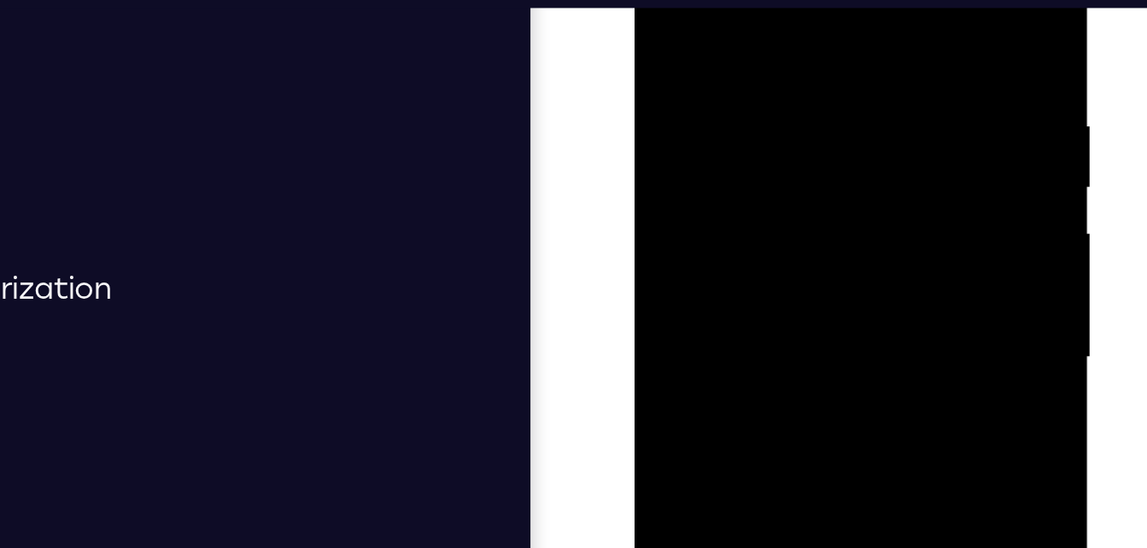
click at [665, 0] on div at bounding box center [755, 136] width 215 height 478
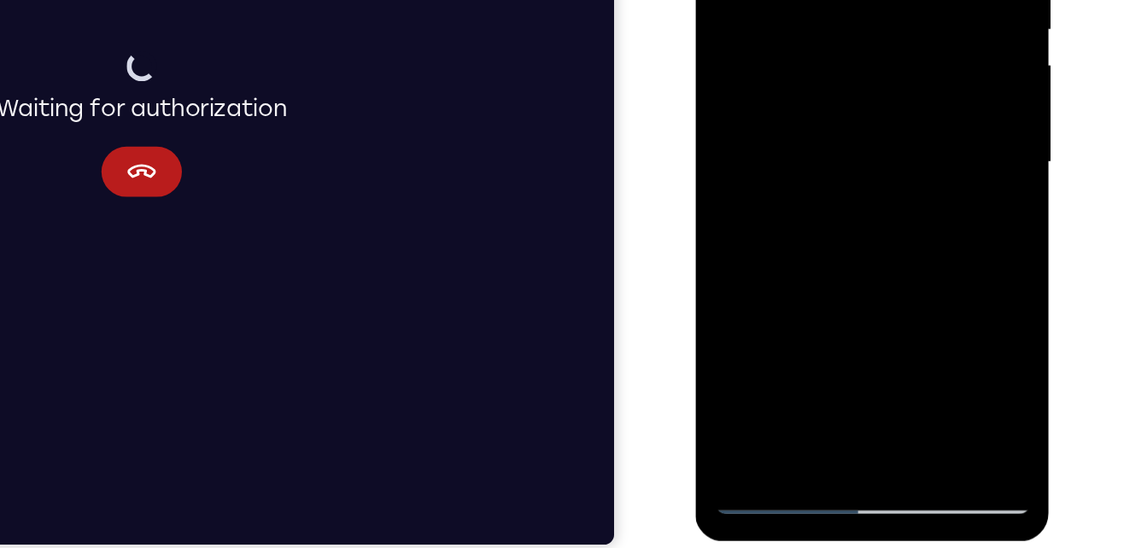
click at [856, 249] on div at bounding box center [815, 45] width 215 height 478
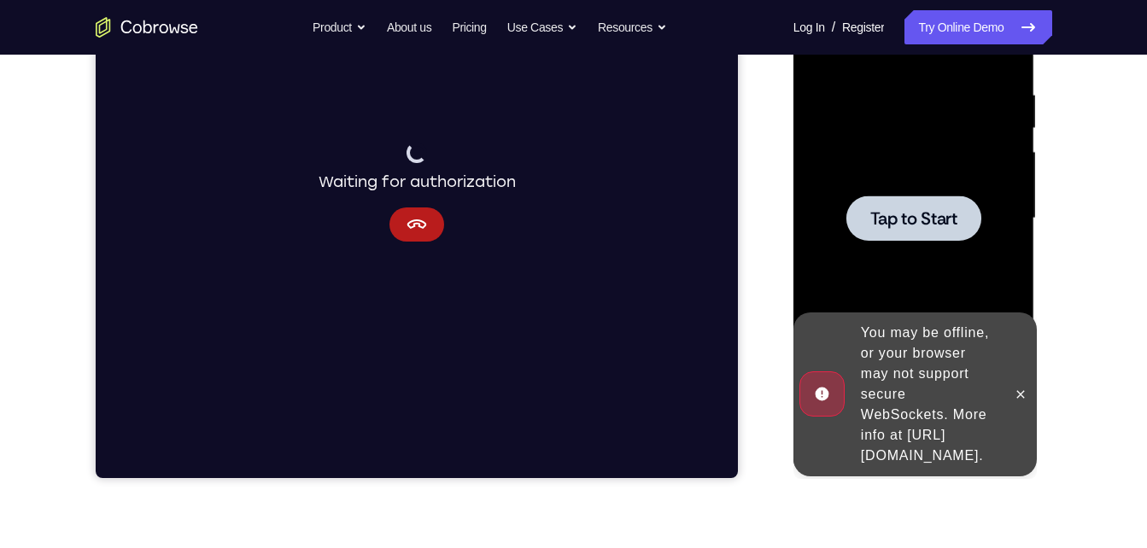
scroll to position [317, 0]
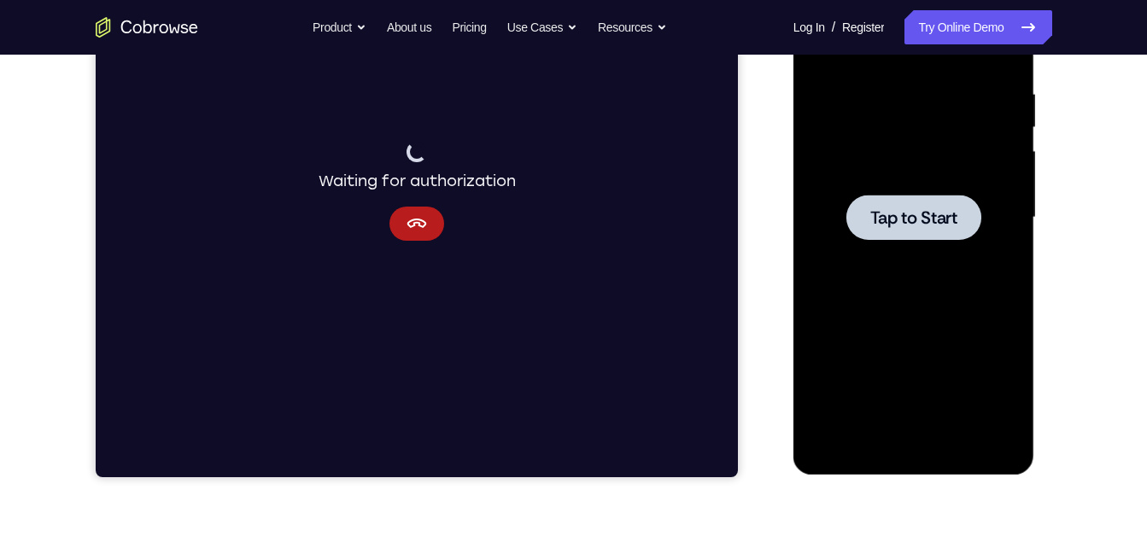
click at [1024, 276] on div "Tap to Start" at bounding box center [915, 220] width 242 height 509
click at [961, 254] on div at bounding box center [913, 218] width 215 height 478
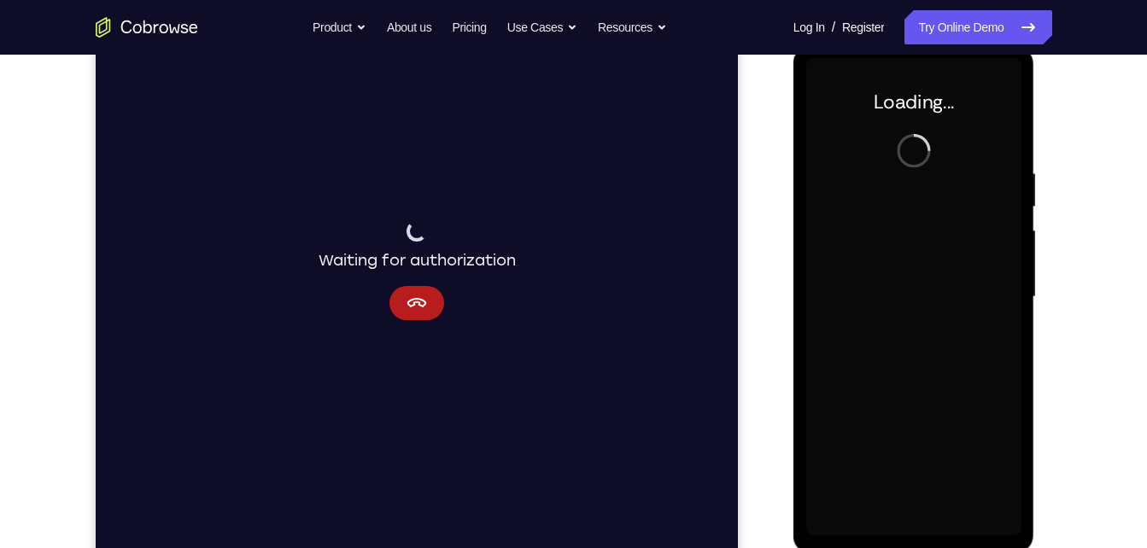
scroll to position [227, 0]
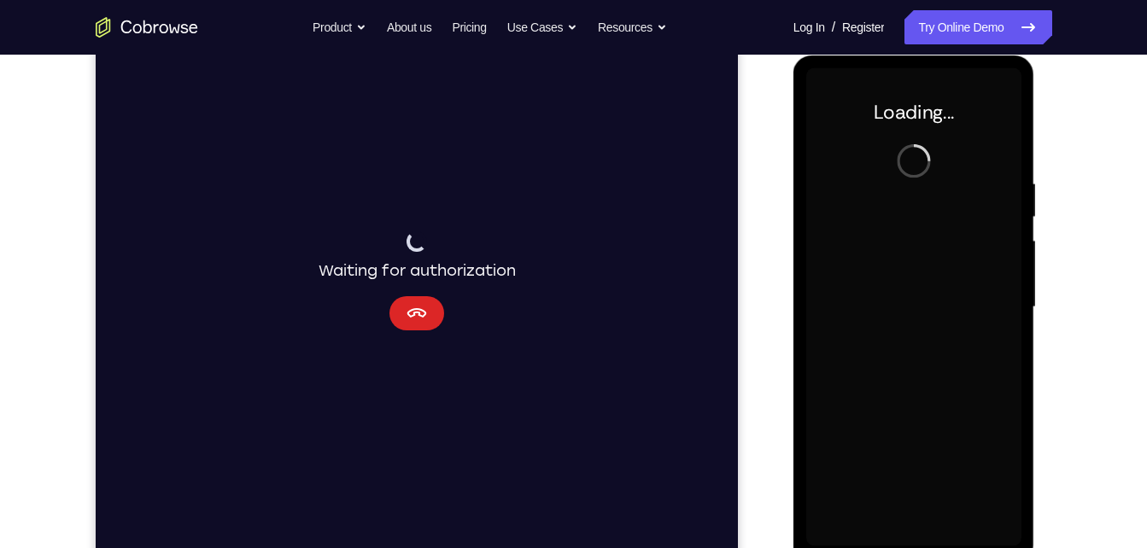
click at [413, 322] on icon "Cancel" at bounding box center [416, 313] width 21 height 21
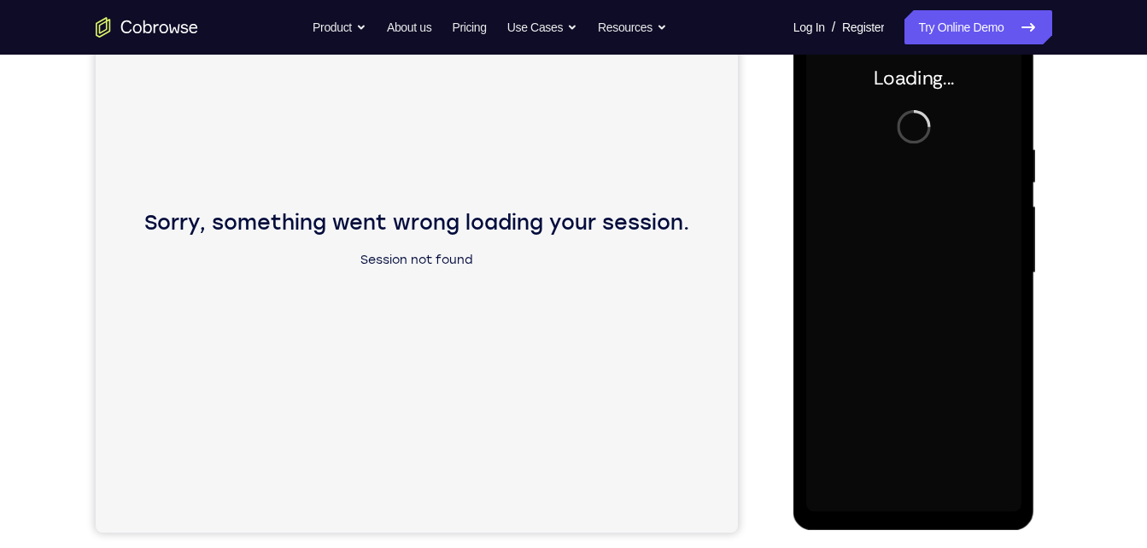
scroll to position [0, 0]
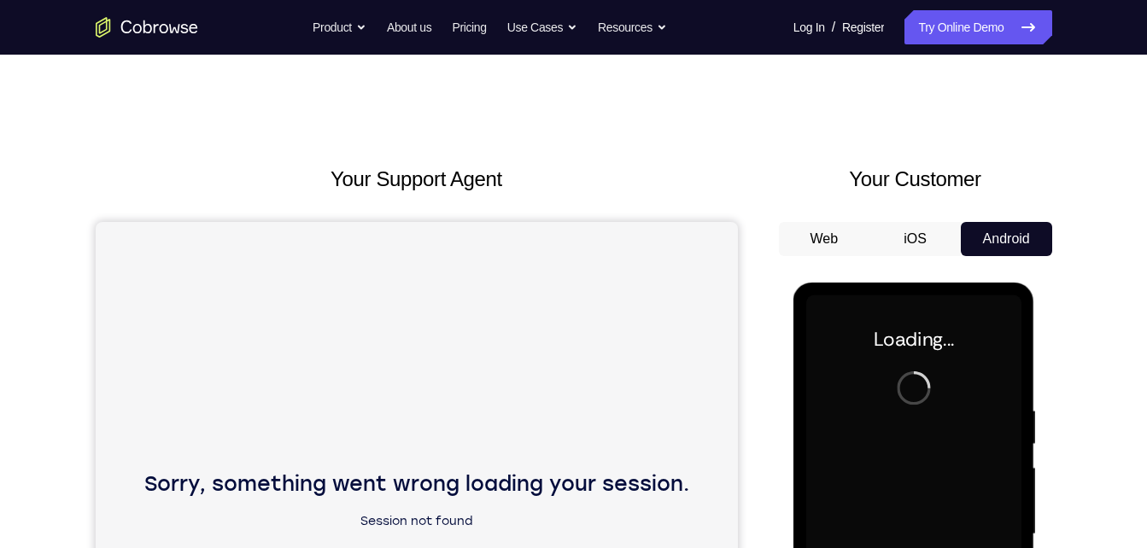
click at [455, 388] on div "Sorry, something went wrong loading your session. Session not found" at bounding box center [416, 508] width 642 height 572
click at [915, 237] on button "iOS" at bounding box center [915, 239] width 91 height 34
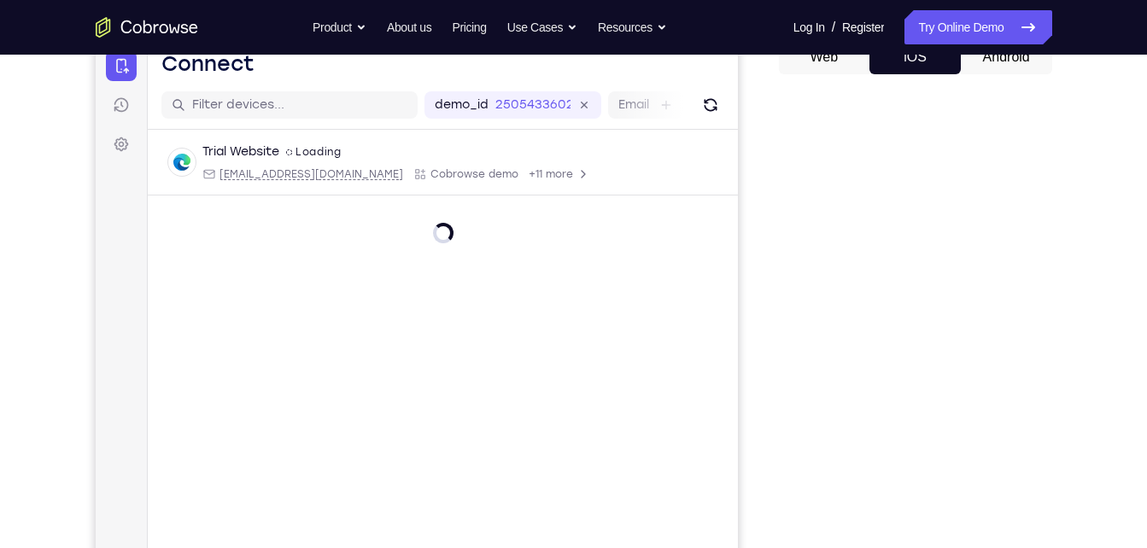
scroll to position [183, 0]
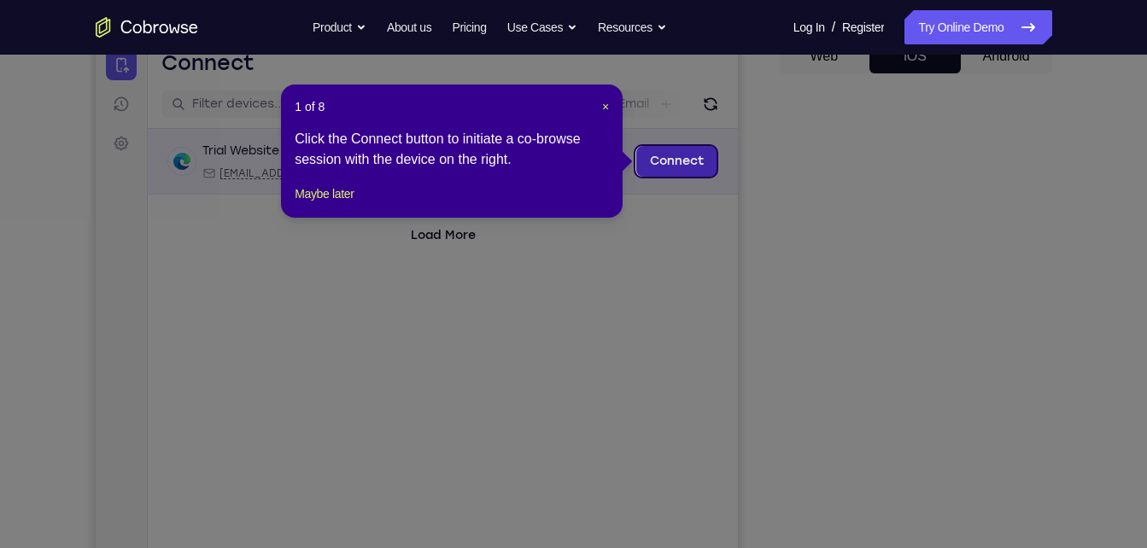
click at [688, 170] on link "Connect" at bounding box center [676, 161] width 81 height 31
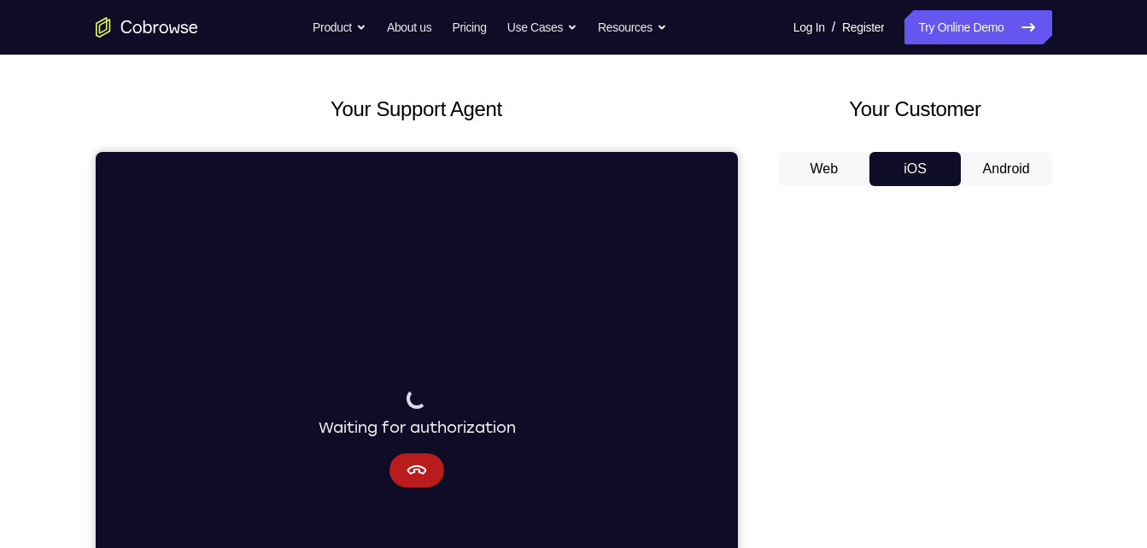
scroll to position [69, 0]
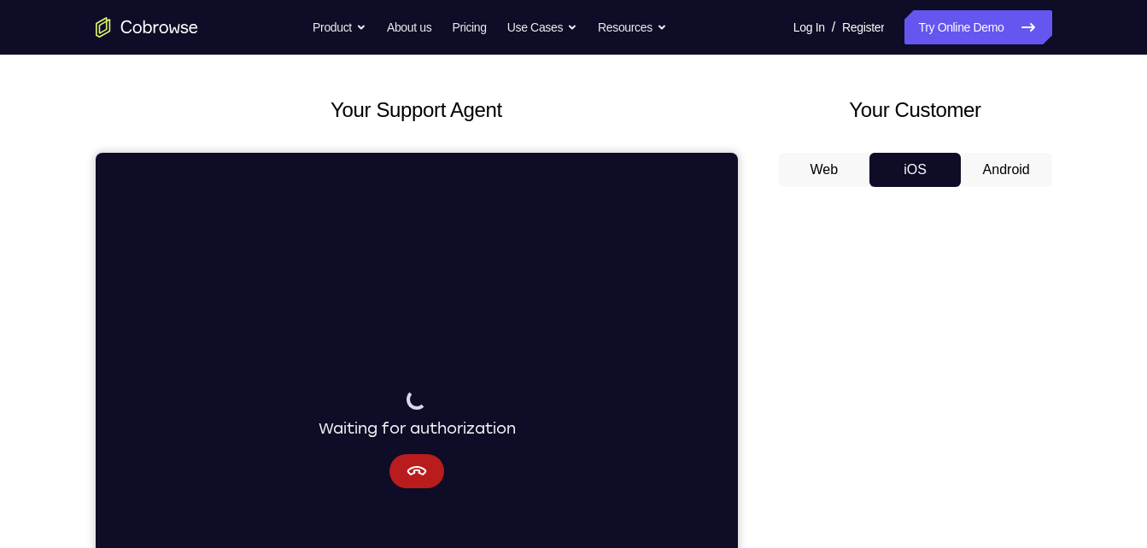
click at [1027, 164] on button "Android" at bounding box center [1006, 170] width 91 height 34
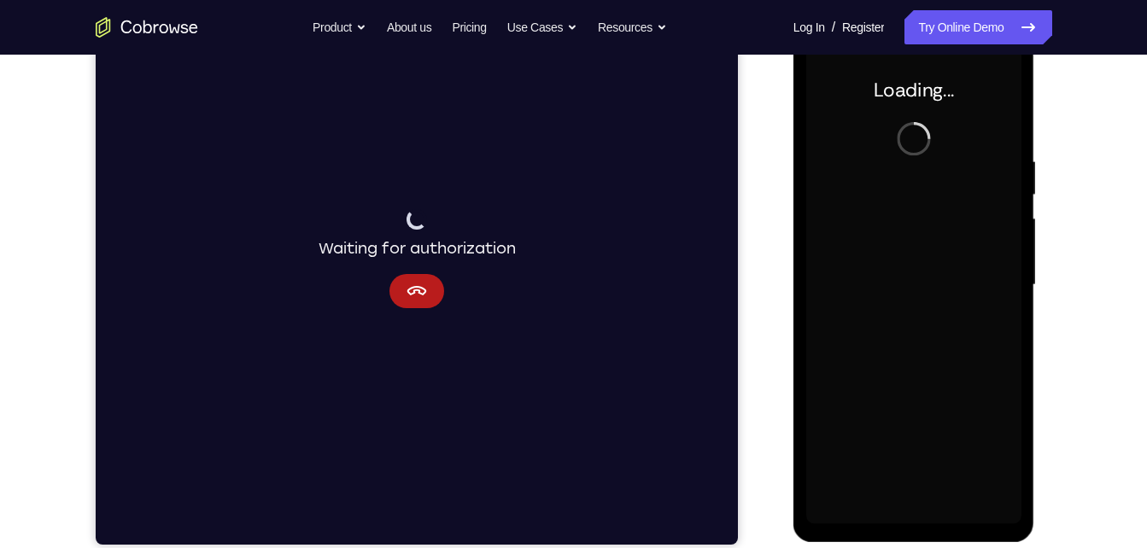
scroll to position [0, 0]
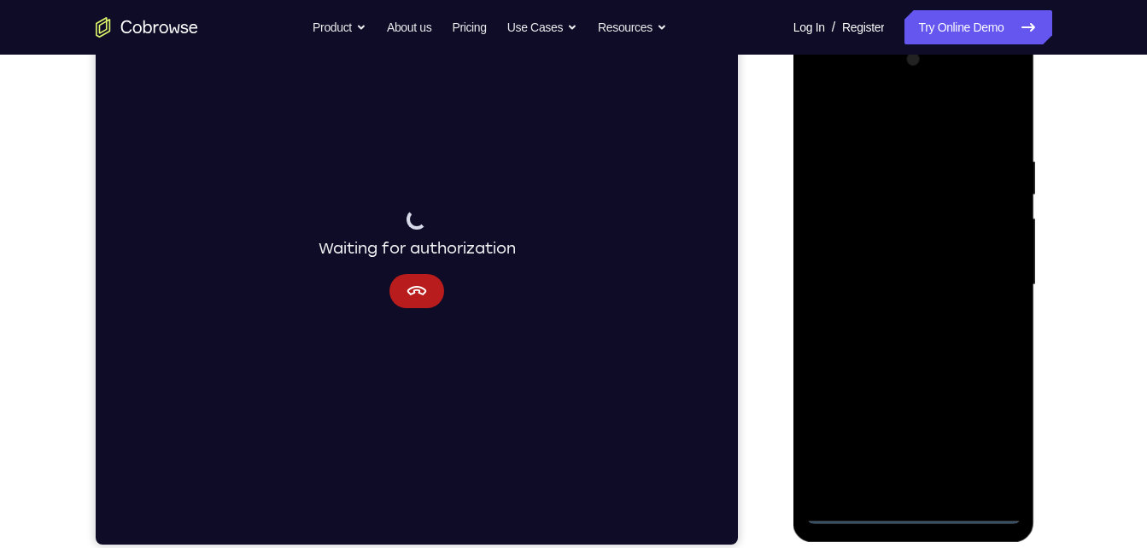
click at [914, 504] on div at bounding box center [913, 285] width 215 height 478
click at [927, 508] on div at bounding box center [913, 285] width 215 height 478
click at [1001, 436] on div at bounding box center [913, 285] width 215 height 478
click at [919, 126] on div at bounding box center [913, 285] width 215 height 478
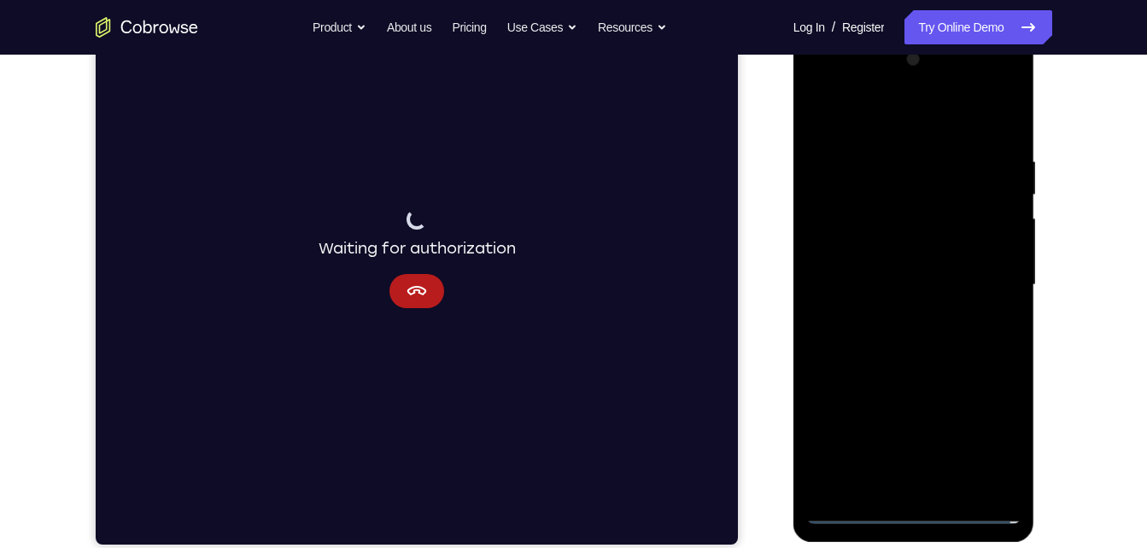
click at [990, 272] on div at bounding box center [913, 285] width 215 height 478
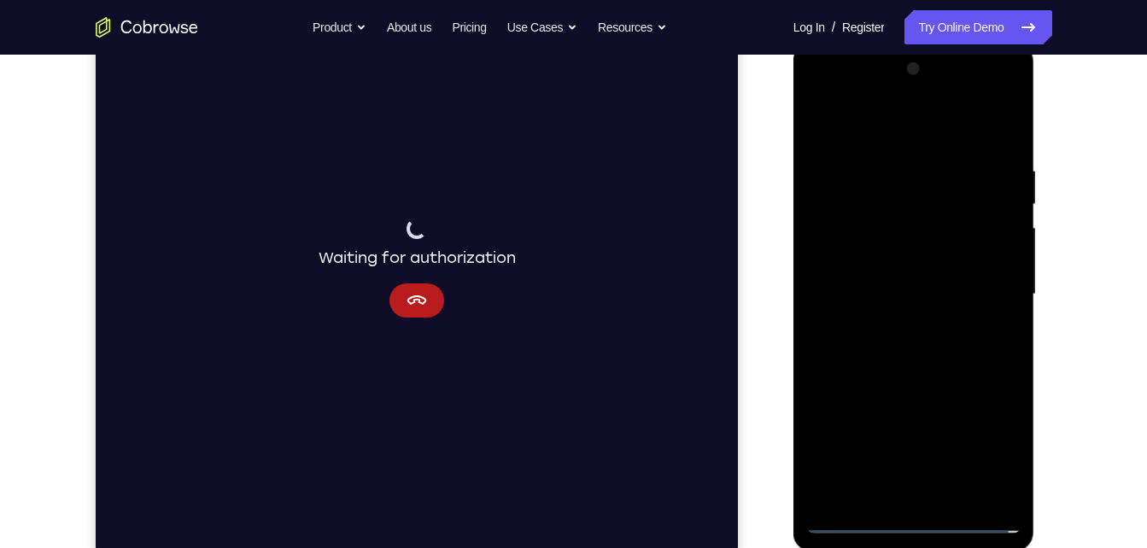
scroll to position [243, 0]
click at [899, 320] on div at bounding box center [913, 291] width 215 height 478
click at [886, 282] on div at bounding box center [913, 294] width 215 height 478
click at [876, 267] on div at bounding box center [913, 294] width 215 height 478
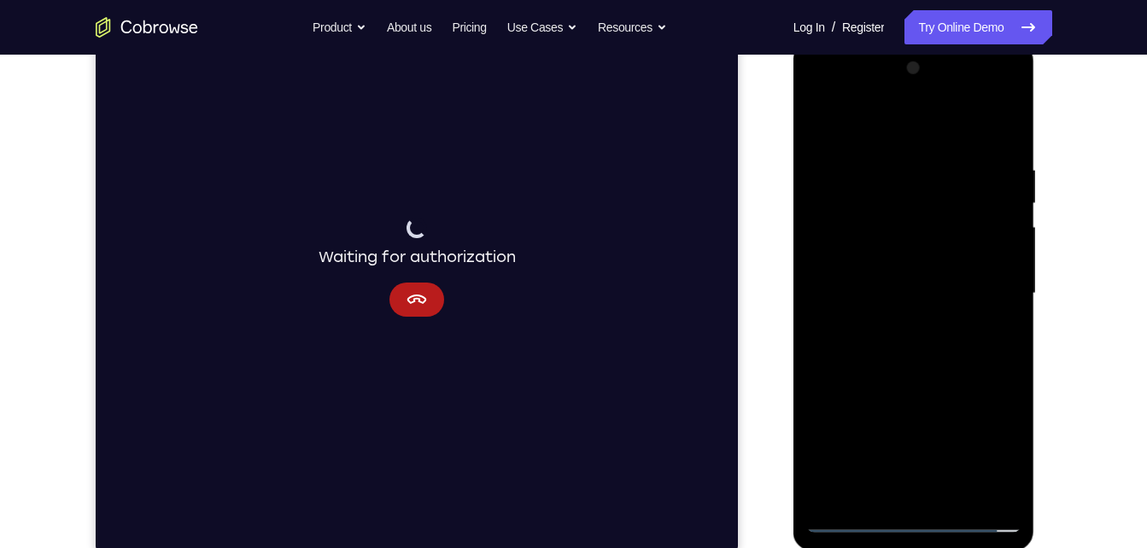
click at [882, 285] on div at bounding box center [913, 294] width 215 height 478
click at [889, 352] on div at bounding box center [913, 294] width 215 height 478
click at [893, 377] on div at bounding box center [913, 294] width 215 height 478
click at [952, 492] on div at bounding box center [913, 294] width 215 height 478
click at [1002, 126] on div at bounding box center [913, 294] width 215 height 478
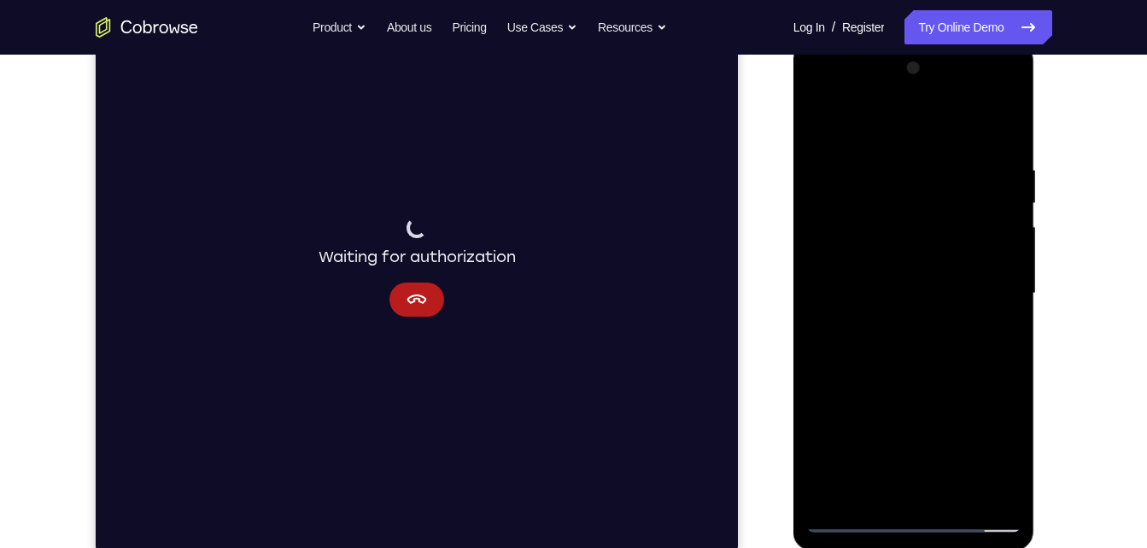
click at [904, 380] on div at bounding box center [913, 294] width 215 height 478
click at [822, 120] on div at bounding box center [913, 294] width 215 height 478
click at [875, 490] on div at bounding box center [913, 294] width 215 height 478
click at [842, 123] on div at bounding box center [913, 294] width 215 height 478
click at [829, 175] on div at bounding box center [913, 294] width 215 height 478
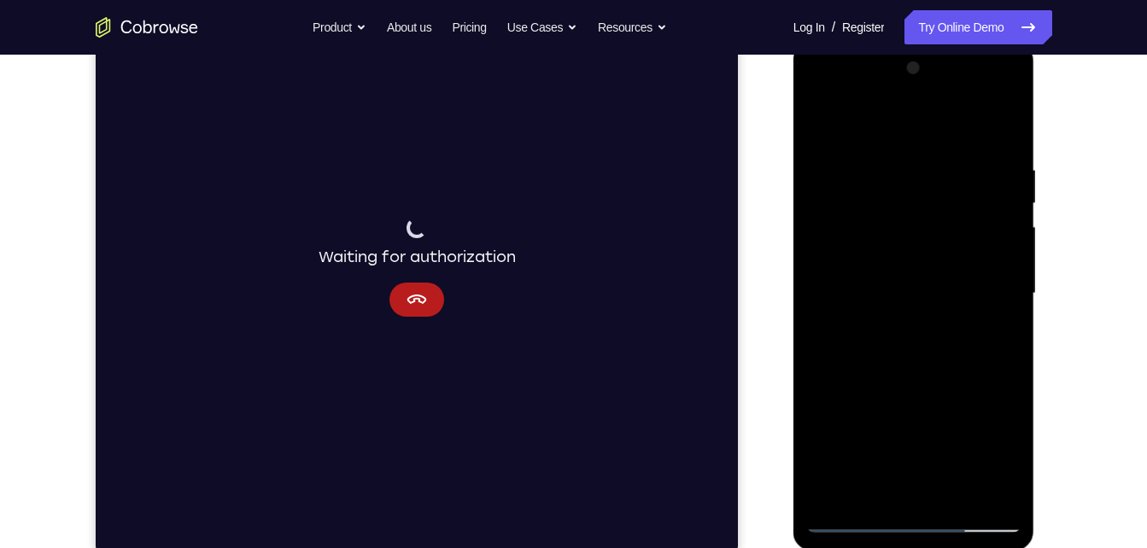
click at [893, 230] on div at bounding box center [913, 294] width 215 height 478
click at [823, 122] on div at bounding box center [913, 294] width 215 height 478
click at [1005, 173] on div at bounding box center [913, 294] width 215 height 478
click at [992, 121] on div at bounding box center [913, 294] width 215 height 478
click at [899, 241] on div at bounding box center [913, 294] width 215 height 478
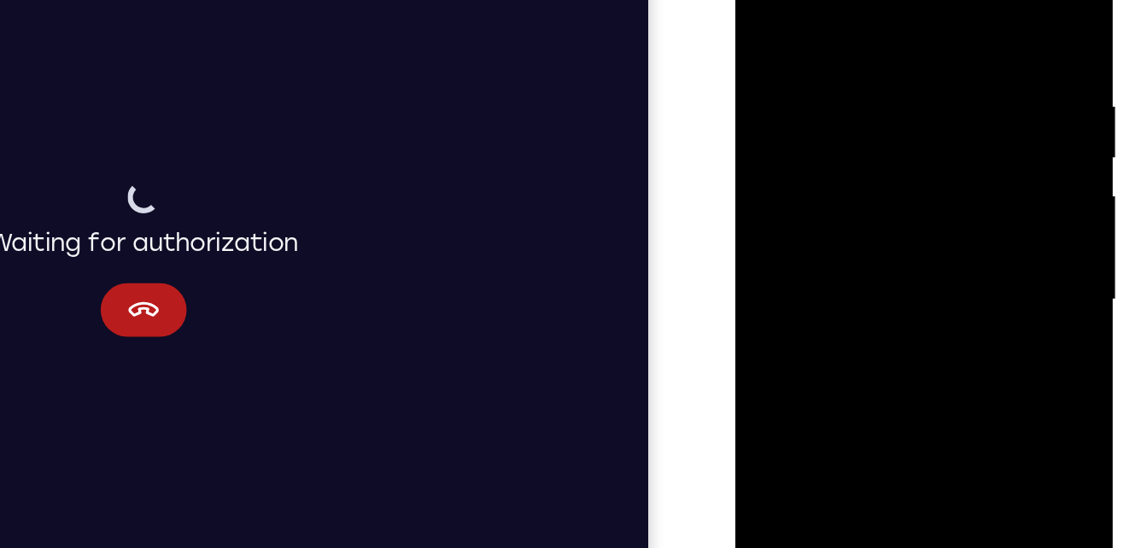
click at [823, 3] on div at bounding box center [855, 157] width 215 height 478
click at [784, 24] on div at bounding box center [855, 157] width 215 height 478
click at [945, 0] on div at bounding box center [855, 157] width 215 height 478
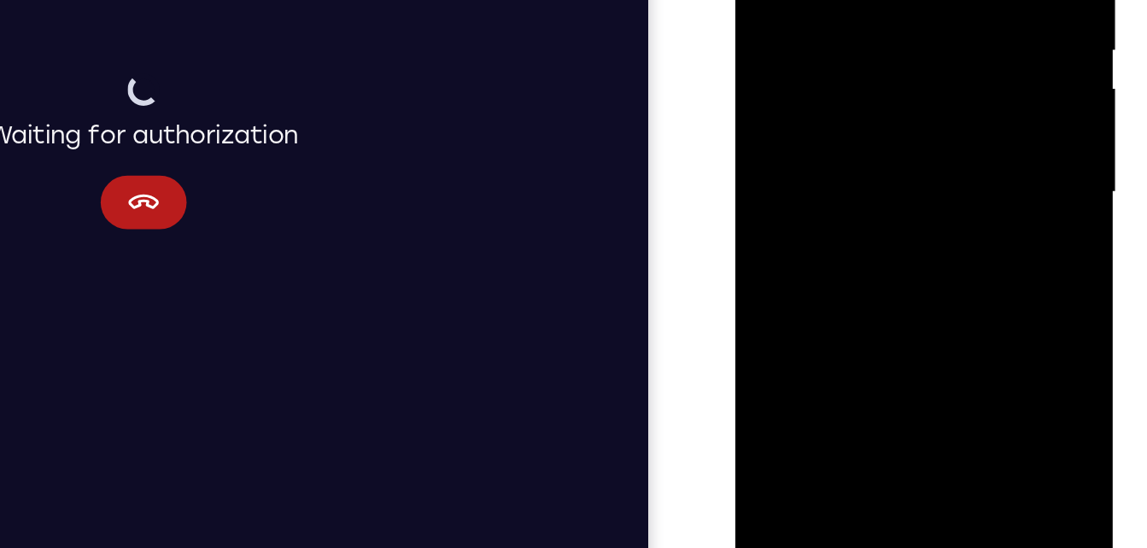
click at [918, 186] on div at bounding box center [855, 49] width 215 height 478
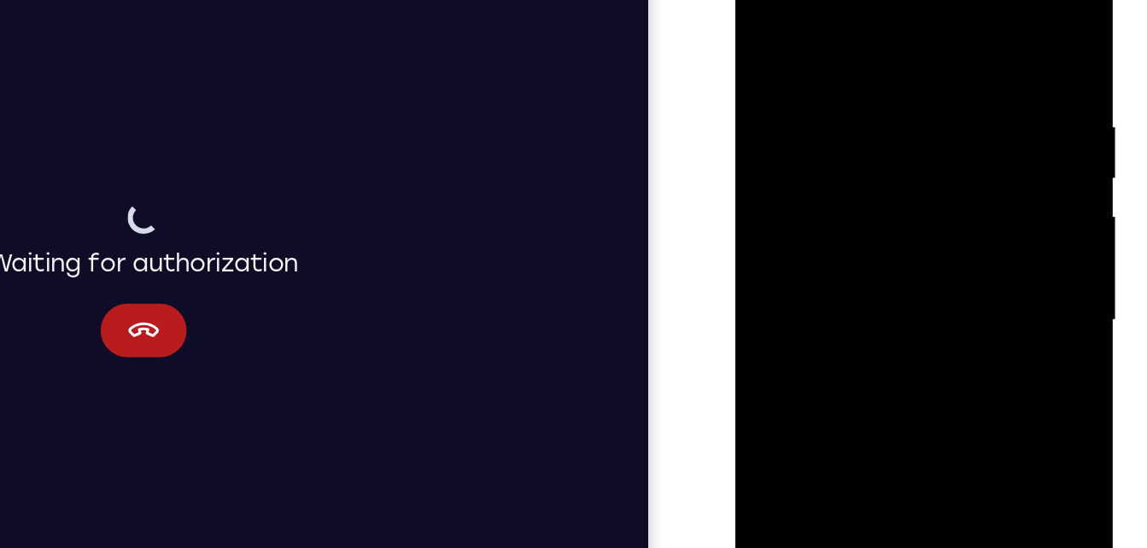
click at [944, 76] on div at bounding box center [855, 177] width 215 height 478
